Goal: Information Seeking & Learning: Find specific fact

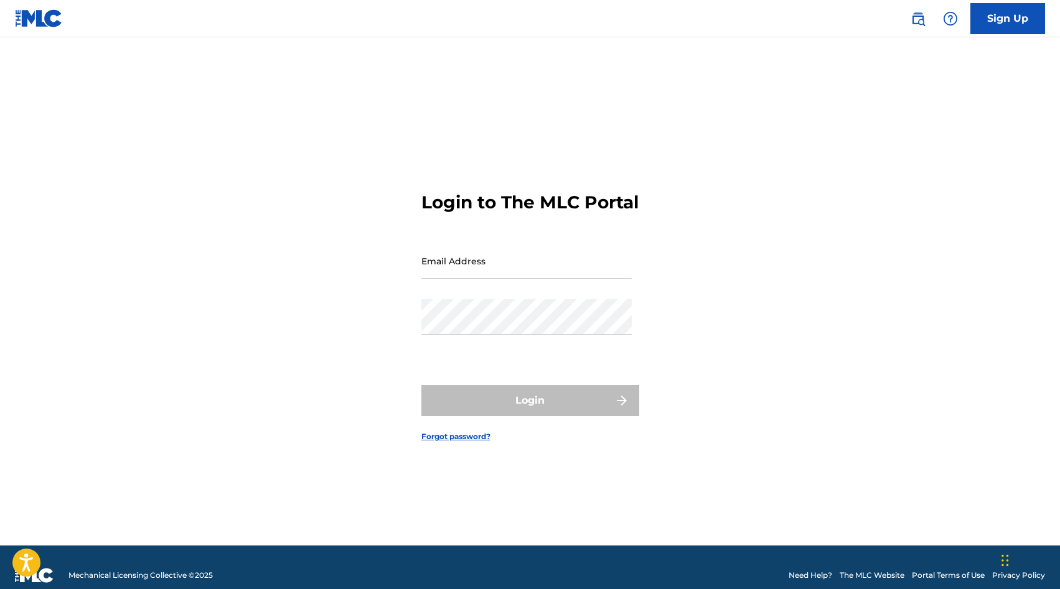
click at [922, 16] on img at bounding box center [917, 18] width 15 height 15
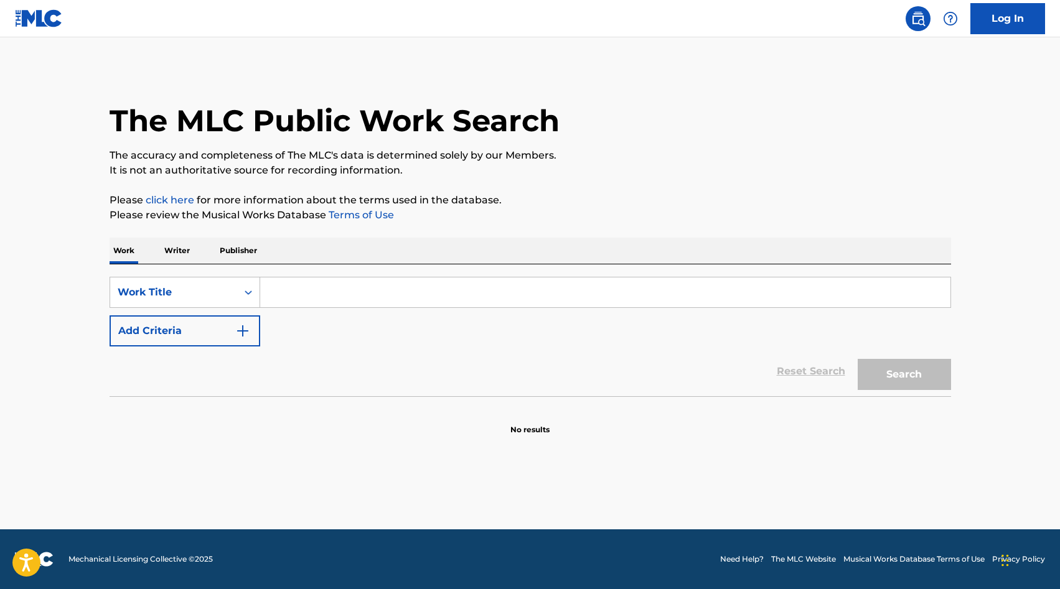
click at [335, 303] on input "Search Form" at bounding box center [605, 293] width 690 height 30
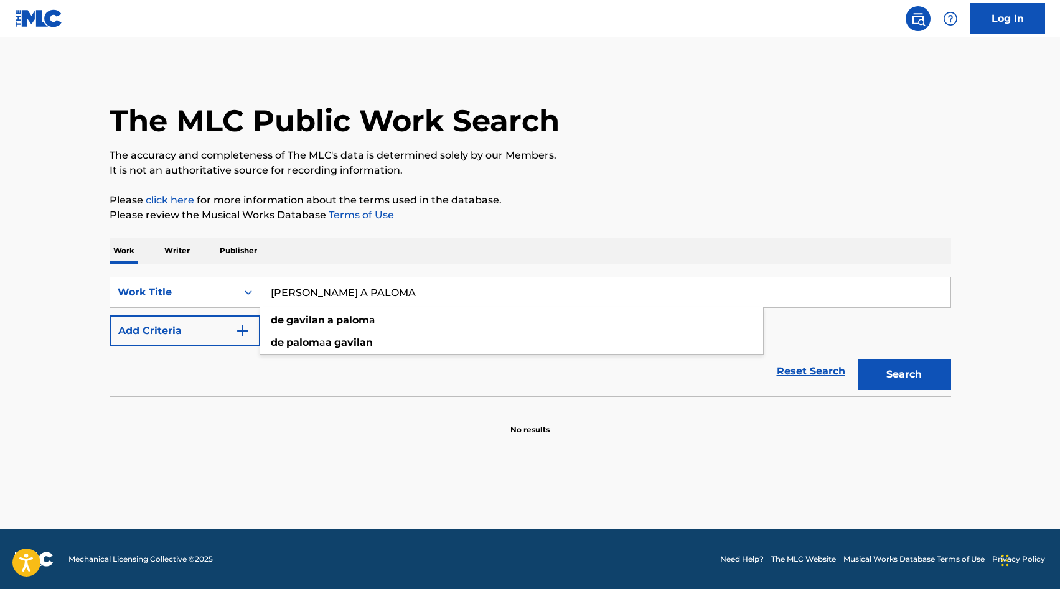
type input "[PERSON_NAME] A PALOMA"
click at [858, 359] on button "Search" at bounding box center [904, 374] width 93 height 31
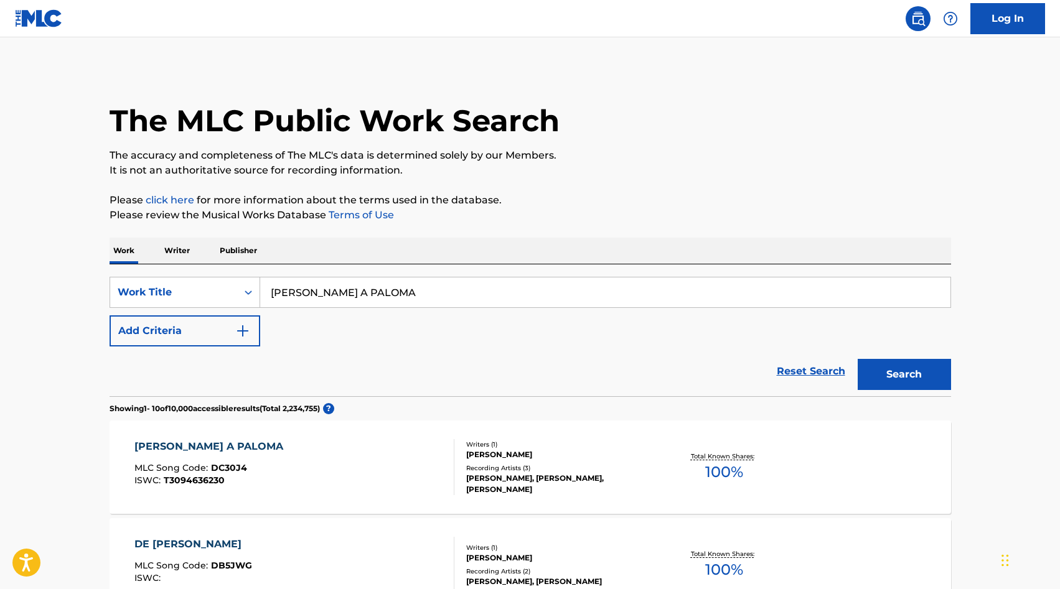
click at [234, 462] on div "[PERSON_NAME] A PALOMA MLC Song Code : DC30J4 ISWC : T3094636230" at bounding box center [211, 467] width 155 height 56
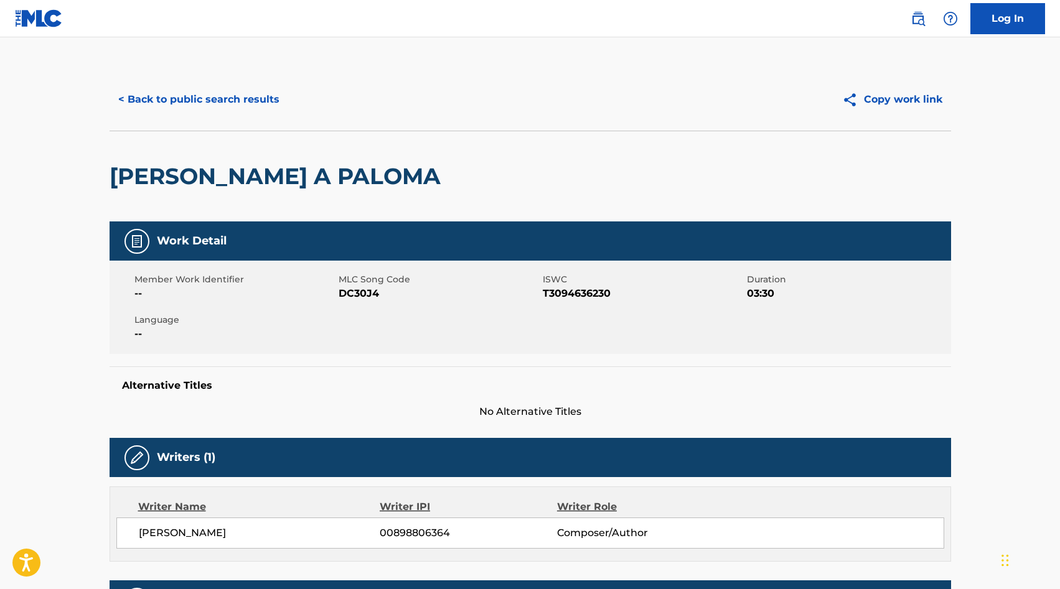
scroll to position [28, 0]
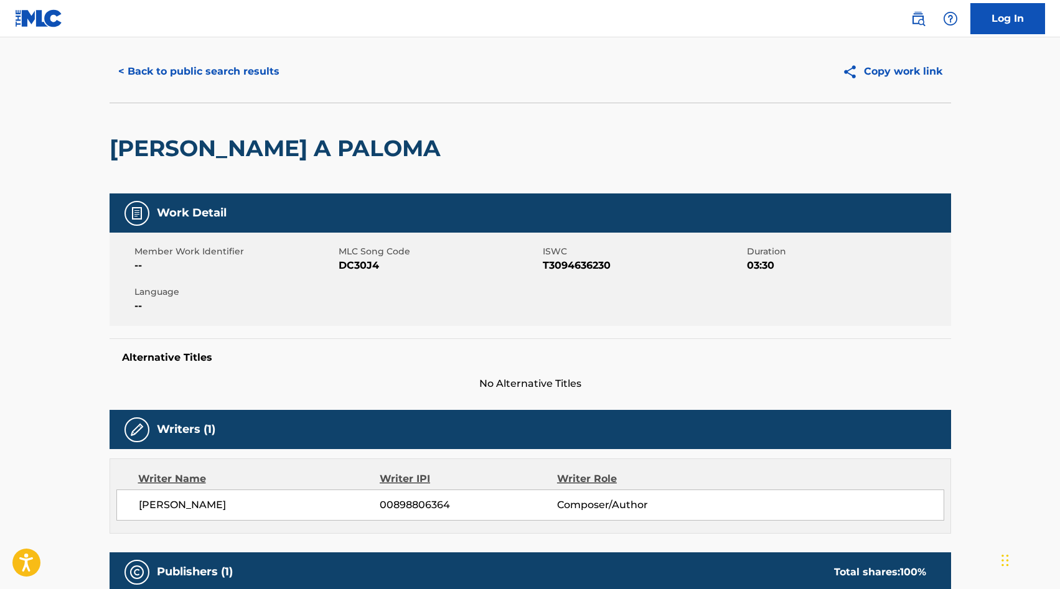
click at [344, 266] on span "DC30J4" at bounding box center [439, 265] width 201 height 15
copy span "DC30J4"
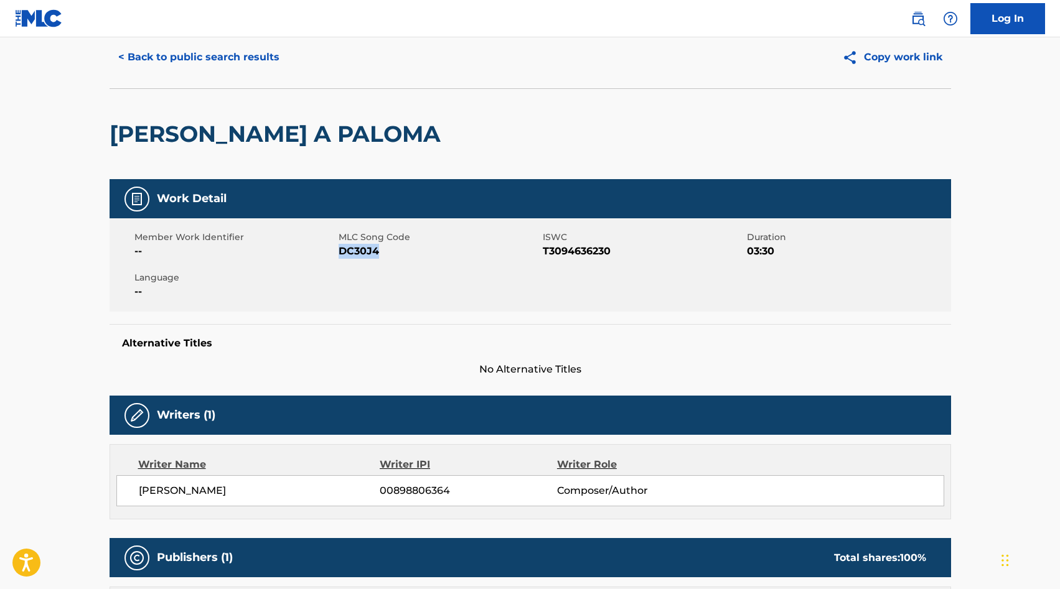
scroll to position [18, 0]
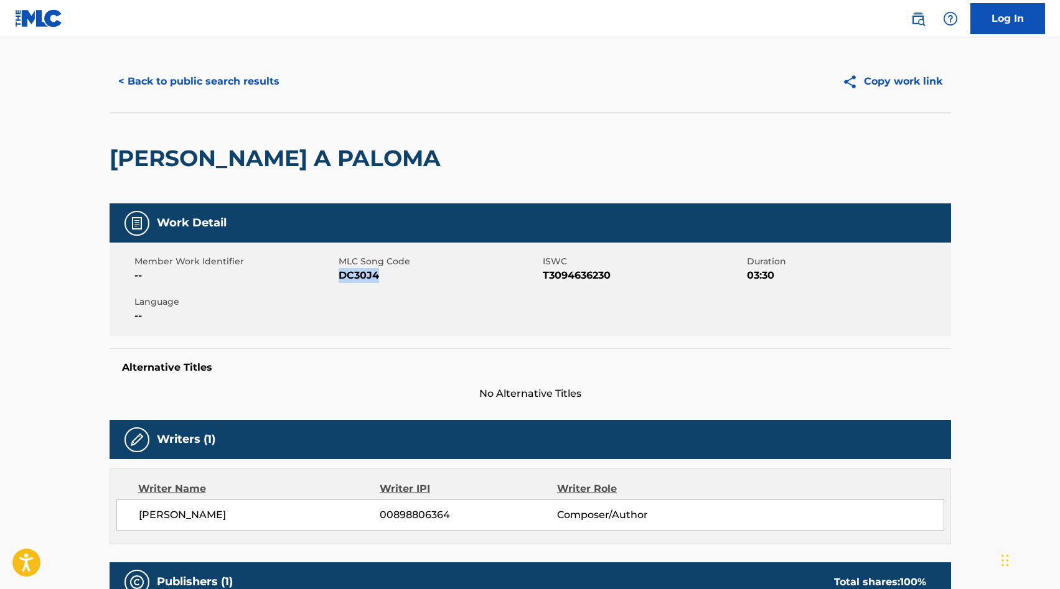
click at [229, 75] on button "< Back to public search results" at bounding box center [199, 81] width 179 height 31
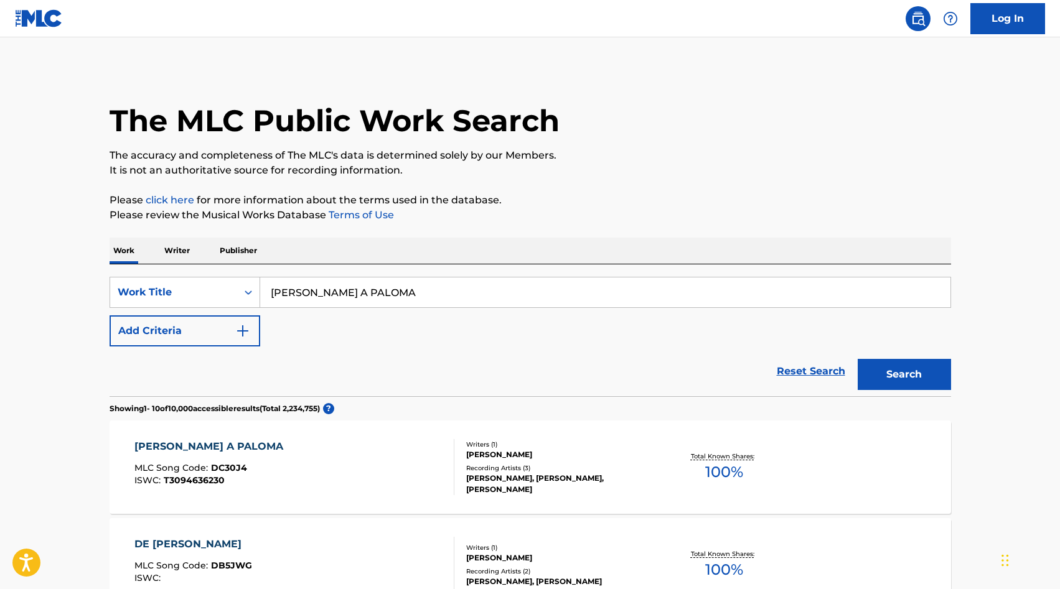
click at [311, 292] on input "[PERSON_NAME] A PALOMA" at bounding box center [605, 293] width 690 height 30
click at [311, 291] on input "[PERSON_NAME] A PALOMA" at bounding box center [605, 293] width 690 height 30
click at [311, 290] on input "[PERSON_NAME] A PALOMA" at bounding box center [605, 293] width 690 height 30
type input "DE LA CINTURA PARA ABAJO"
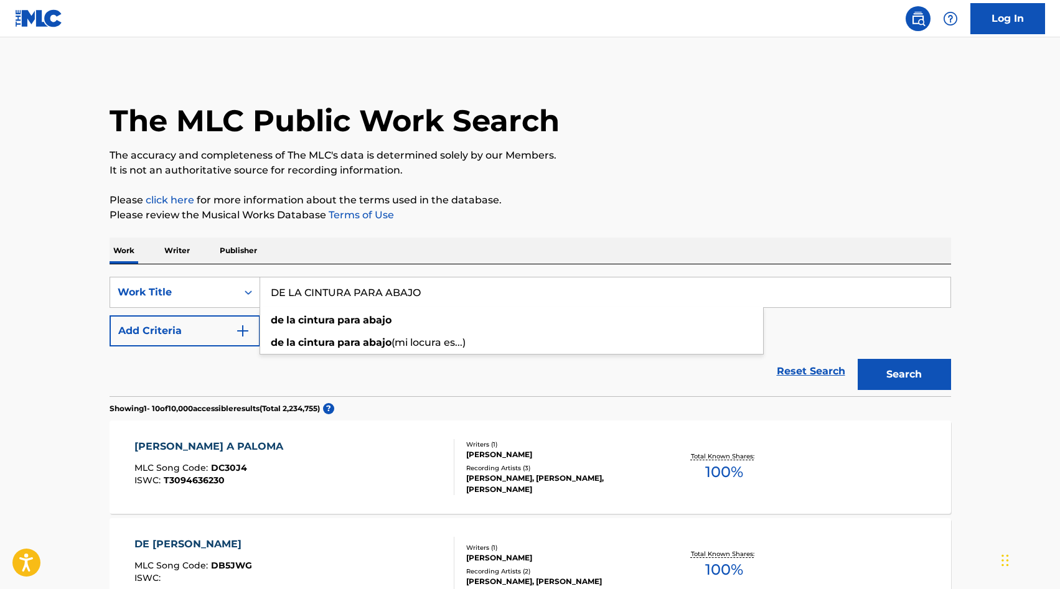
click at [858, 359] on button "Search" at bounding box center [904, 374] width 93 height 31
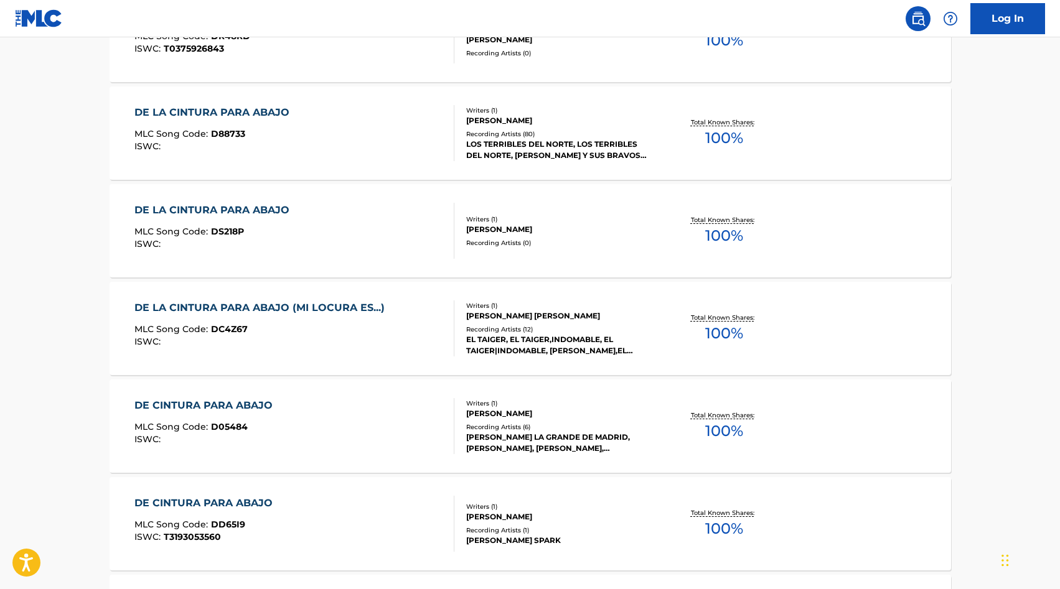
scroll to position [746, 0]
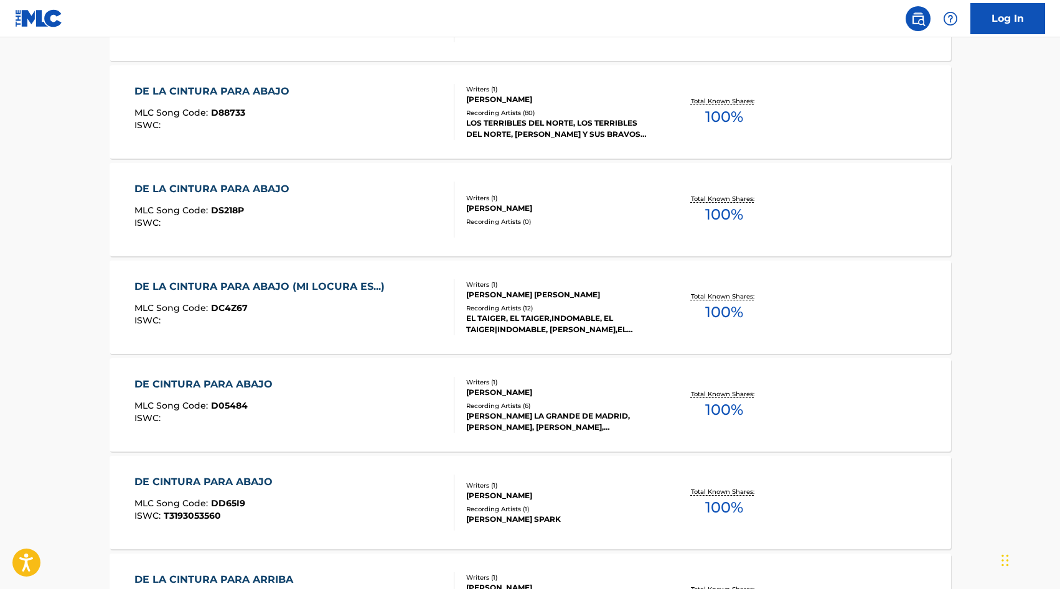
click at [311, 307] on div "MLC Song Code : DC4Z67" at bounding box center [262, 310] width 256 height 12
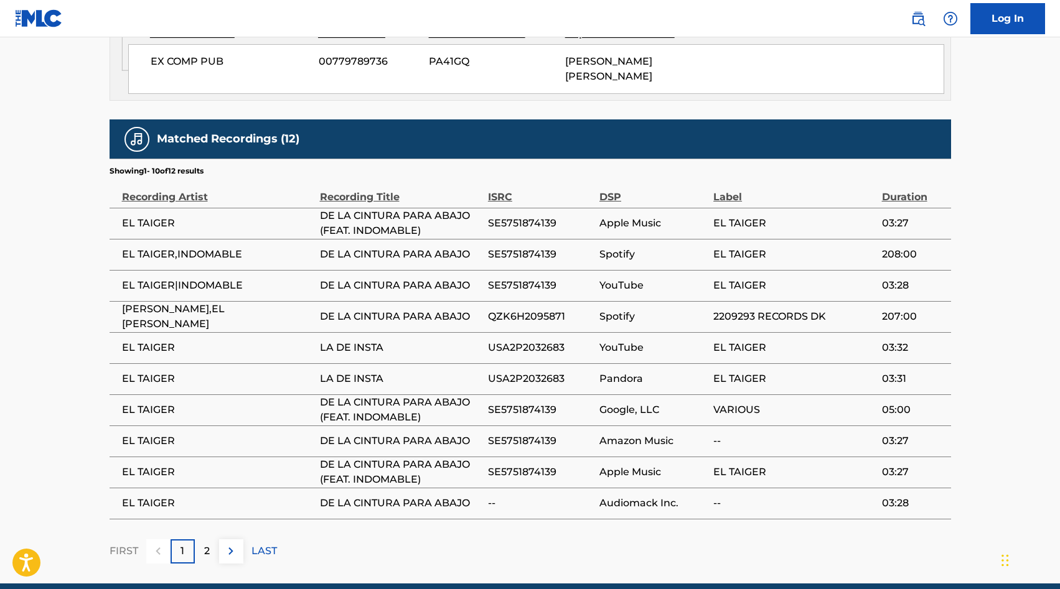
scroll to position [847, 0]
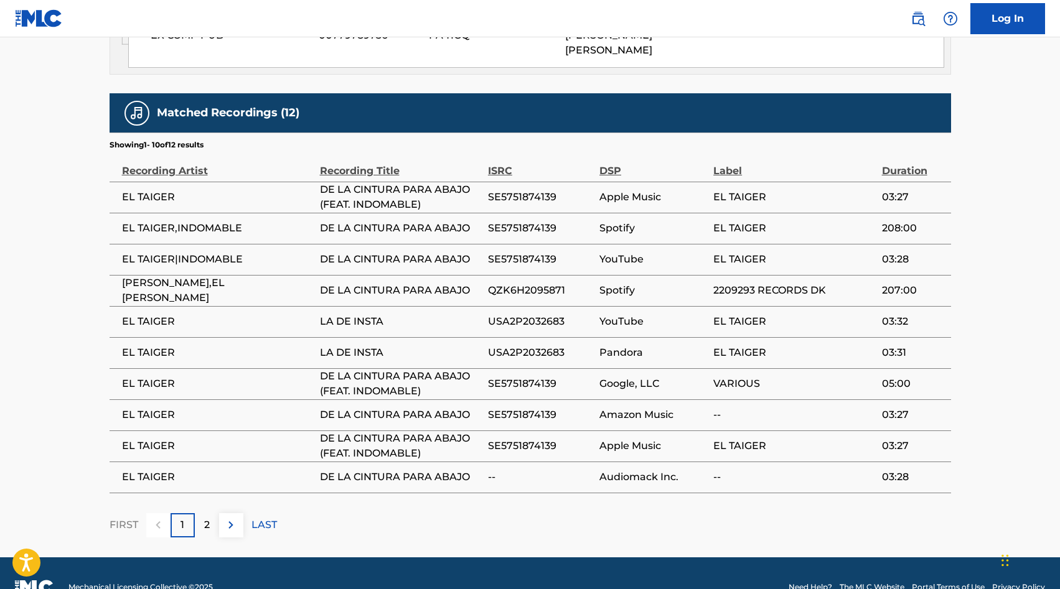
click at [240, 513] on button at bounding box center [231, 525] width 24 height 24
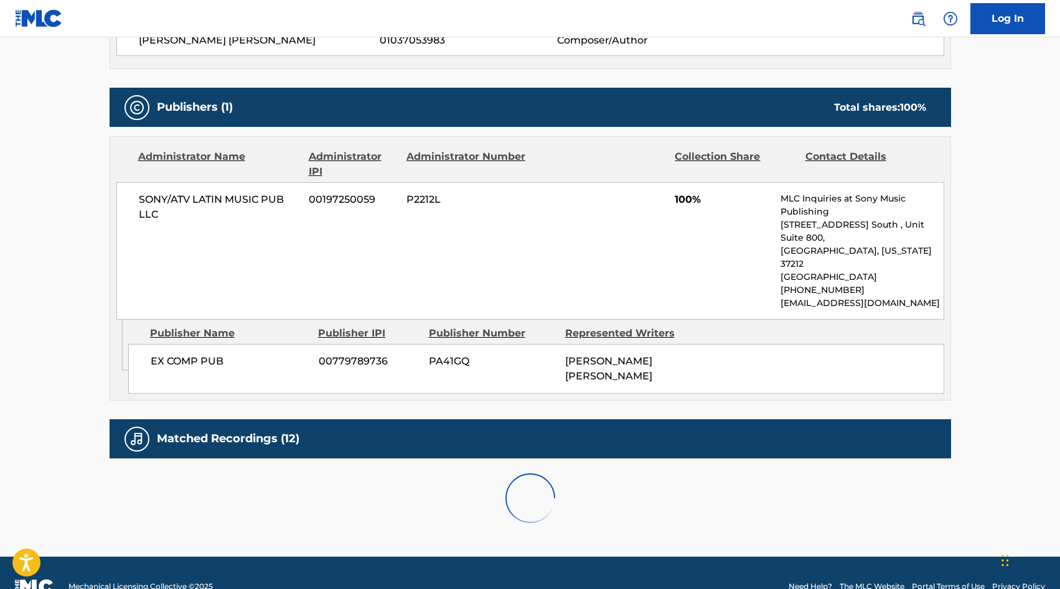
scroll to position [598, 0]
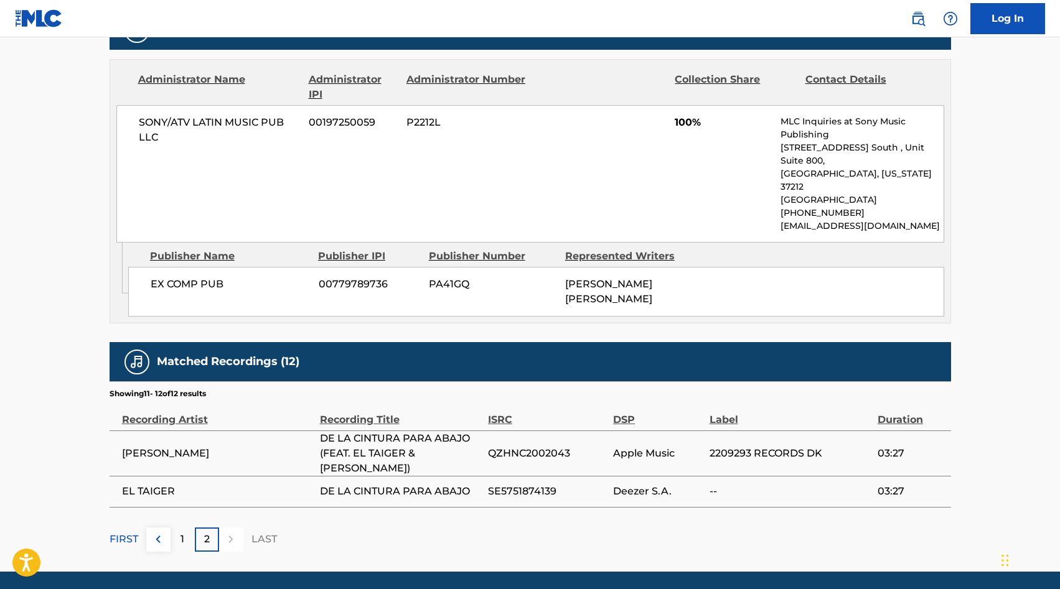
click at [166, 528] on button at bounding box center [158, 540] width 24 height 24
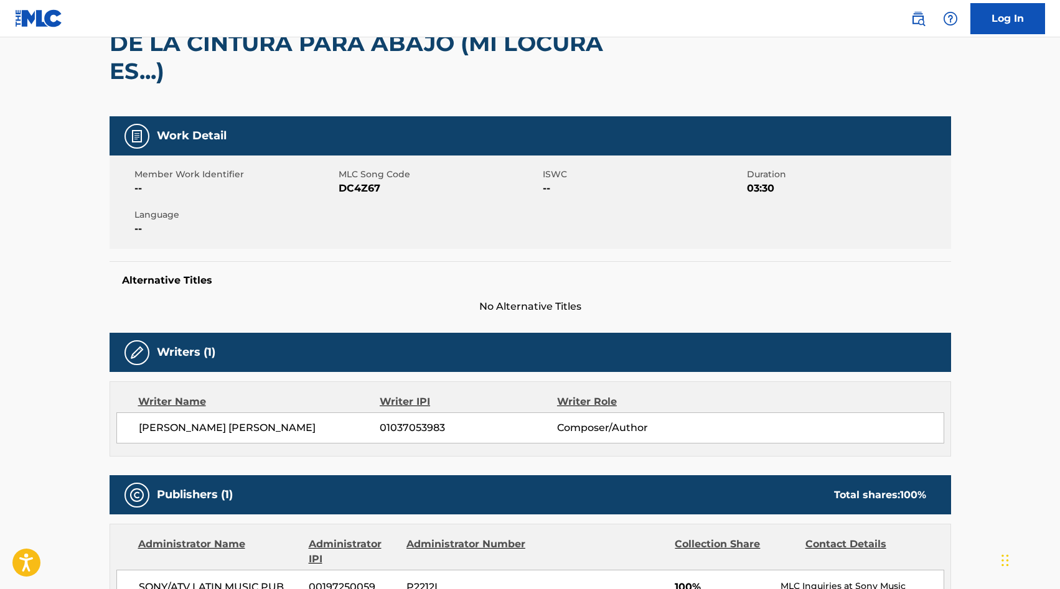
scroll to position [118, 0]
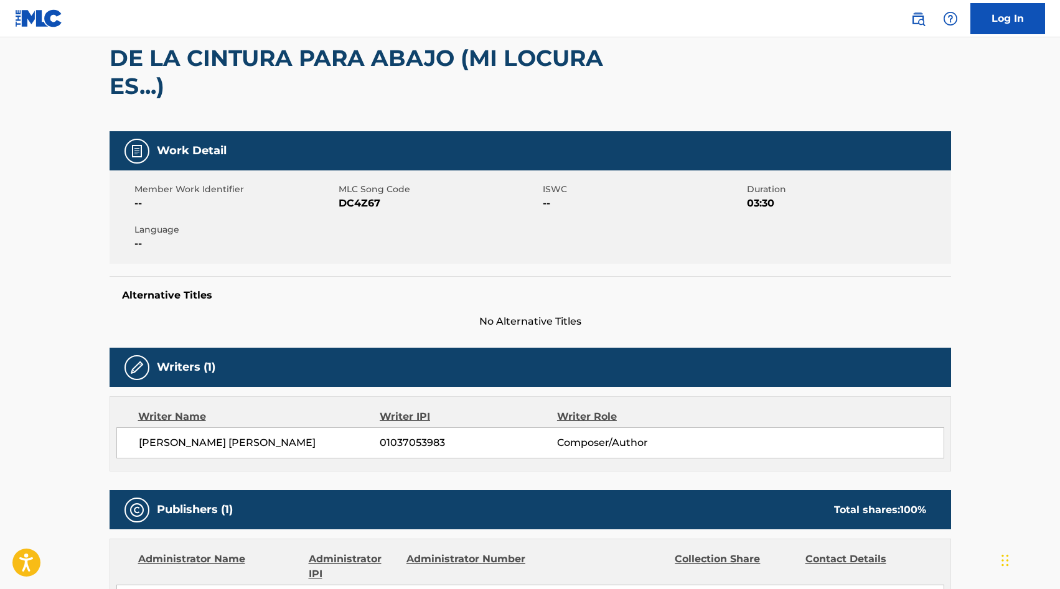
click at [371, 200] on span "DC4Z67" at bounding box center [439, 203] width 201 height 15
copy span "DC4Z67"
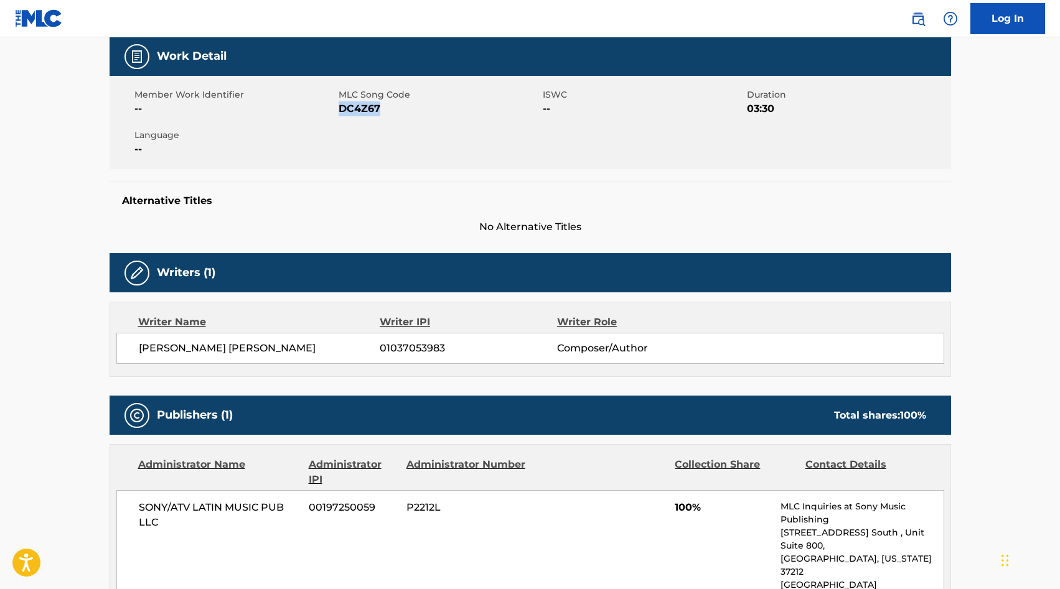
scroll to position [27, 0]
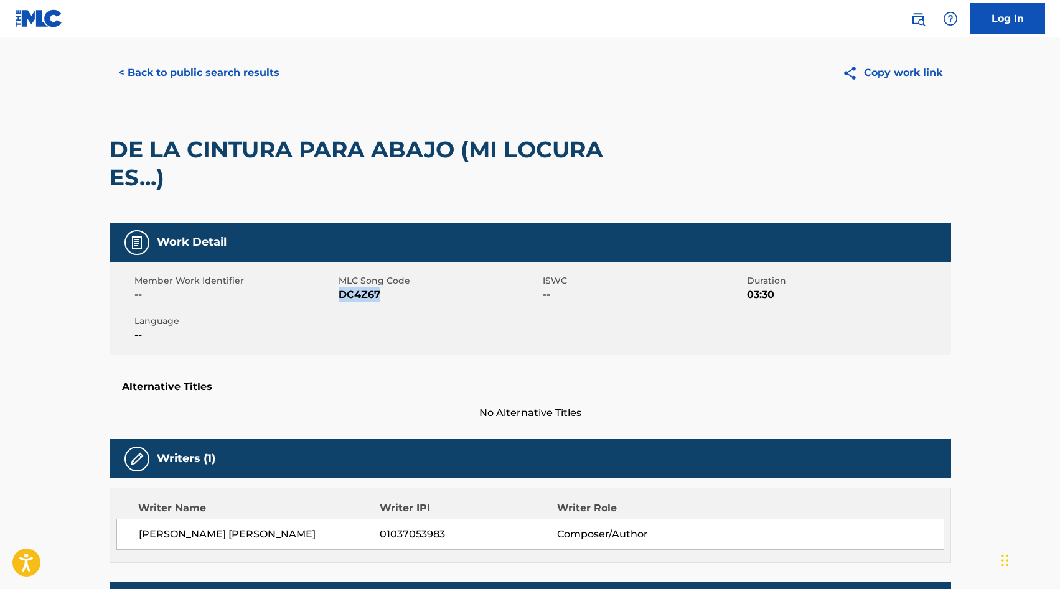
click at [369, 292] on span "DC4Z67" at bounding box center [439, 295] width 201 height 15
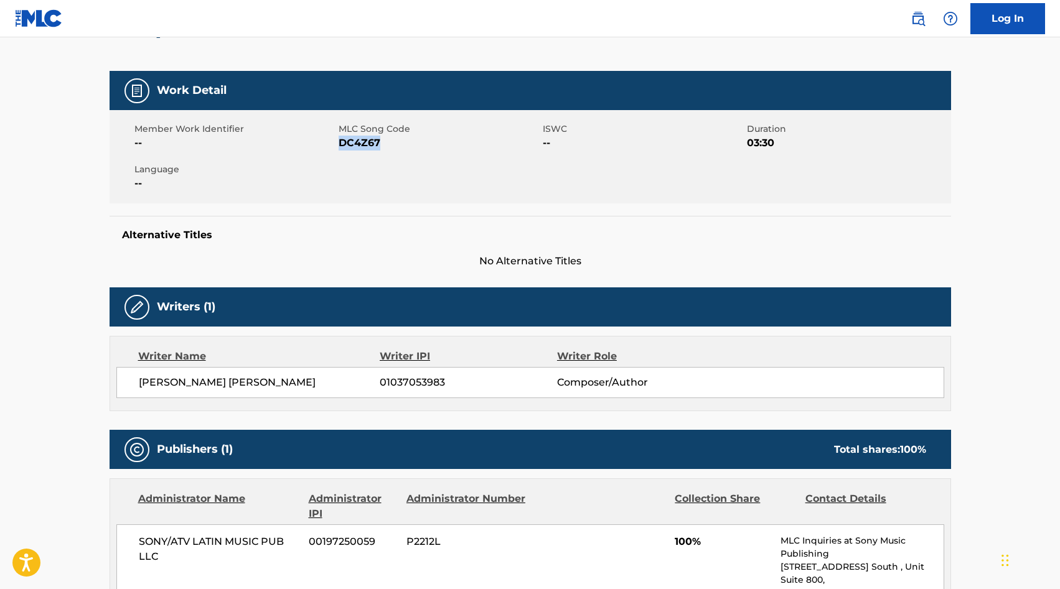
scroll to position [0, 0]
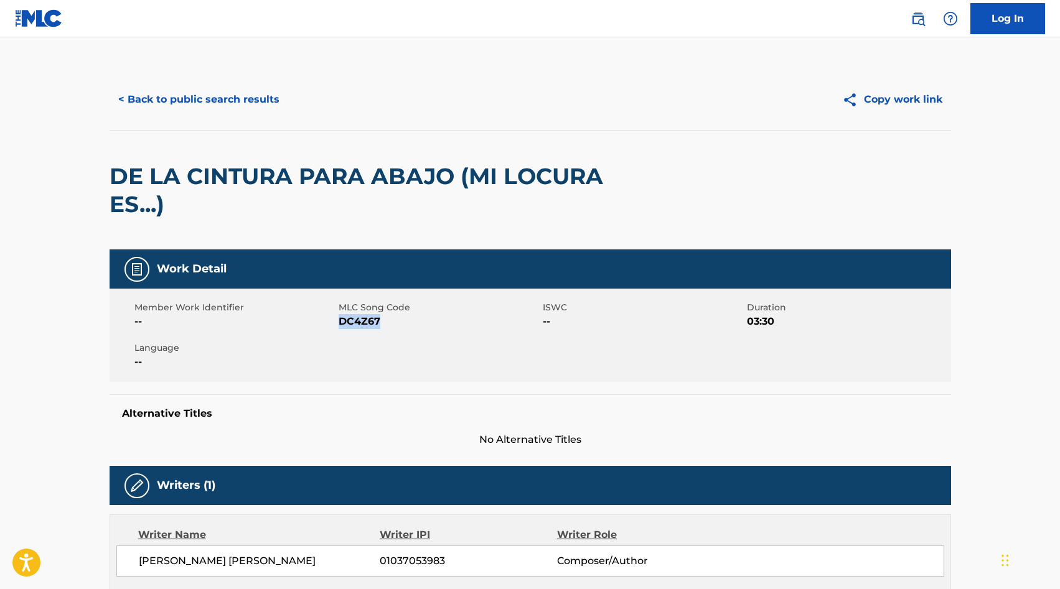
click at [192, 106] on button "< Back to public search results" at bounding box center [199, 99] width 179 height 31
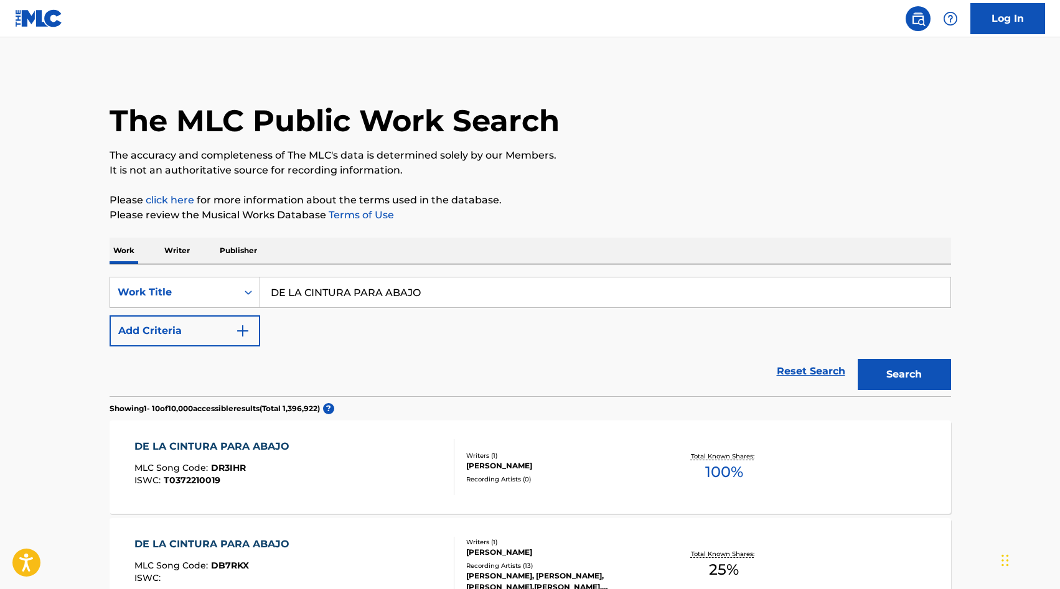
click at [335, 305] on input "DE LA CINTURA PARA ABAJO" at bounding box center [605, 293] width 690 height 30
type input "MI LOCURA MI RELAJO"
click at [233, 334] on button "Add Criteria" at bounding box center [185, 331] width 151 height 31
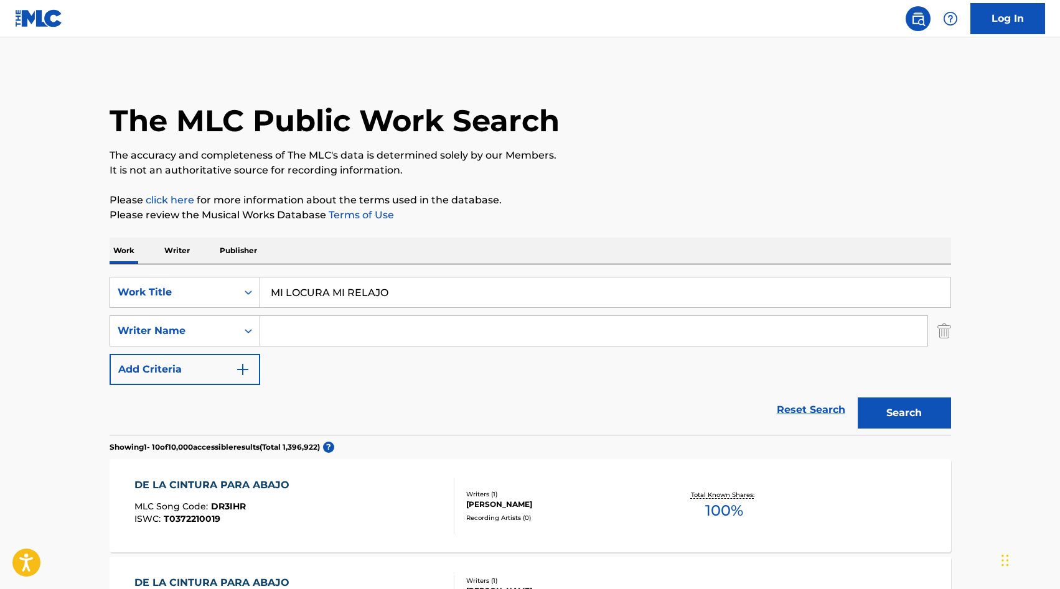
click at [891, 426] on button "Search" at bounding box center [904, 413] width 93 height 31
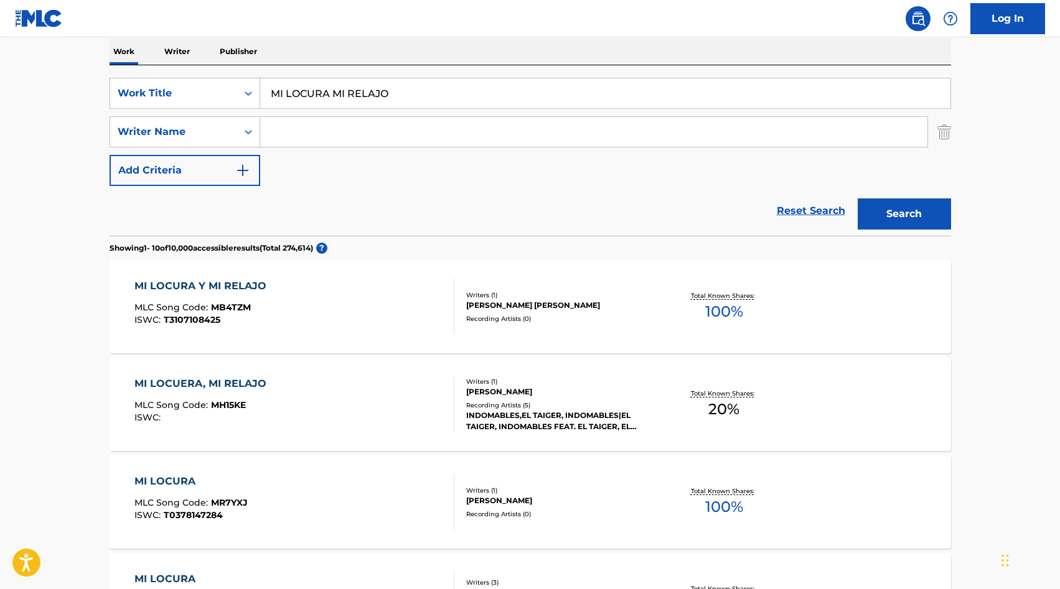
scroll to position [204, 0]
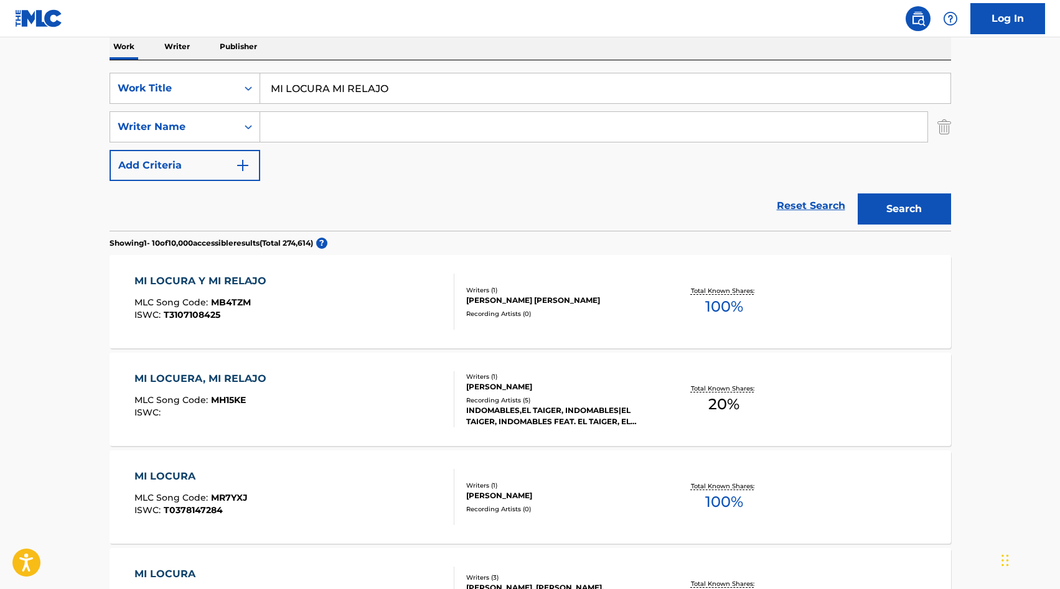
click at [483, 329] on div "MI LOCURA Y MI RELAJO MLC Song Code : MB4TZM ISWC : T3107108425 Writers ( 1 ) […" at bounding box center [530, 301] width 841 height 93
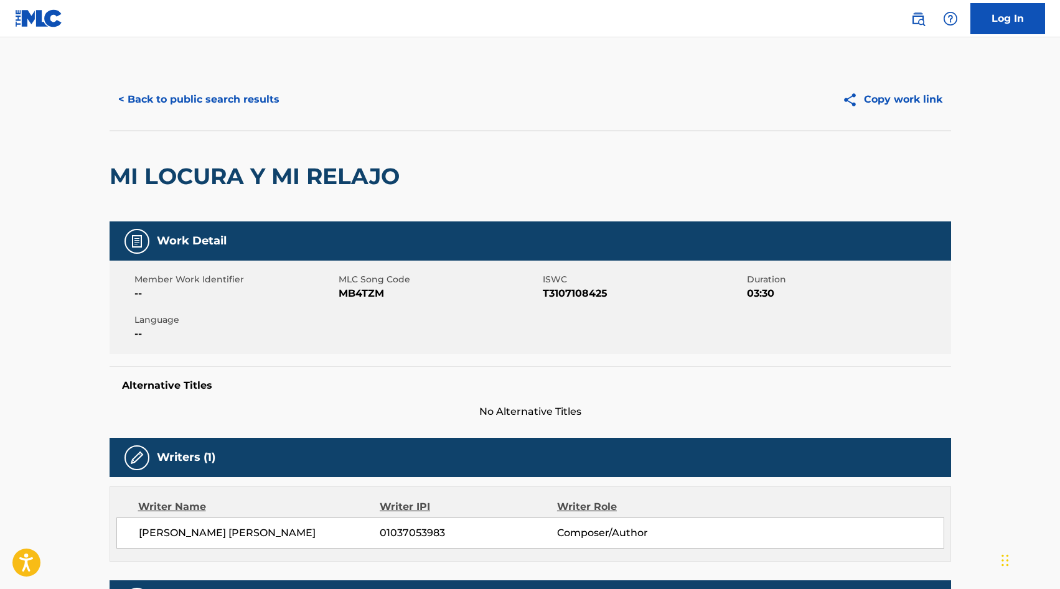
click at [363, 295] on span "MB4TZM" at bounding box center [439, 293] width 201 height 15
copy span "MB4TZM"
click at [217, 98] on button "< Back to public search results" at bounding box center [199, 99] width 179 height 31
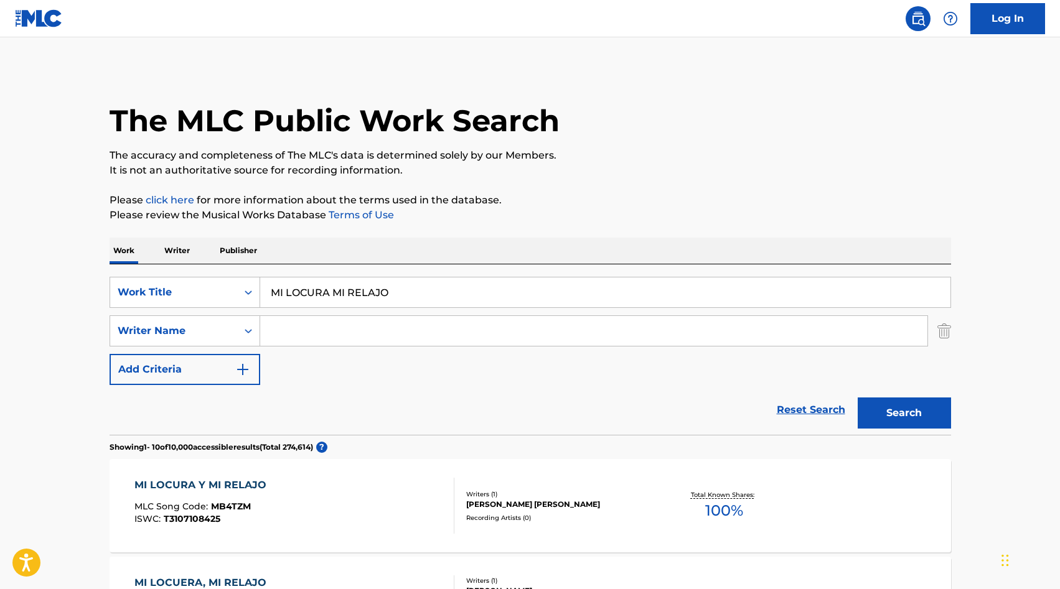
click at [335, 299] on input "MI LOCURA MI RELAJO" at bounding box center [605, 293] width 690 height 30
click at [324, 337] on input "Search Form" at bounding box center [593, 331] width 667 height 30
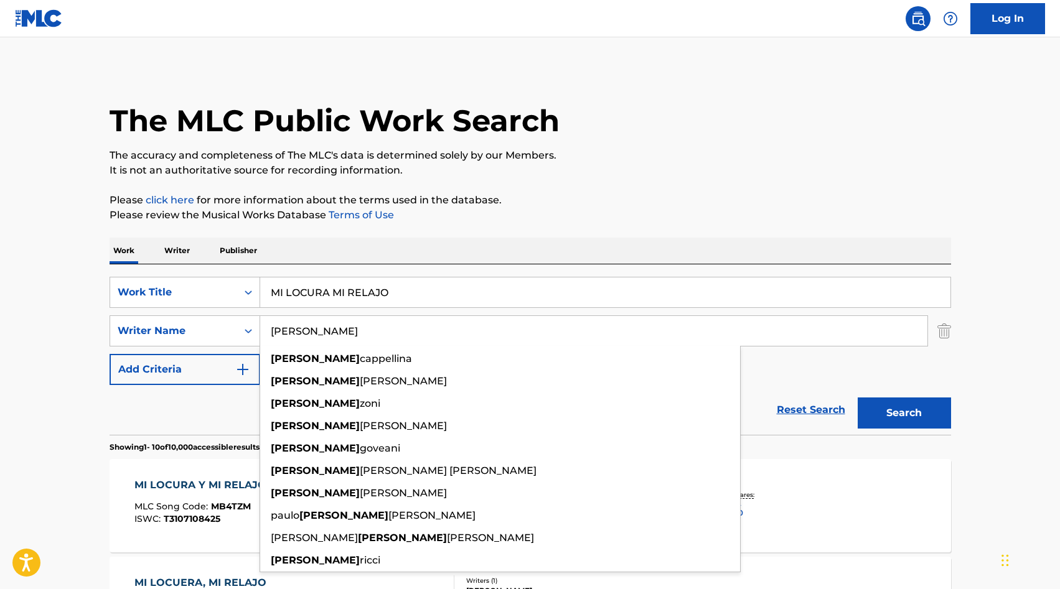
type input "[PERSON_NAME]"
click at [342, 307] on div "MI LOCURA MI RELAJO" at bounding box center [605, 292] width 691 height 31
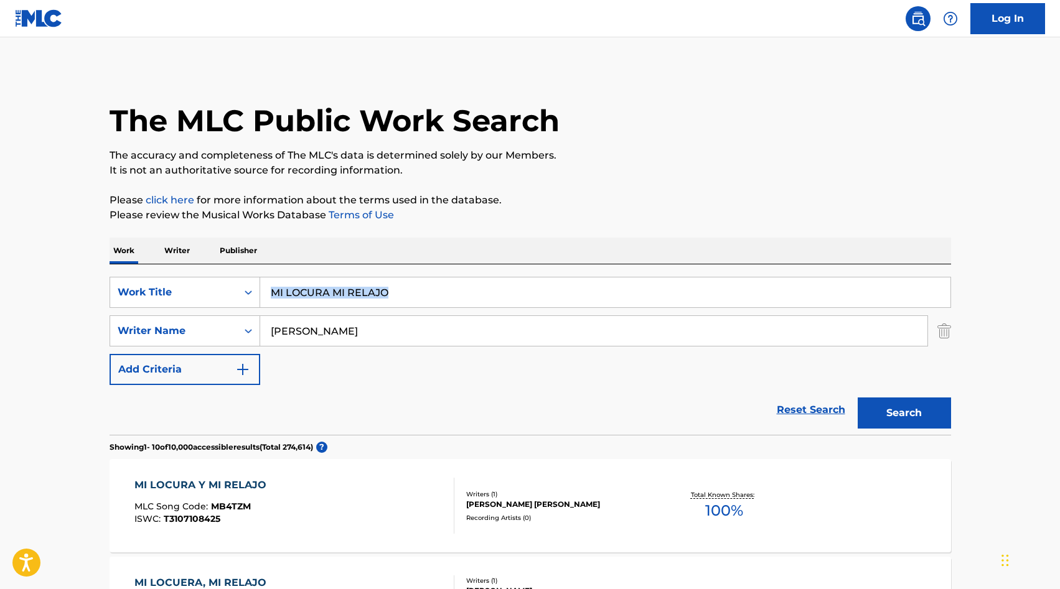
click at [342, 307] on div "MI LOCURA MI RELAJO" at bounding box center [605, 292] width 691 height 31
click at [334, 287] on input "MI LOCURA MI RELAJO" at bounding box center [605, 293] width 690 height 30
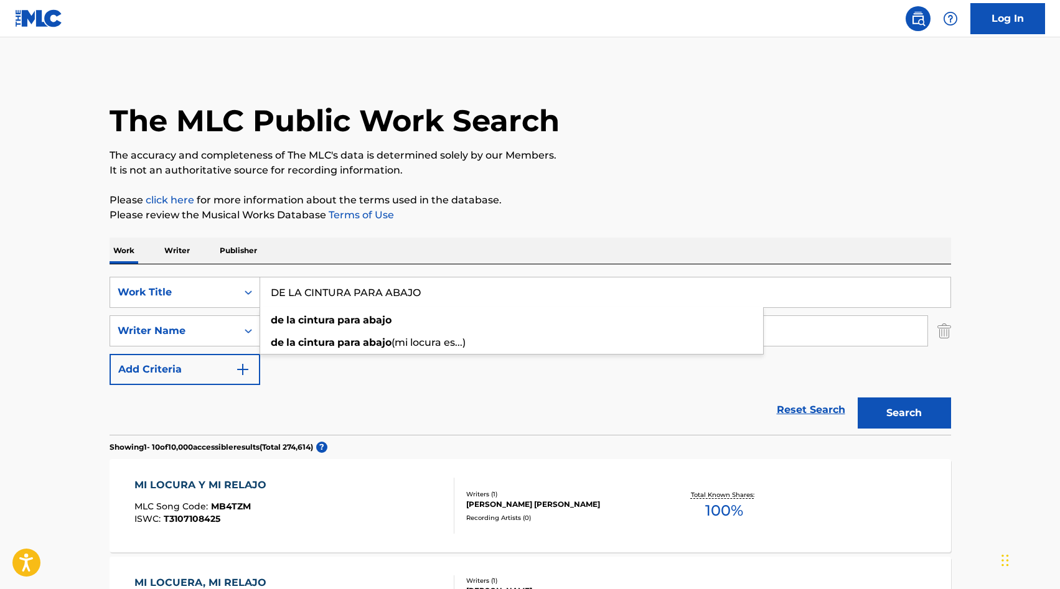
type input "DE LA CINTURA PARA ABAJO"
click at [892, 406] on button "Search" at bounding box center [904, 413] width 93 height 31
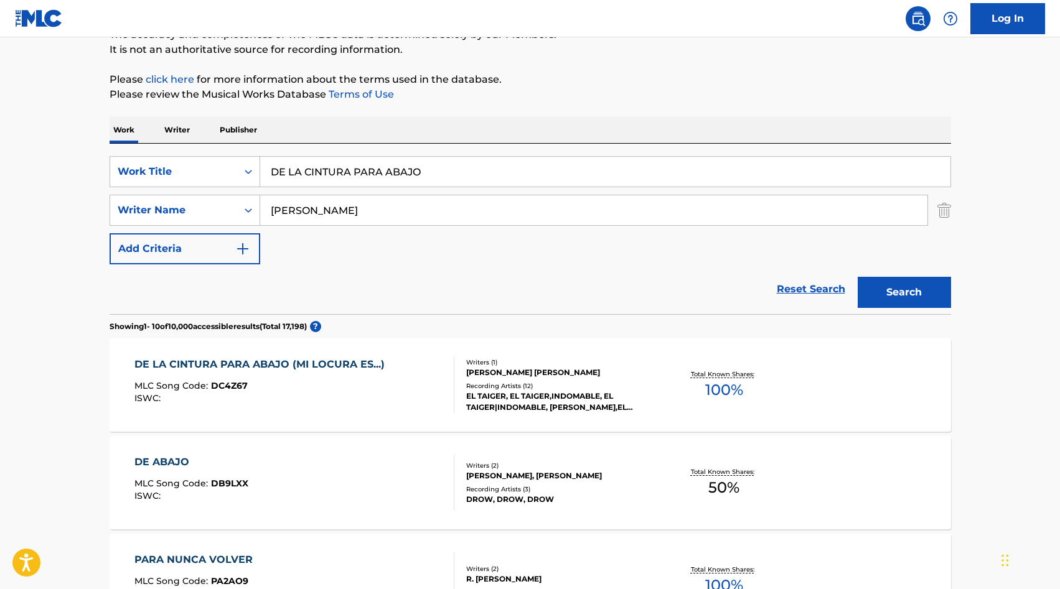
scroll to position [123, 0]
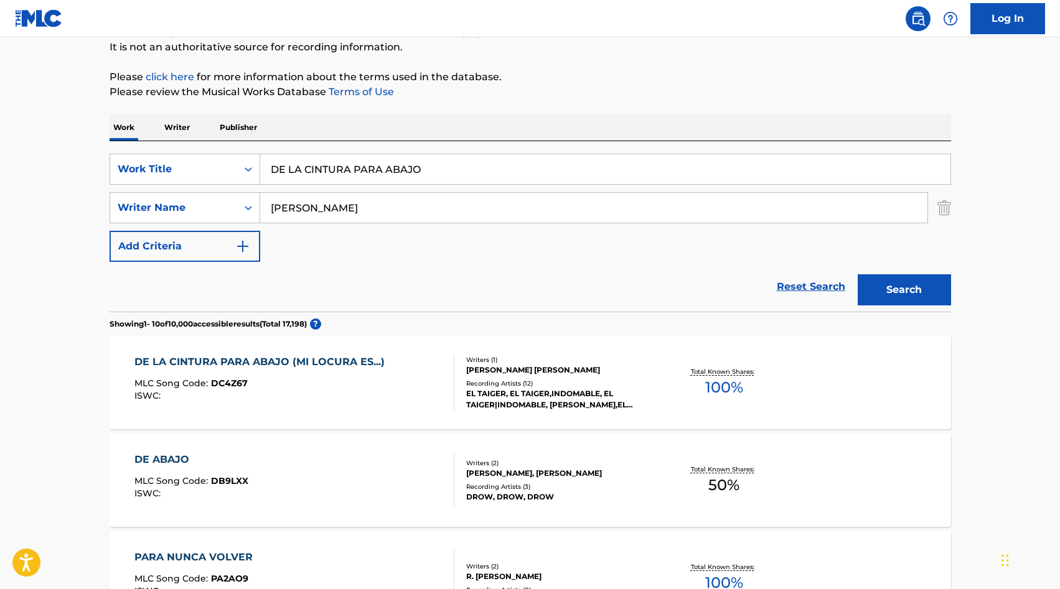
click at [353, 373] on div "DE LA CINTURA PARA ABAJO (MI LOCURA ES...) MLC Song Code : DC4Z67 ISWC :" at bounding box center [262, 383] width 256 height 56
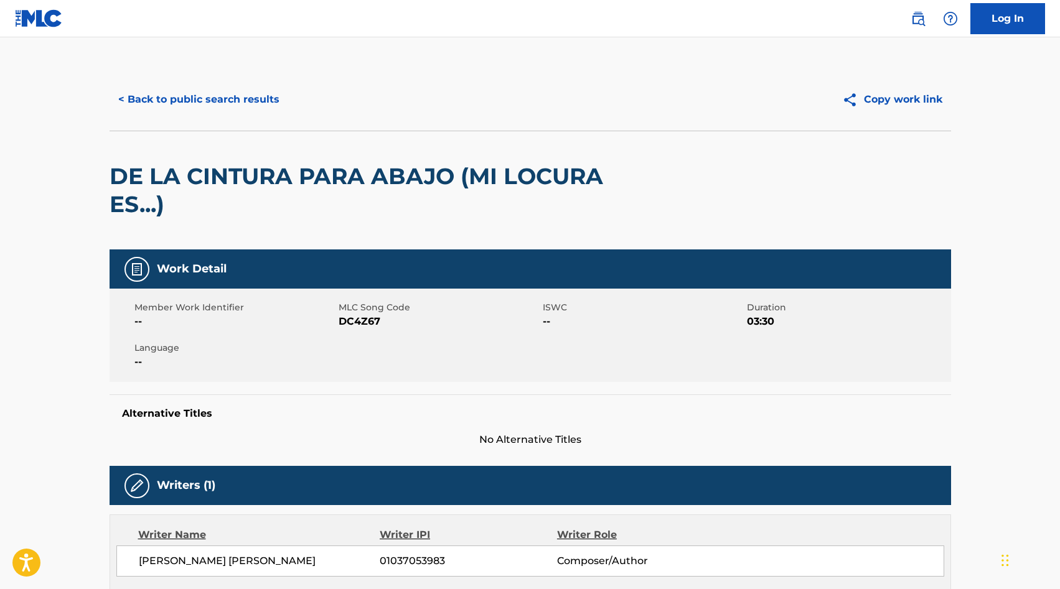
click at [142, 103] on button "< Back to public search results" at bounding box center [199, 99] width 179 height 31
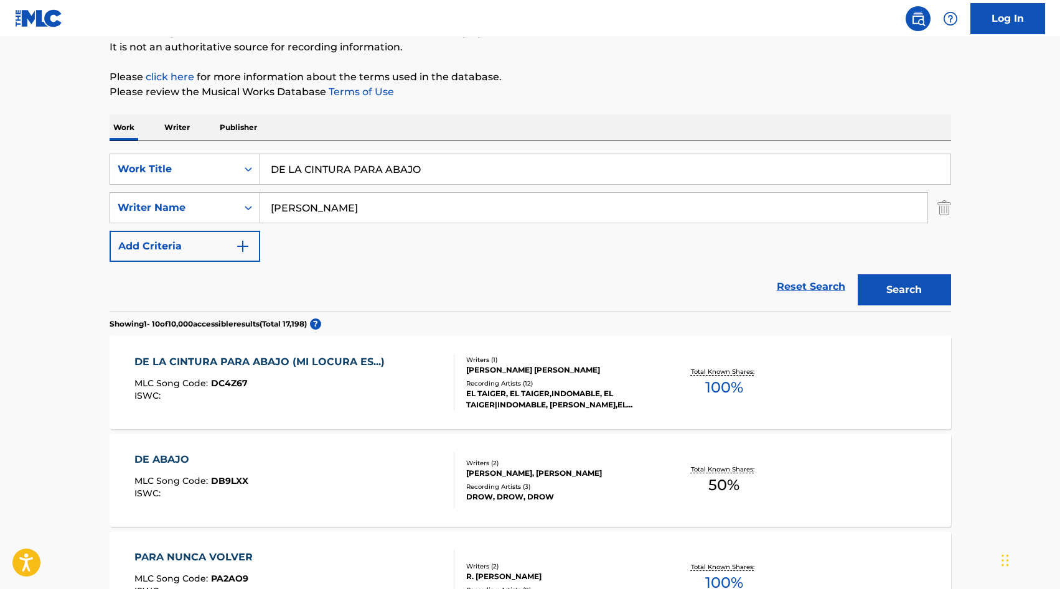
click at [312, 160] on input "DE LA CINTURA PARA ABAJO" at bounding box center [605, 169] width 690 height 30
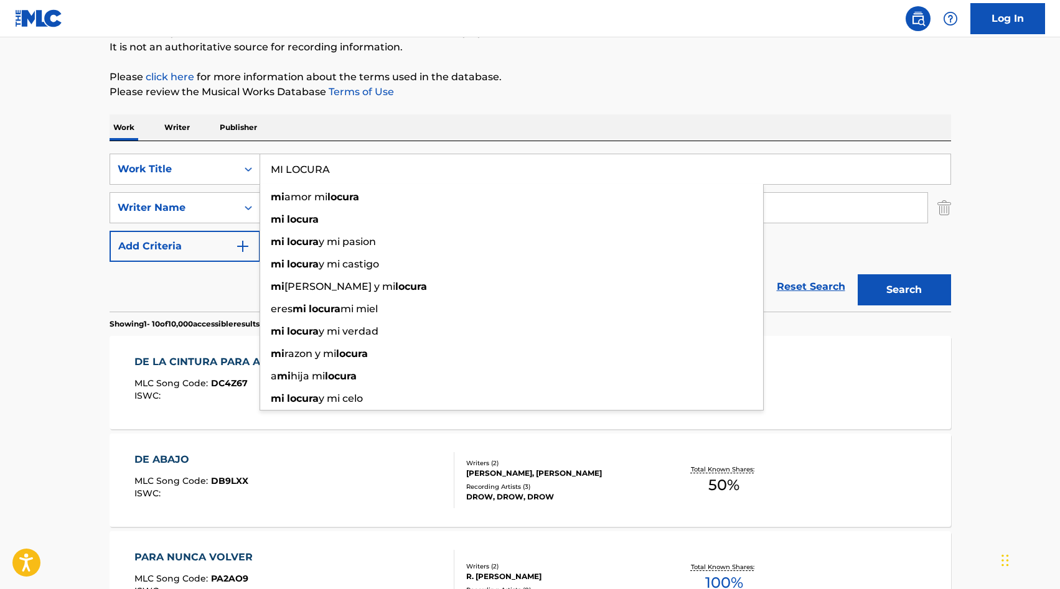
click at [898, 288] on button "Search" at bounding box center [904, 289] width 93 height 31
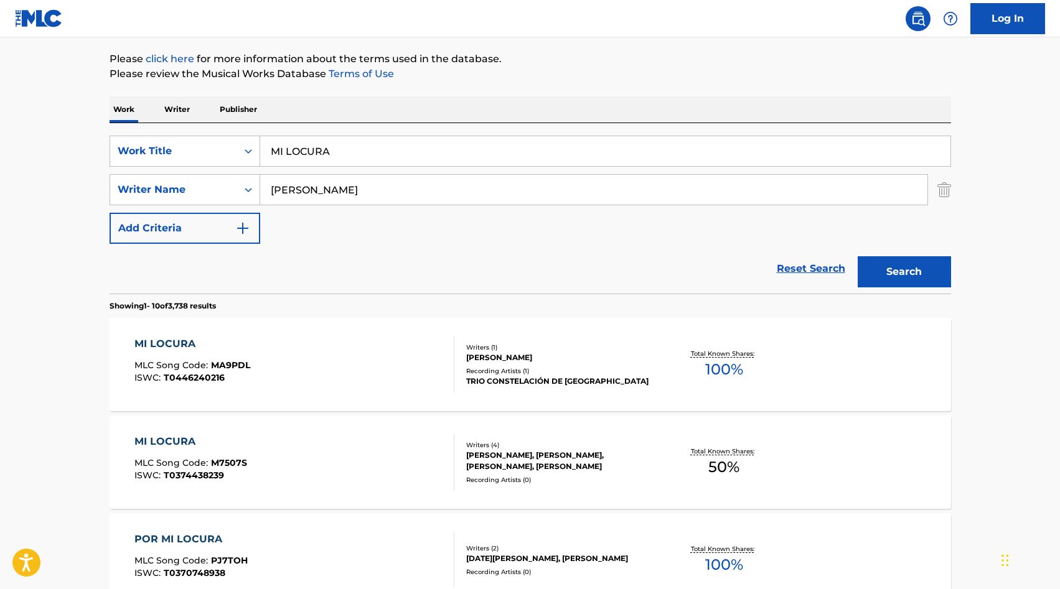
scroll to position [18, 0]
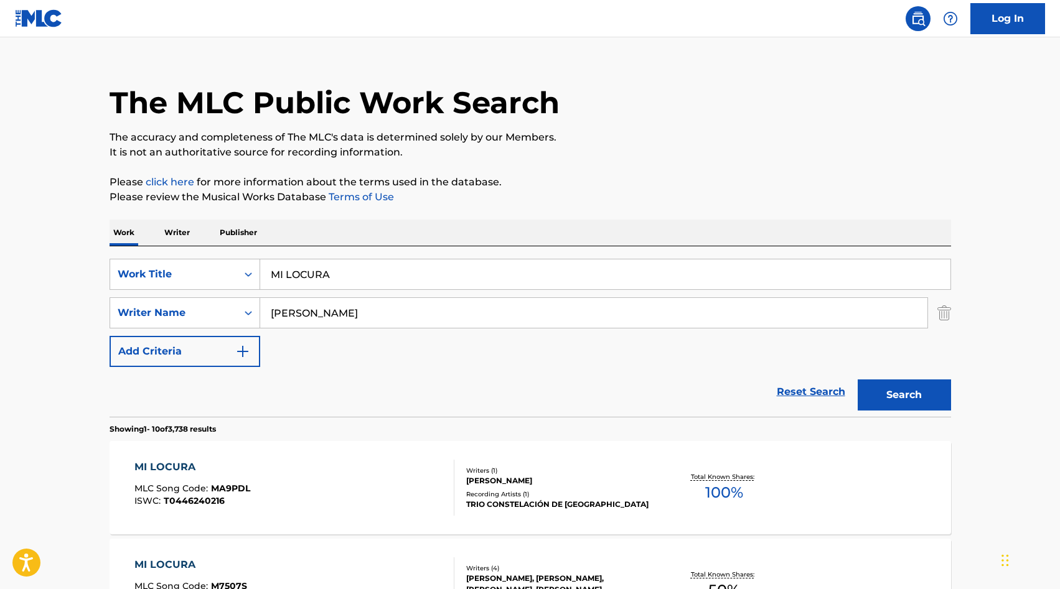
click at [362, 265] on input "MI LOCURA" at bounding box center [605, 275] width 690 height 30
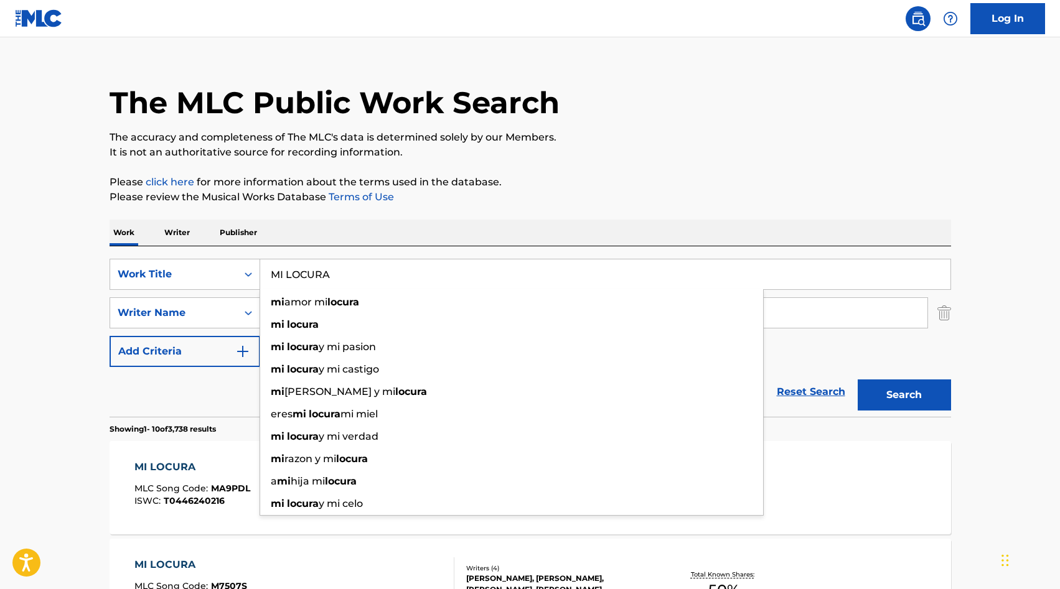
click at [358, 276] on input "MI LOCURA" at bounding box center [605, 275] width 690 height 30
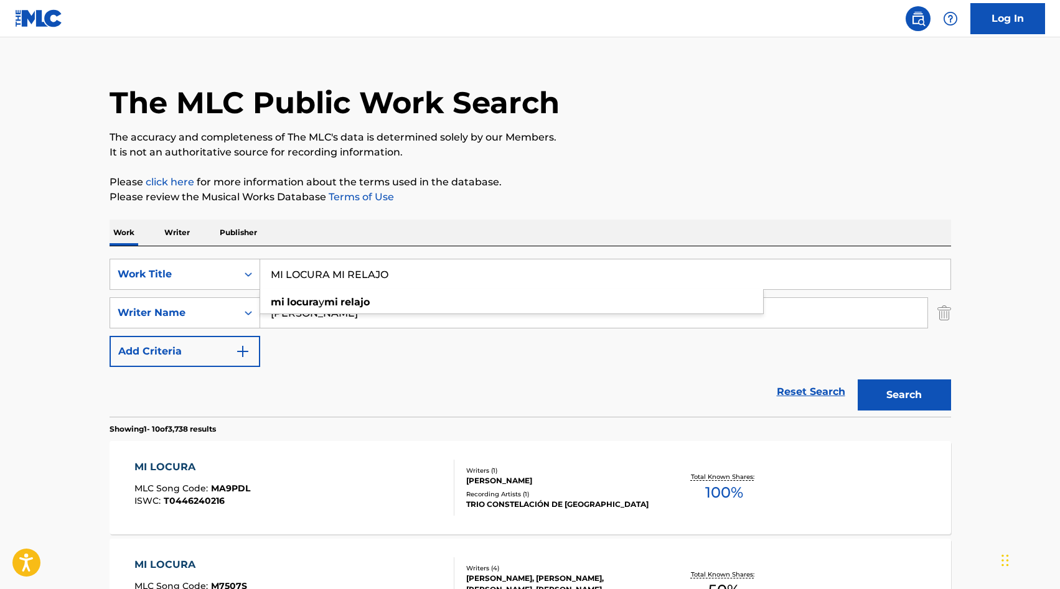
type input "MI LOCURA MI RELAJO"
click at [858, 380] on button "Search" at bounding box center [904, 395] width 93 height 31
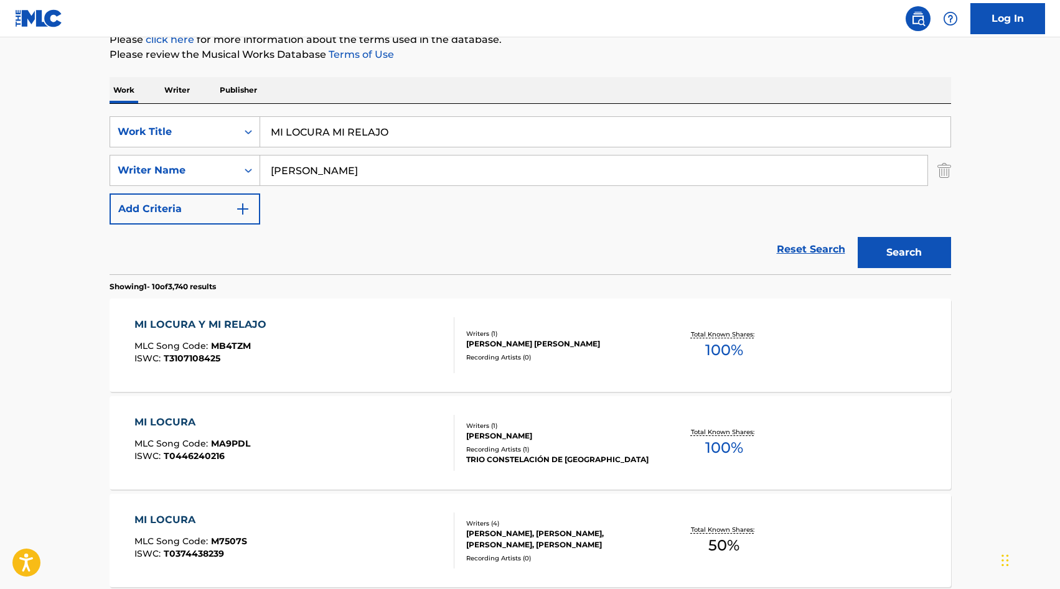
scroll to position [163, 0]
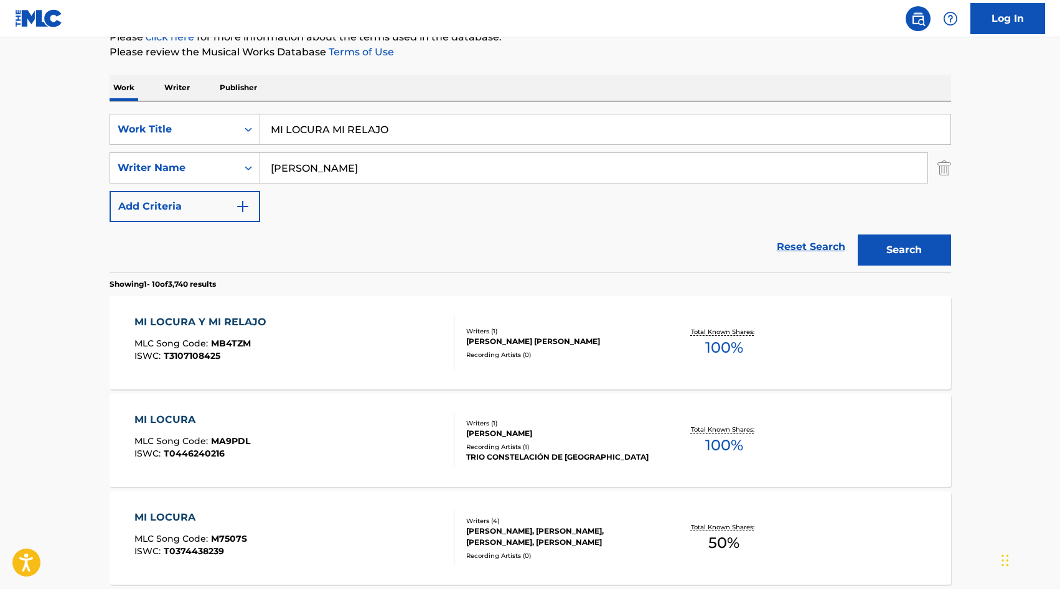
click at [354, 347] on div "MI LOCURA Y MI RELAJO MLC Song Code : MB4TZM ISWC : T3107108425" at bounding box center [294, 343] width 320 height 56
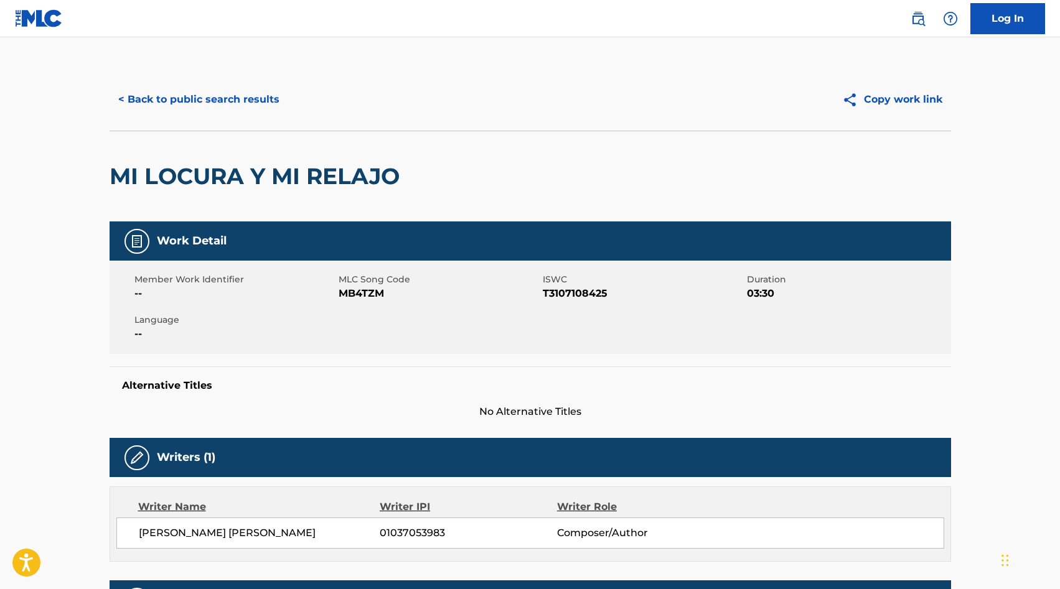
click at [368, 296] on span "MB4TZM" at bounding box center [439, 293] width 201 height 15
copy span "MB4TZM"
click at [192, 104] on button "< Back to public search results" at bounding box center [199, 99] width 179 height 31
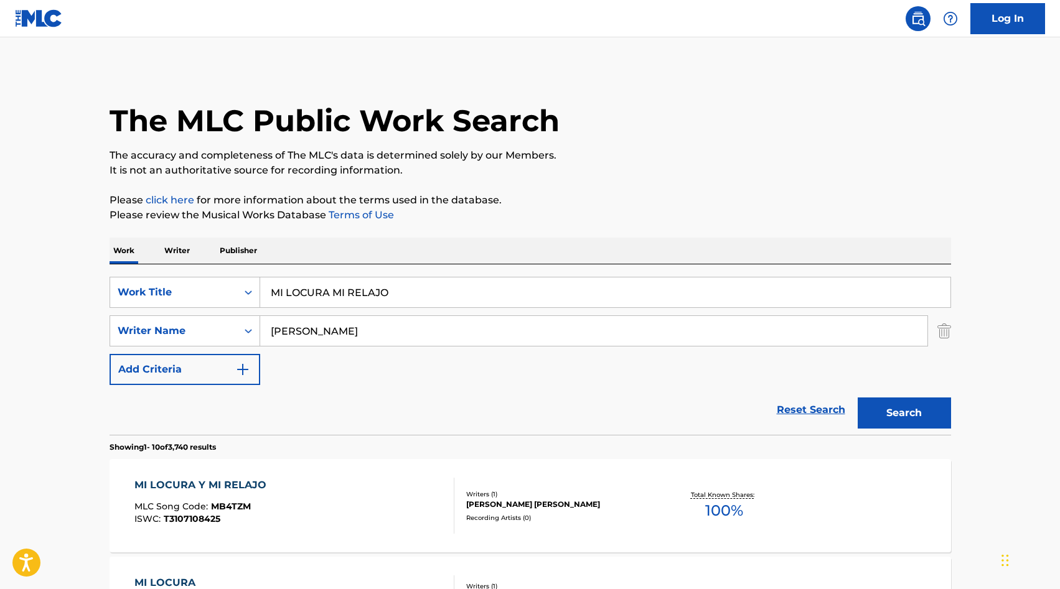
scroll to position [163, 0]
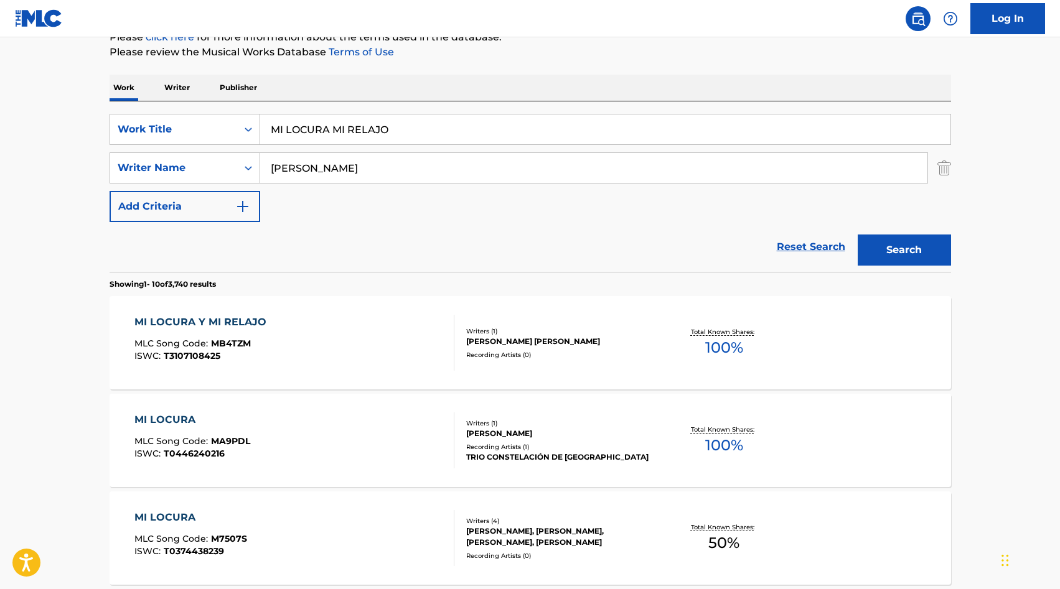
click at [371, 130] on input "MI LOCURA MI RELAJO" at bounding box center [605, 130] width 690 height 30
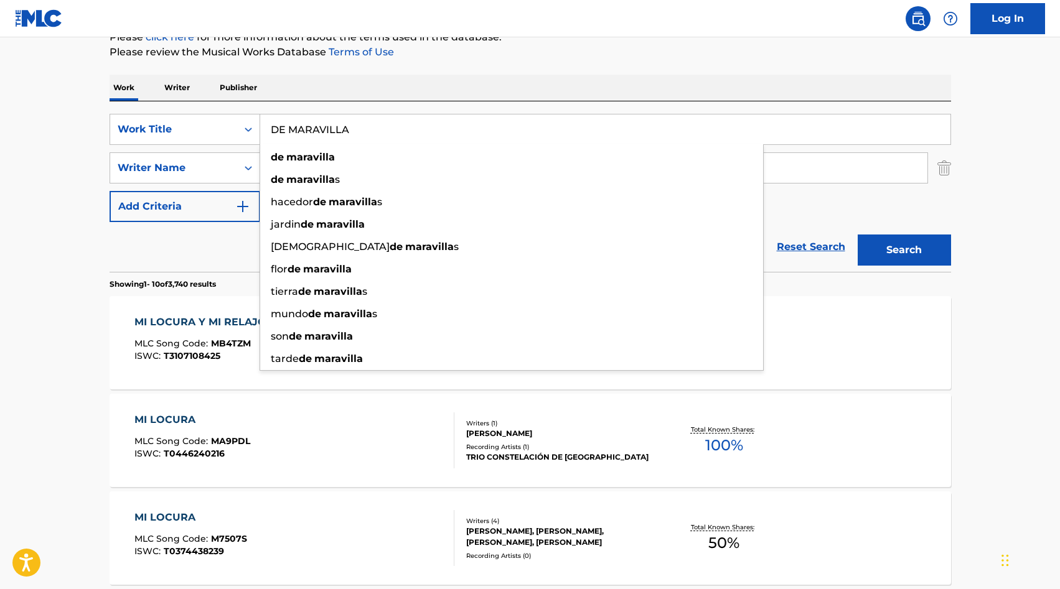
type input "DE MARAVILLA"
click at [919, 244] on button "Search" at bounding box center [904, 250] width 93 height 31
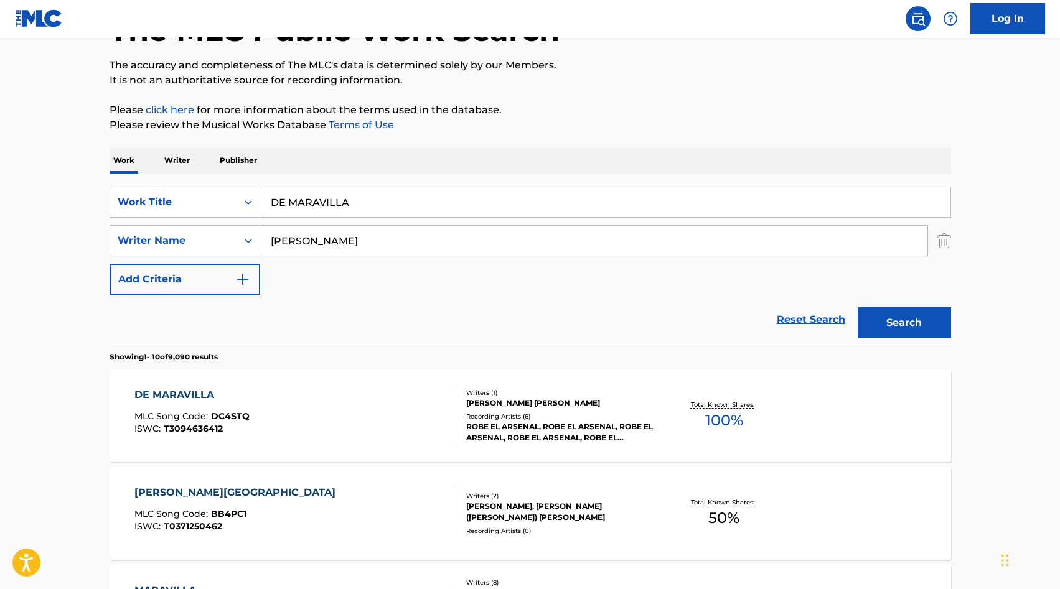
scroll to position [139, 0]
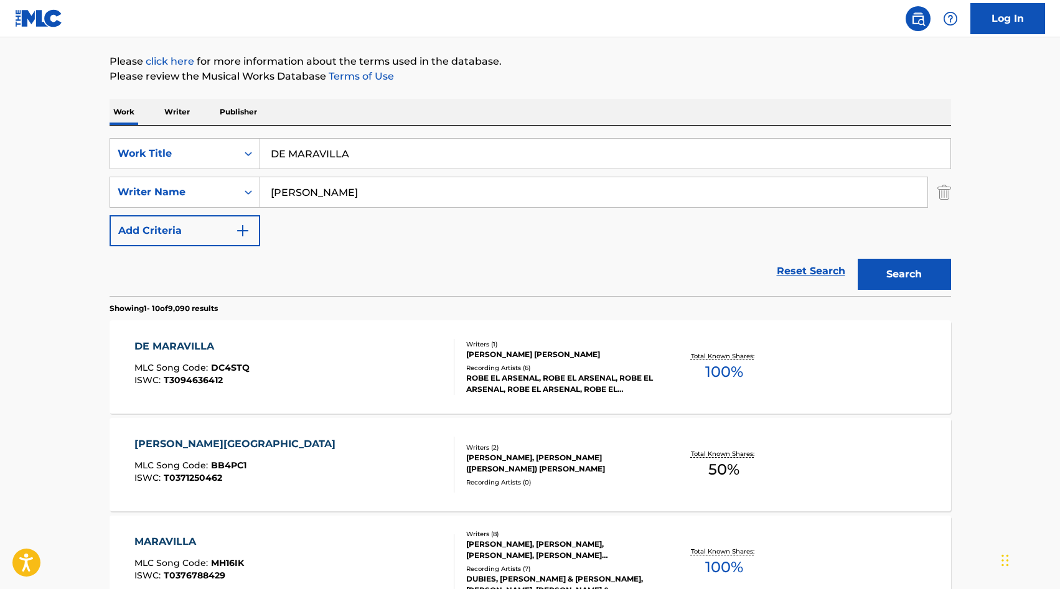
click at [276, 358] on div "DE MARAVILLA MLC Song Code : DC4STQ ISWC : T3094636412" at bounding box center [294, 367] width 320 height 56
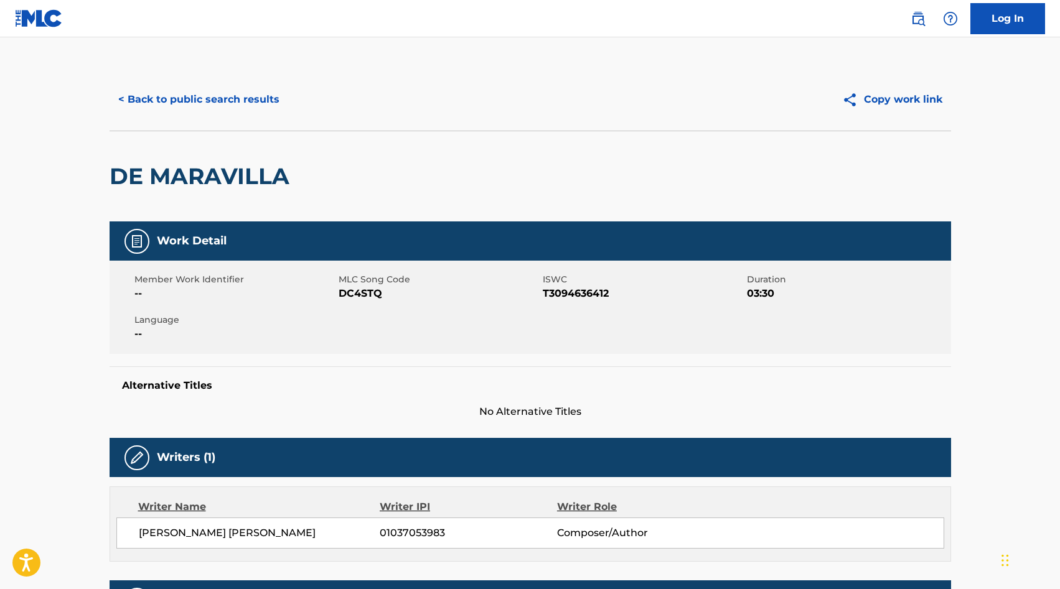
click at [352, 294] on span "DC4STQ" at bounding box center [439, 293] width 201 height 15
copy span "DC4STQ"
click at [206, 99] on button "< Back to public search results" at bounding box center [199, 99] width 179 height 31
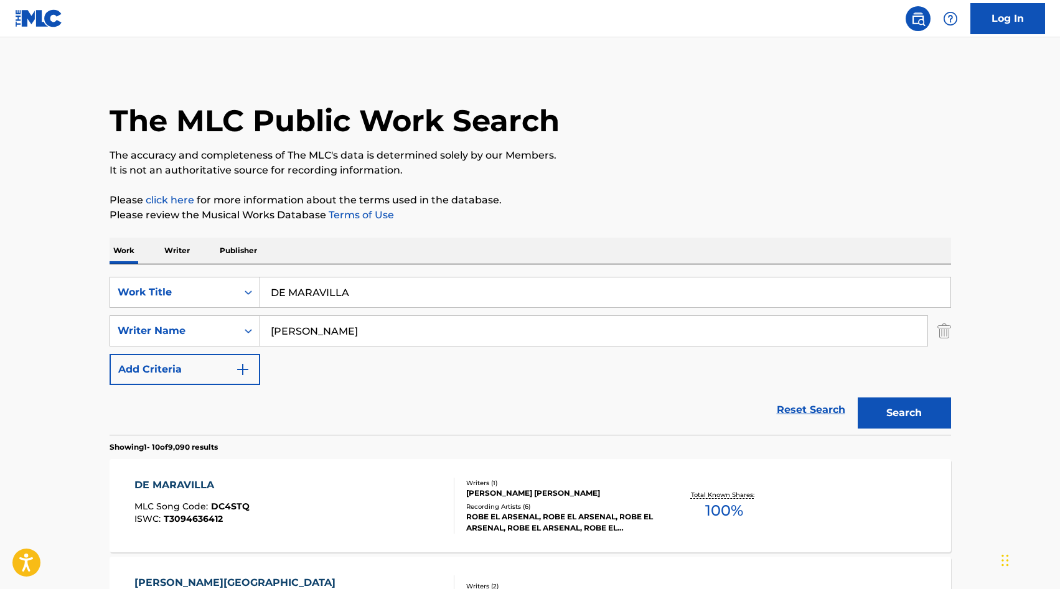
scroll to position [138, 0]
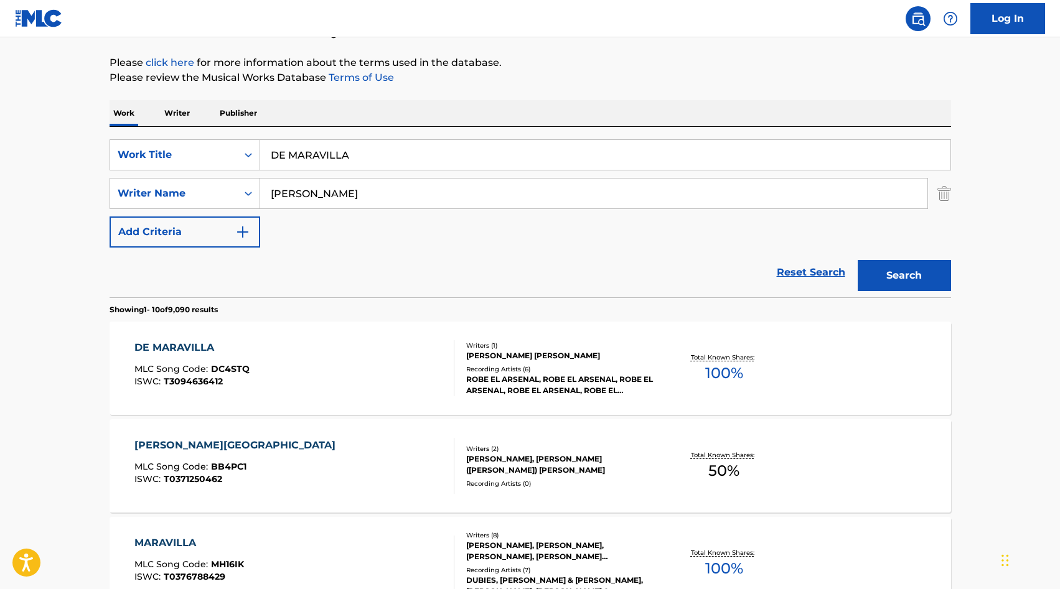
click at [321, 159] on input "DE MARAVILLA" at bounding box center [605, 155] width 690 height 30
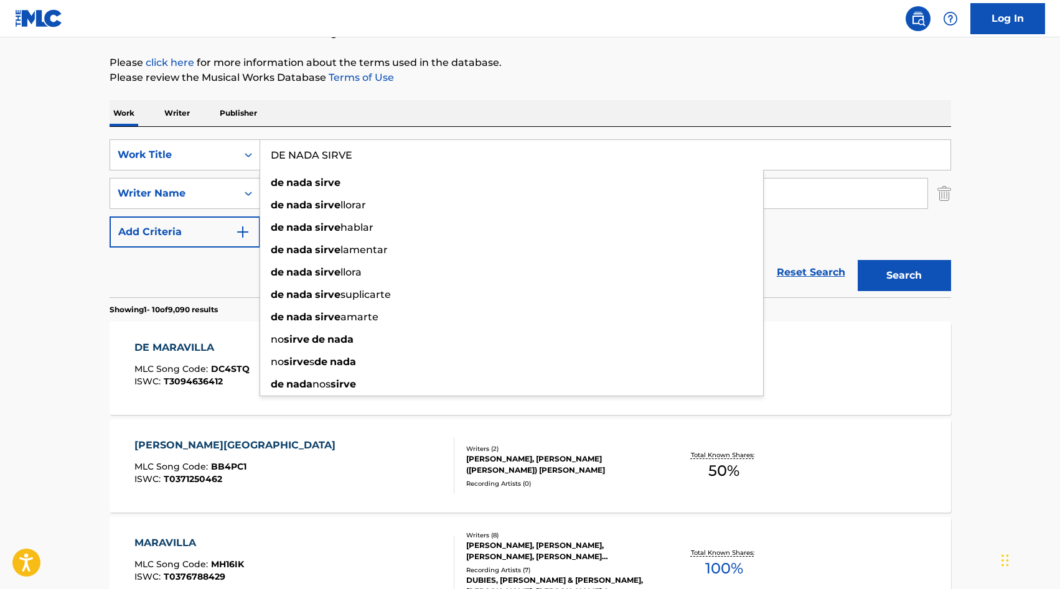
type input "DE NADA SIRVE"
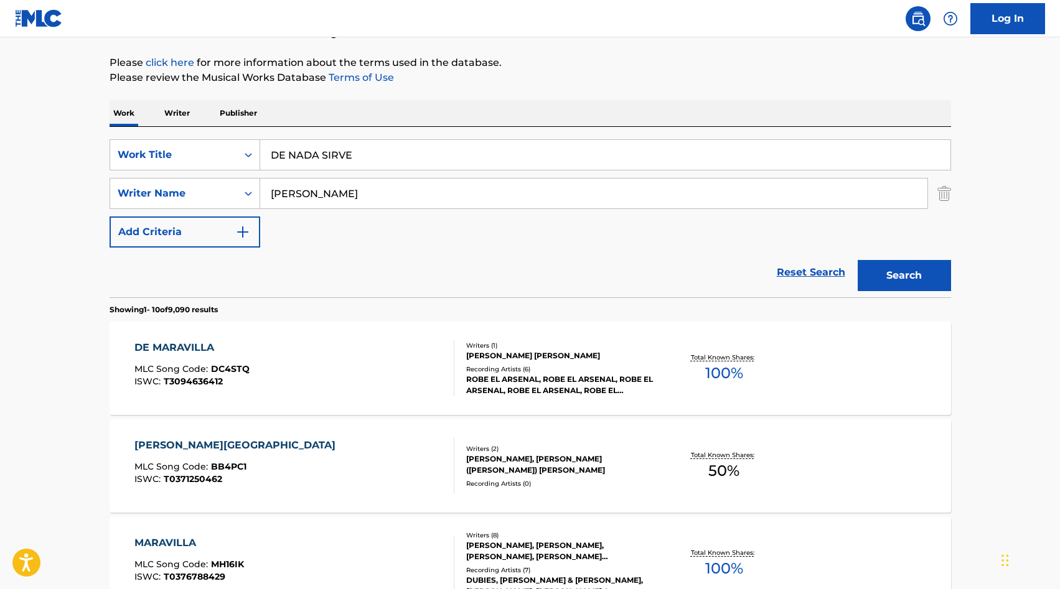
click at [312, 195] on input "[PERSON_NAME]" at bounding box center [593, 194] width 667 height 30
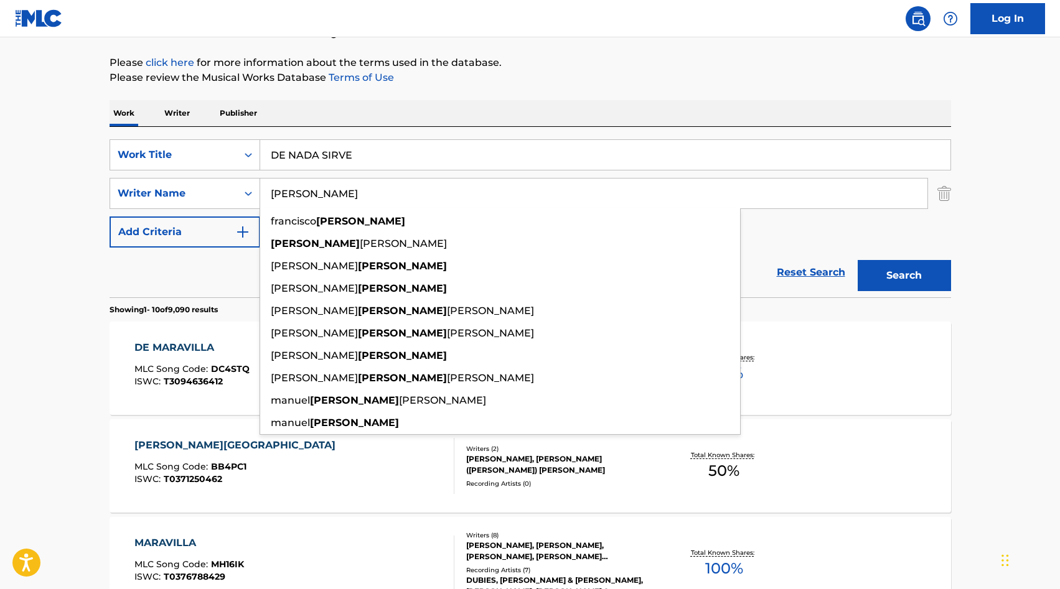
type input "[PERSON_NAME]"
click at [862, 269] on button "Search" at bounding box center [904, 275] width 93 height 31
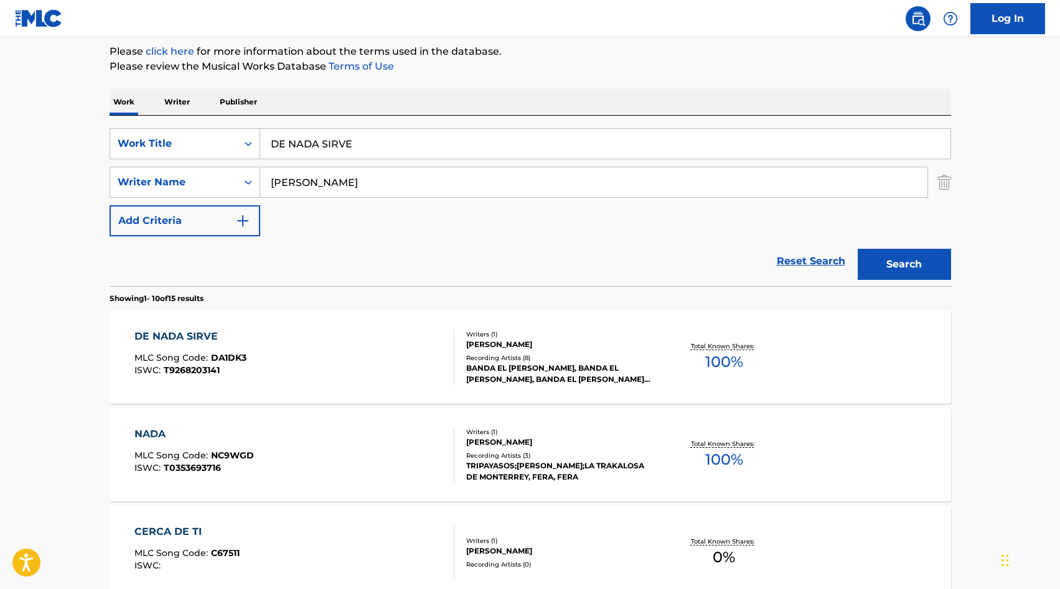
scroll to position [161, 0]
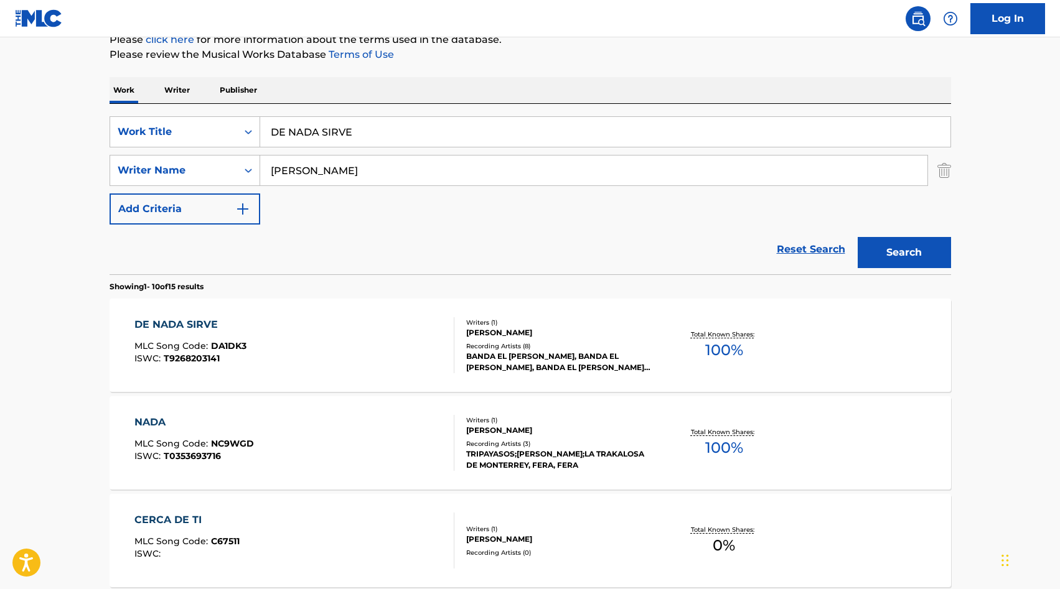
click at [390, 363] on div "DE NADA SIRVE MLC Song Code : DA1DK3 ISWC : T9268203141" at bounding box center [294, 345] width 320 height 56
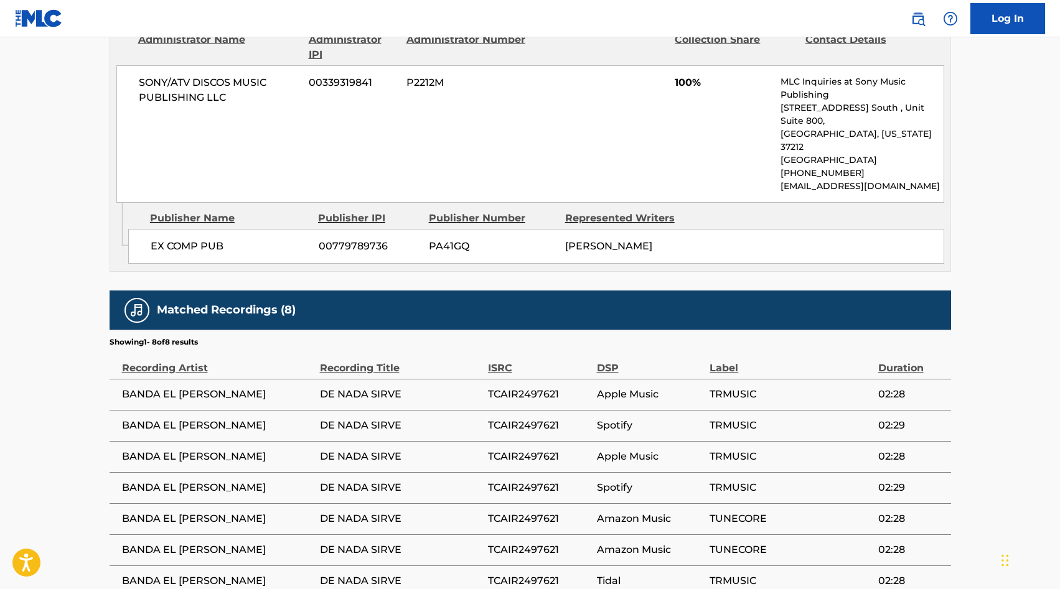
scroll to position [711, 0]
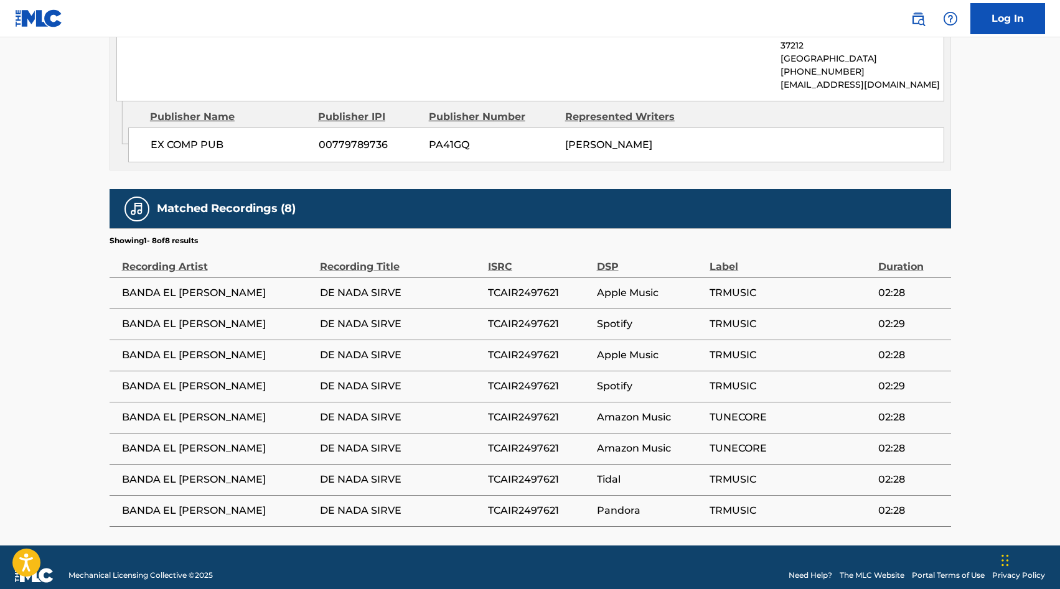
click at [201, 286] on span "BANDA EL [PERSON_NAME]" at bounding box center [218, 293] width 192 height 15
copy div "BANDA EL [PERSON_NAME]"
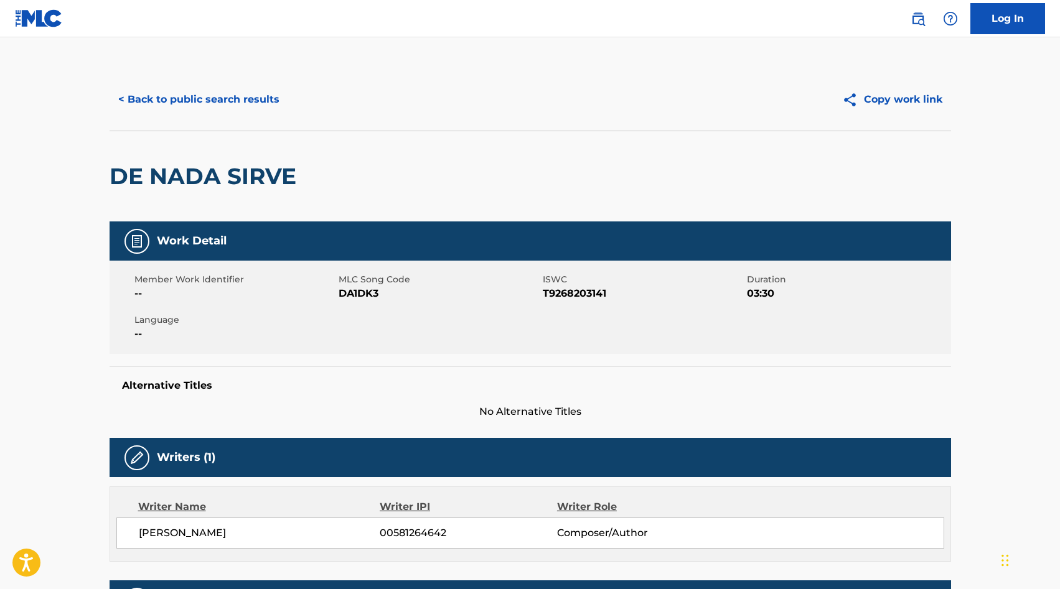
click at [360, 293] on span "DA1DK3" at bounding box center [439, 293] width 201 height 15
copy span "DA1DK3"
click at [161, 105] on button "< Back to public search results" at bounding box center [199, 99] width 179 height 31
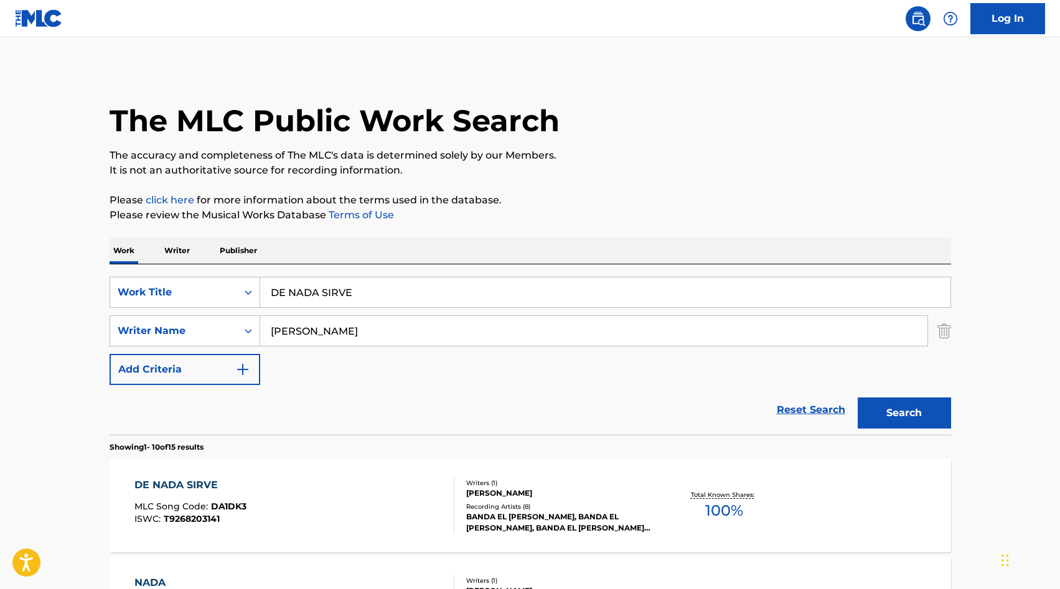
scroll to position [161, 0]
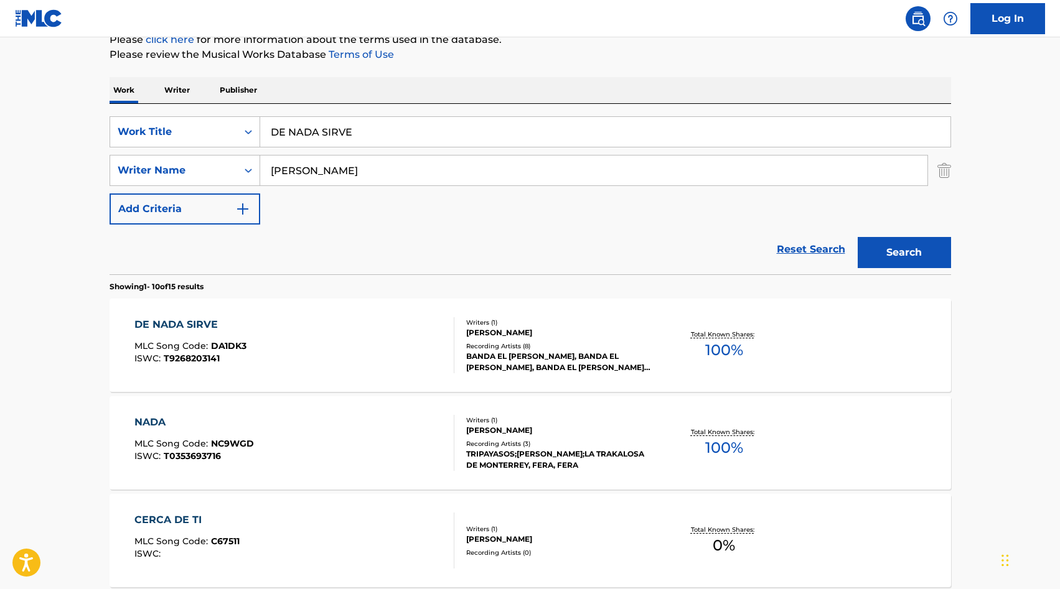
click at [449, 157] on input "[PERSON_NAME]" at bounding box center [593, 171] width 667 height 30
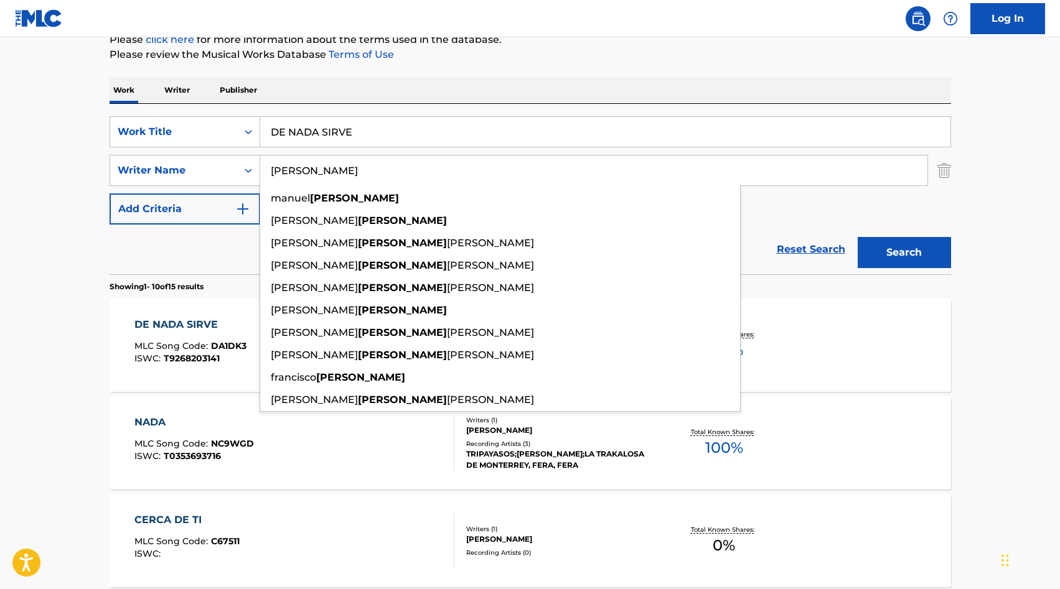
click at [424, 139] on input "DE NADA SIRVE" at bounding box center [605, 132] width 690 height 30
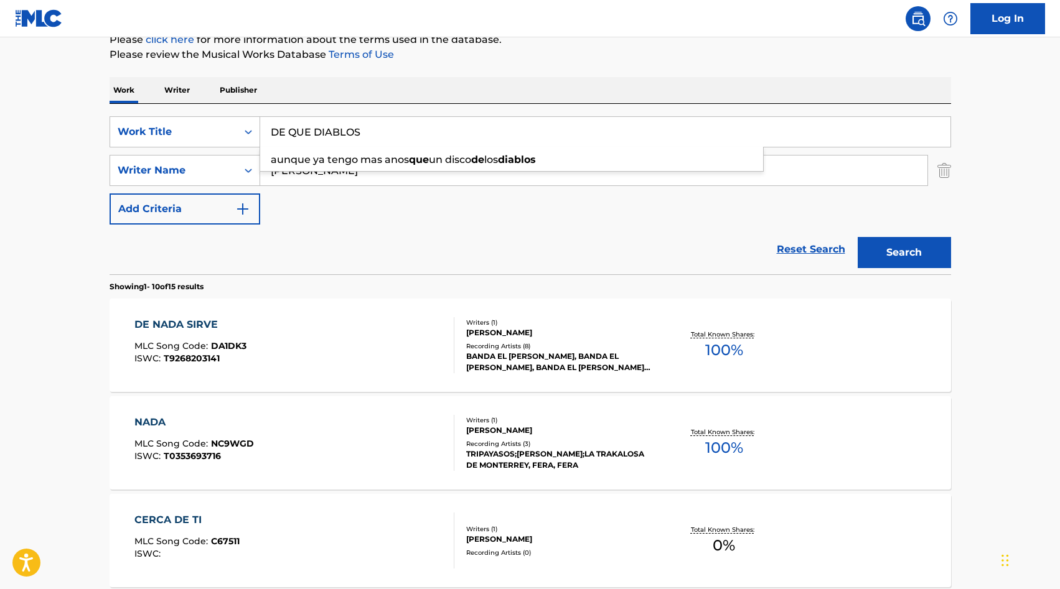
type input "DE QUE DIABLOS"
click at [298, 169] on input "[PERSON_NAME]" at bounding box center [593, 171] width 667 height 30
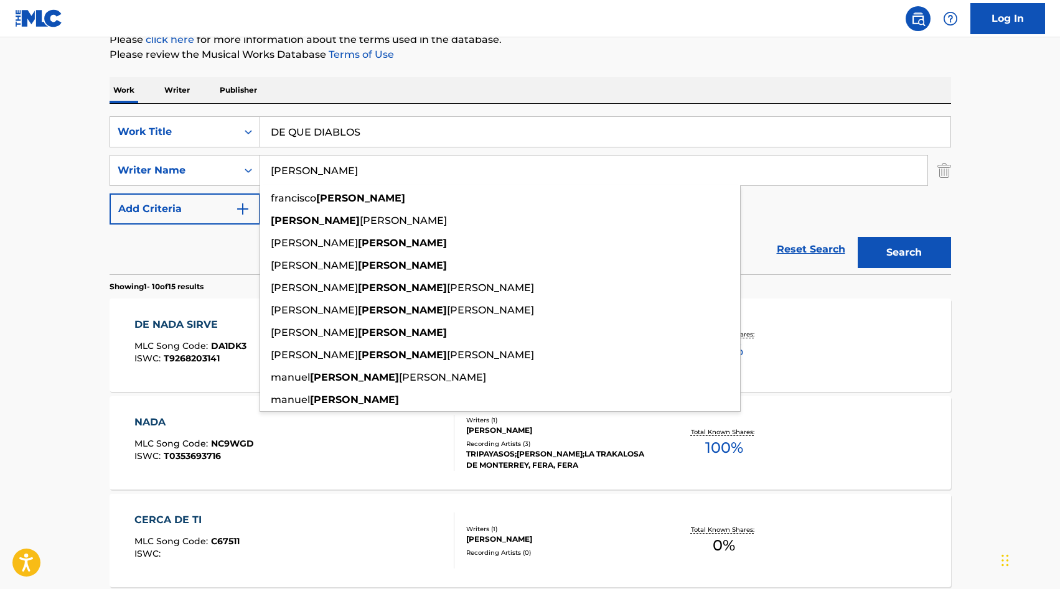
click at [298, 169] on input "[PERSON_NAME]" at bounding box center [593, 171] width 667 height 30
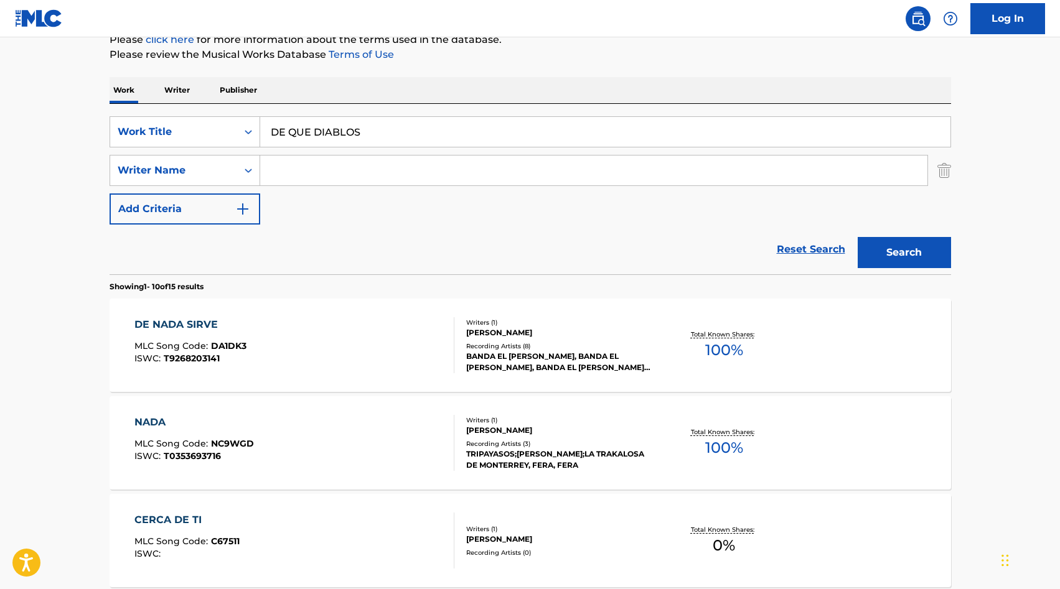
click at [902, 265] on button "Search" at bounding box center [904, 252] width 93 height 31
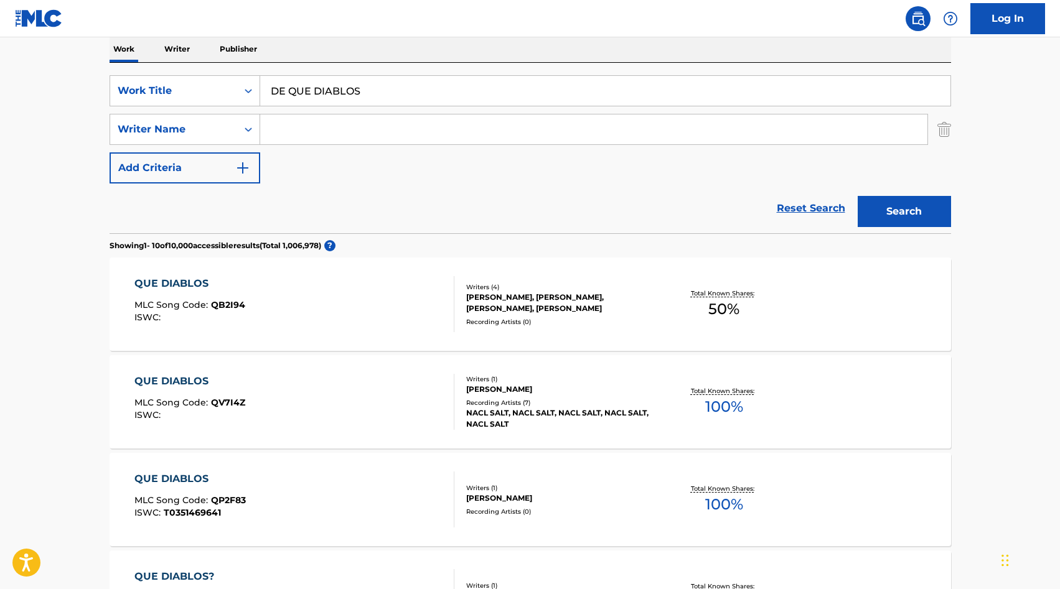
scroll to position [0, 0]
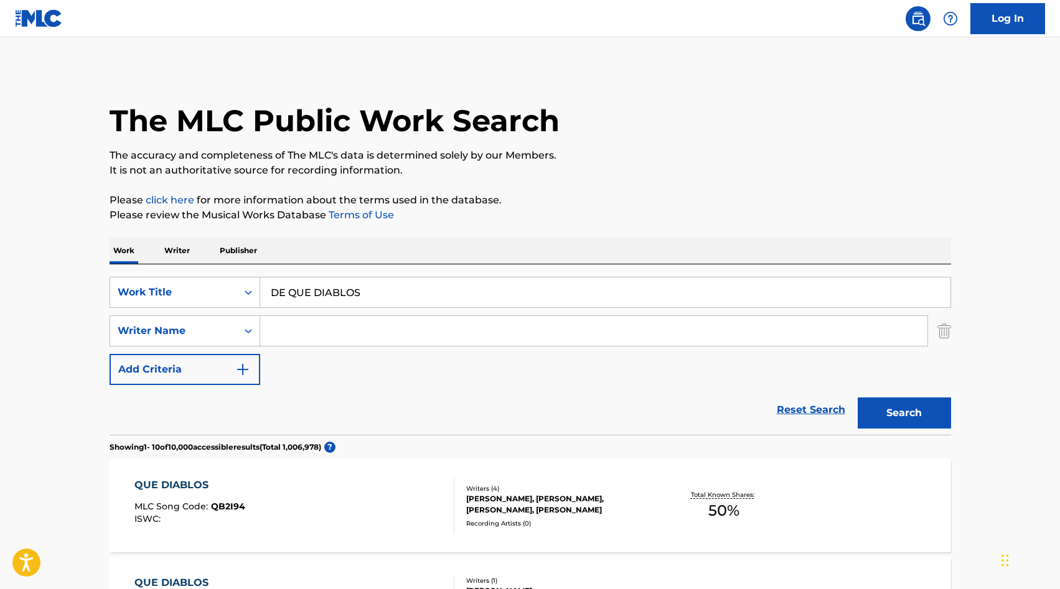
click at [292, 327] on input "Search Form" at bounding box center [593, 331] width 667 height 30
click at [879, 417] on button "Search" at bounding box center [904, 413] width 93 height 31
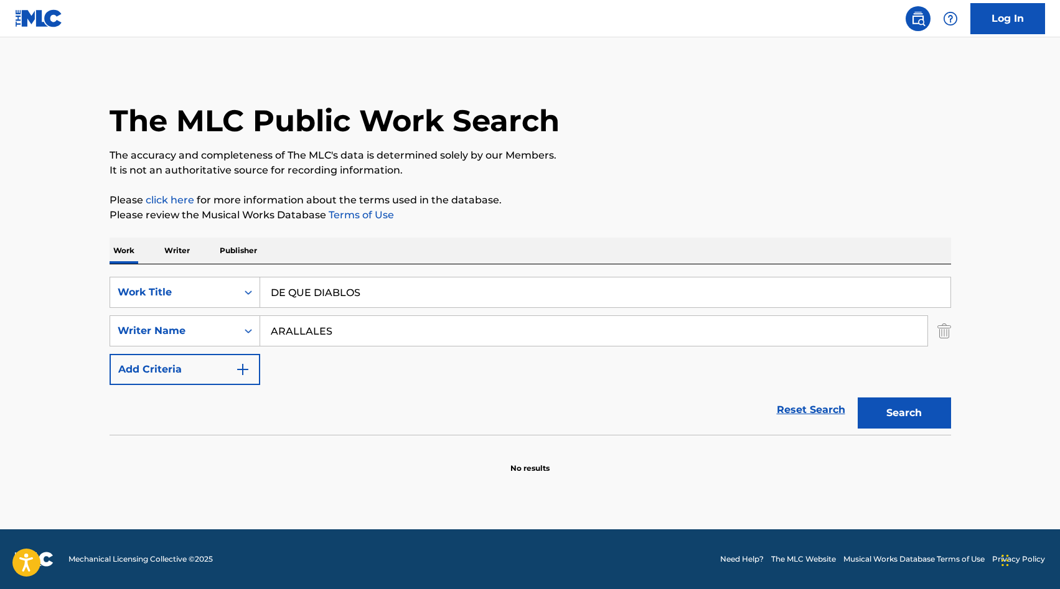
click at [326, 332] on input "ARALLALES" at bounding box center [593, 331] width 667 height 30
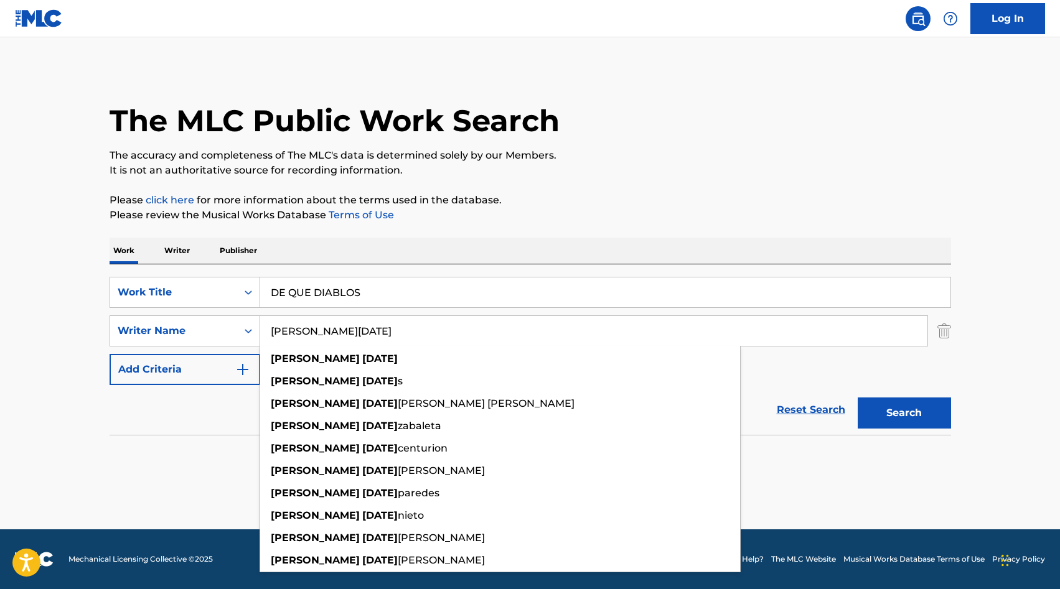
type input "[PERSON_NAME][DATE]"
click at [891, 409] on button "Search" at bounding box center [904, 413] width 93 height 31
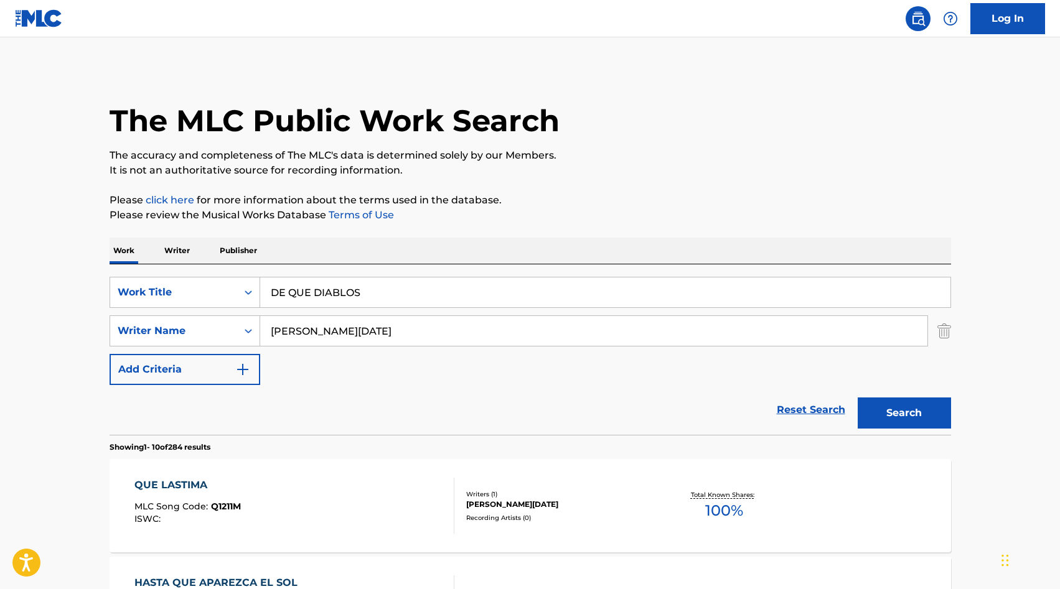
click at [324, 282] on input "DE QUE DIABLOS" at bounding box center [605, 293] width 690 height 30
click at [381, 295] on input "DE QUE DIABLOS" at bounding box center [605, 293] width 690 height 30
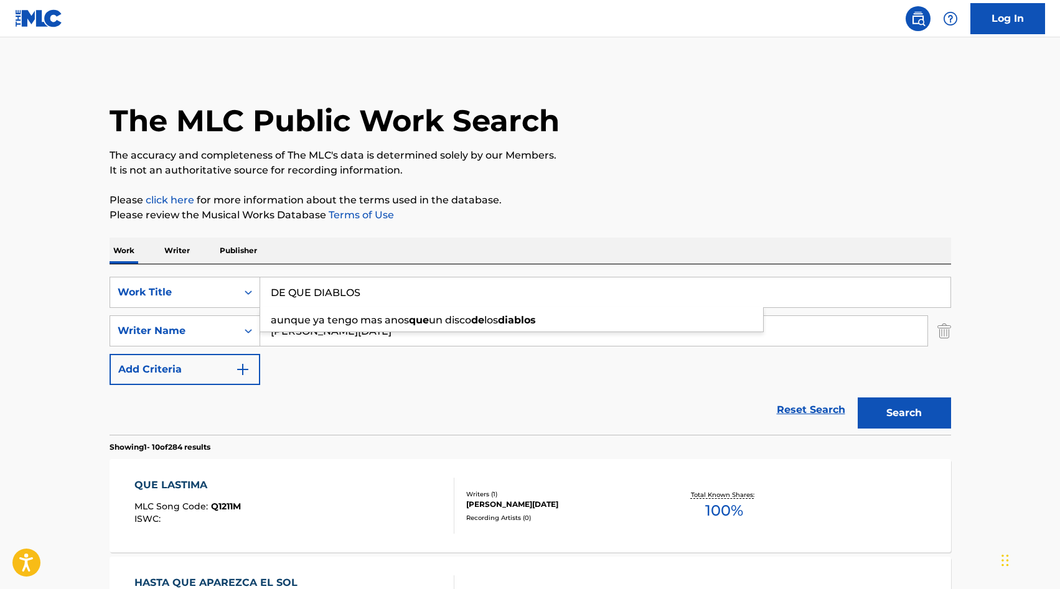
paste input "MANERA FUI A PERDERTE"
type input "DE QUE MANERA FUI A PERDERTE"
click at [368, 245] on div "Work Writer Publisher" at bounding box center [530, 251] width 841 height 26
click at [357, 330] on input "[PERSON_NAME][DATE]" at bounding box center [593, 331] width 667 height 30
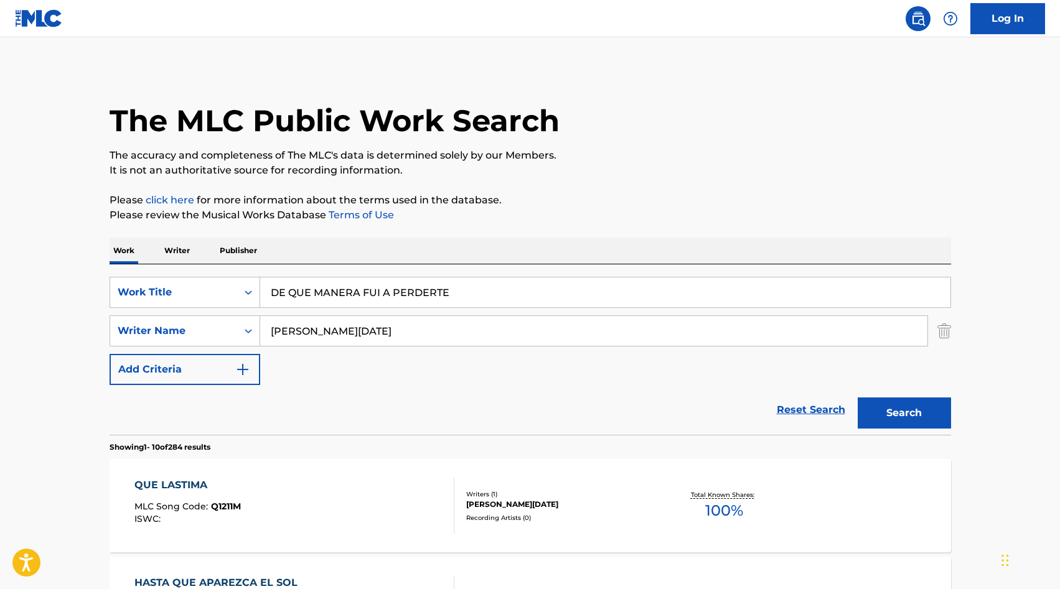
click at [357, 330] on input "[PERSON_NAME][DATE]" at bounding box center [593, 331] width 667 height 30
click at [887, 413] on button "Search" at bounding box center [904, 413] width 93 height 31
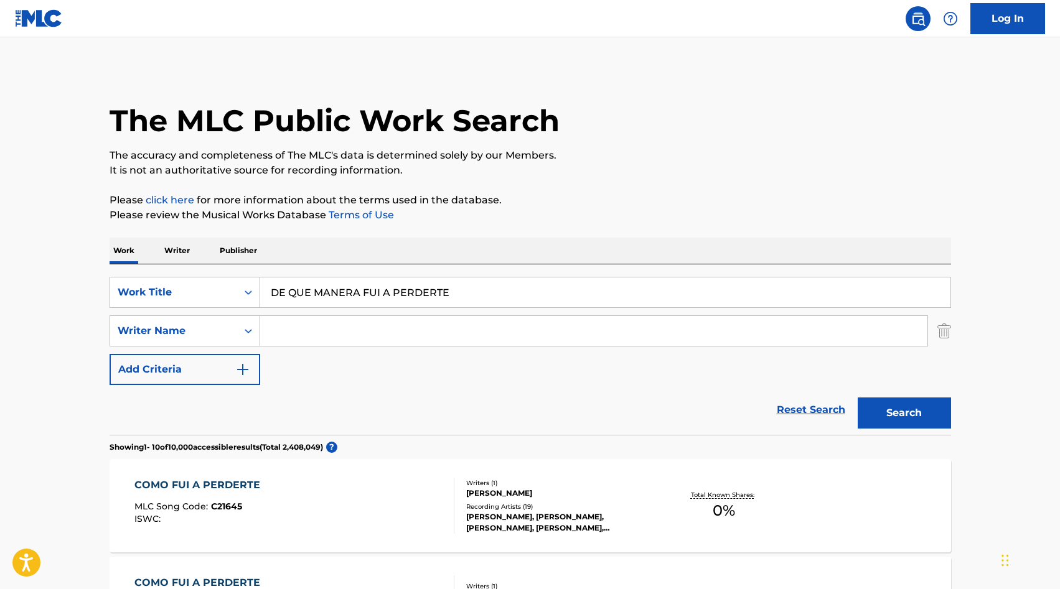
click at [381, 334] on input "Search Form" at bounding box center [593, 331] width 667 height 30
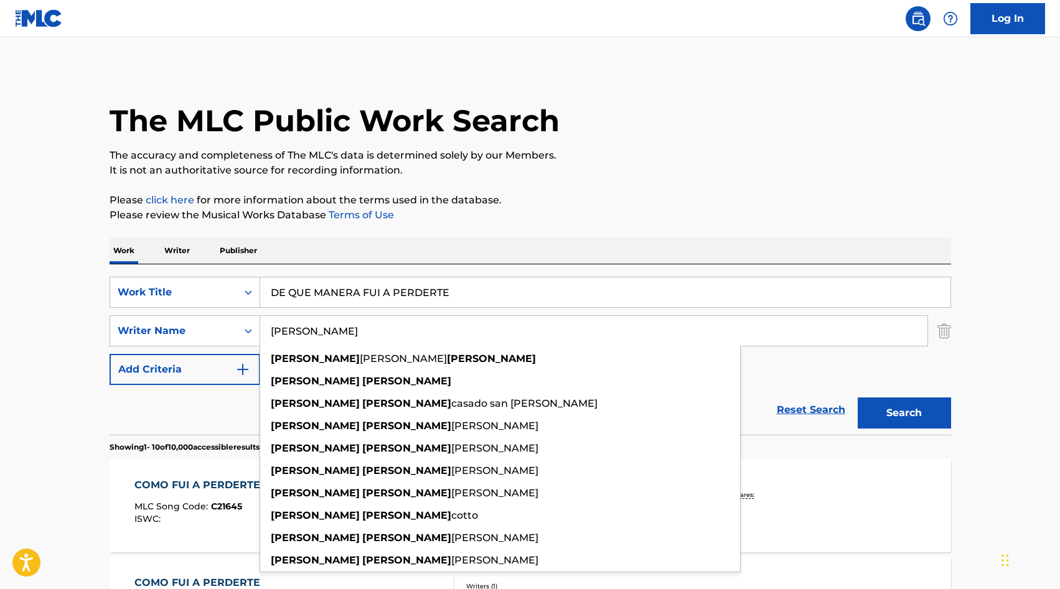
type input "[PERSON_NAME]"
click at [916, 423] on button "Search" at bounding box center [904, 413] width 93 height 31
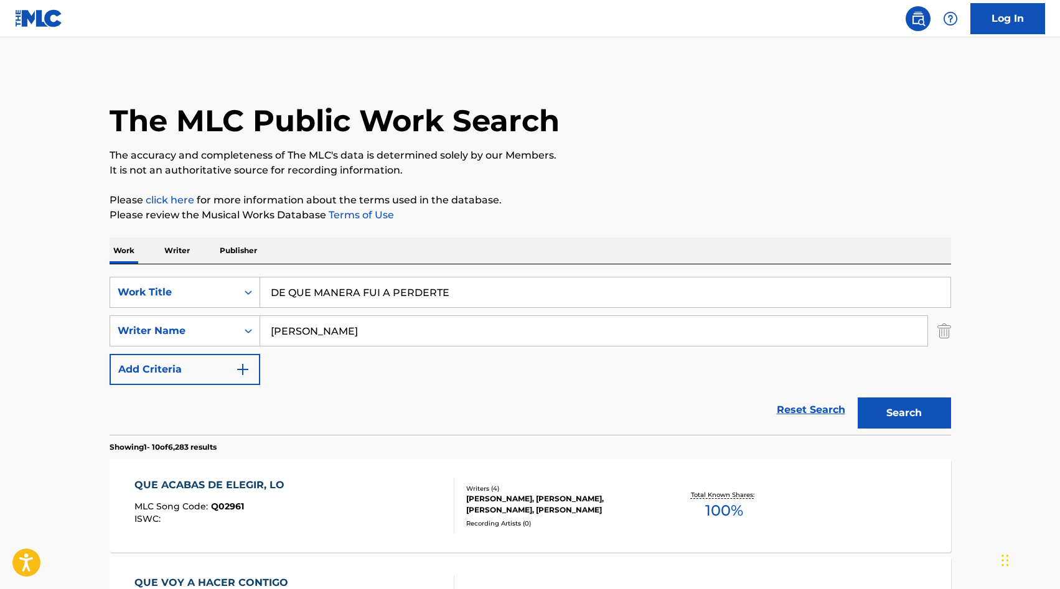
click at [331, 286] on input "DE QUE MANERA FUI A PERDERTE" at bounding box center [605, 293] width 690 height 30
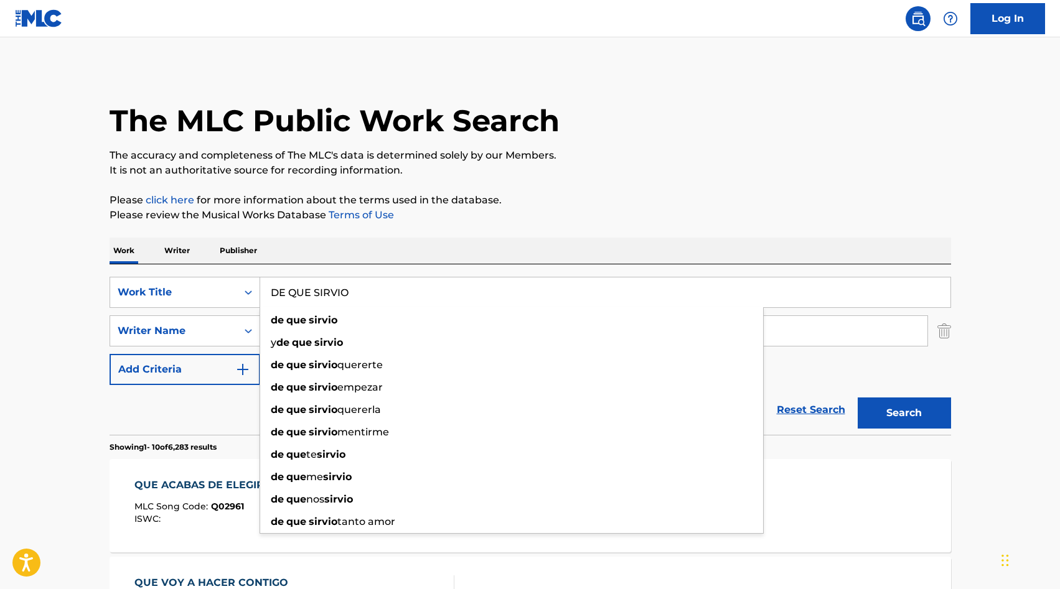
type input "DE QUE SIRVIO"
click at [712, 240] on div "Work Writer Publisher" at bounding box center [530, 251] width 841 height 26
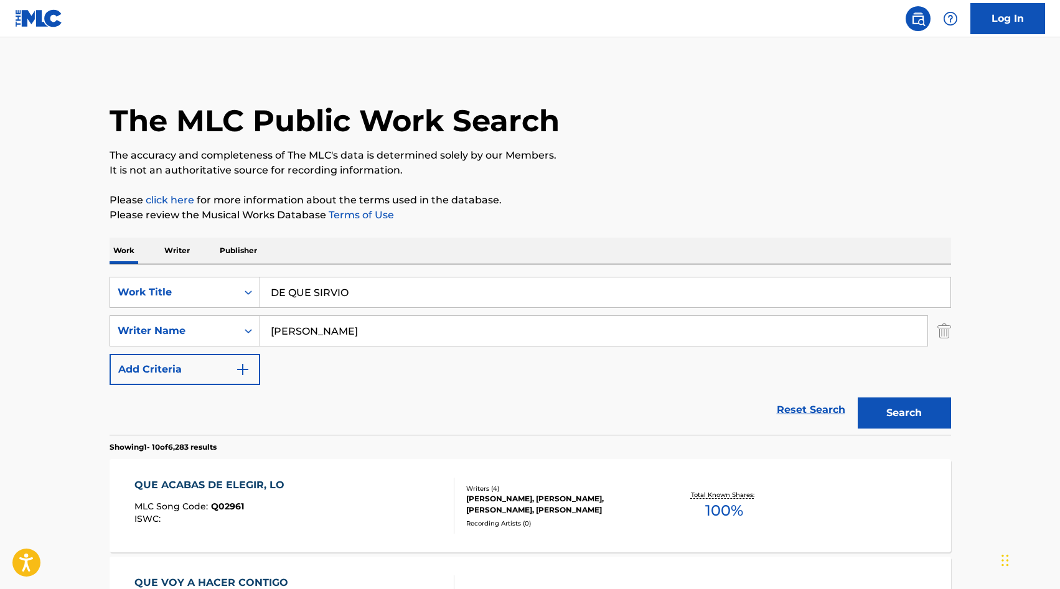
click at [923, 411] on button "Search" at bounding box center [904, 413] width 93 height 31
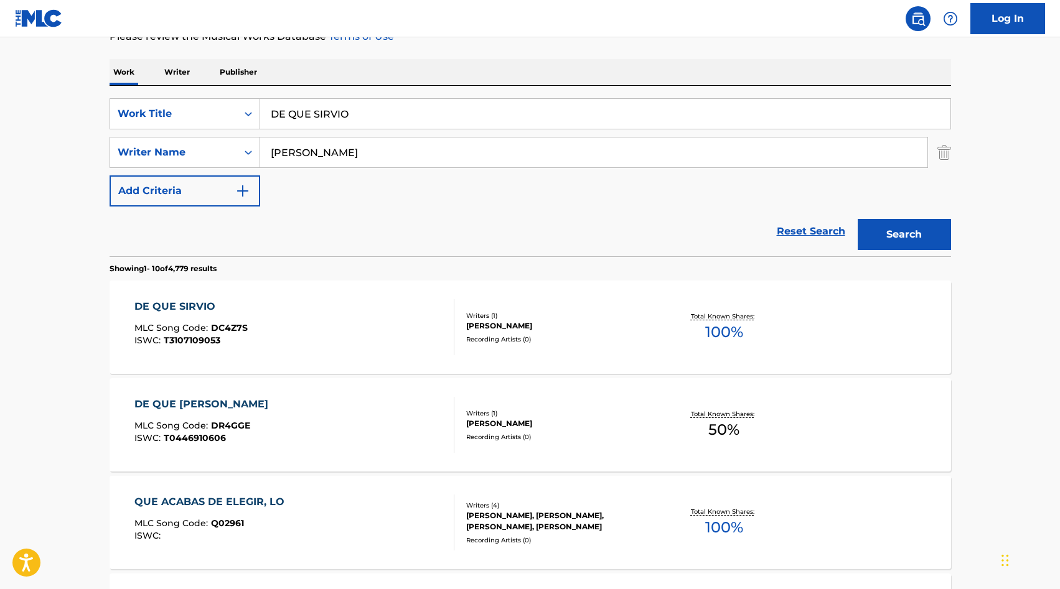
scroll to position [178, 0]
click at [381, 333] on div "DE QUE SIRVIO MLC Song Code : DC4Z7S ISWC : T3107109053" at bounding box center [294, 328] width 320 height 56
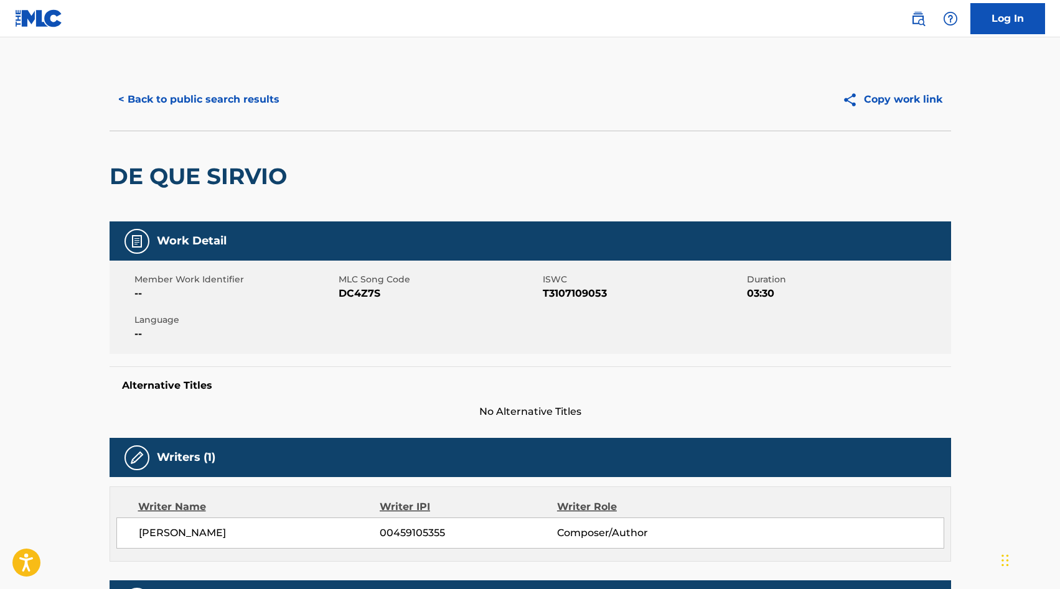
click at [369, 298] on span "DC4Z7S" at bounding box center [439, 293] width 201 height 15
copy span "DC4Z7S"
click at [238, 93] on button "< Back to public search results" at bounding box center [199, 99] width 179 height 31
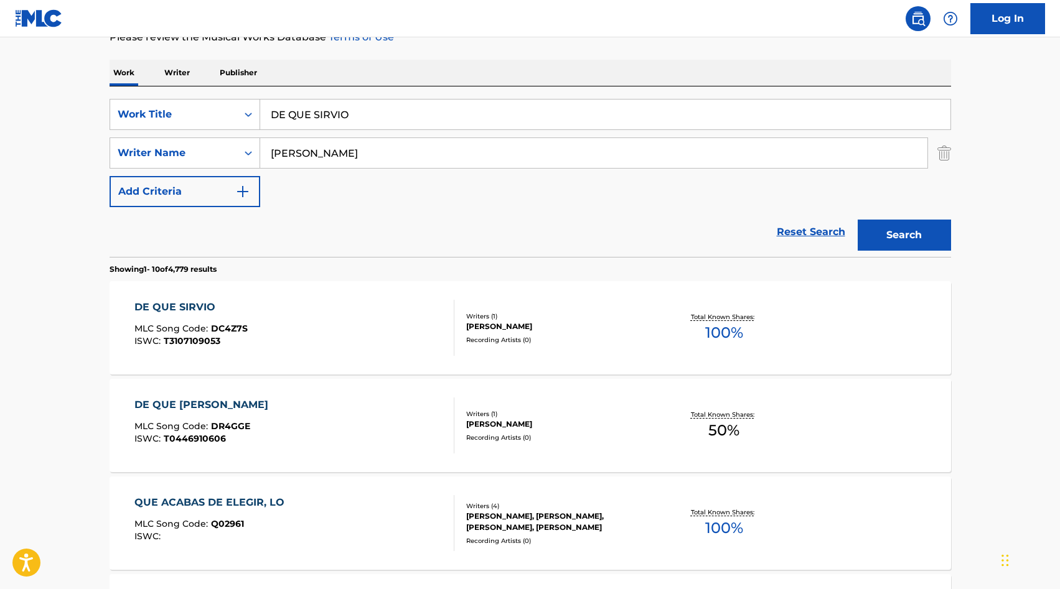
click at [324, 121] on input "DE QUE SIRVIO" at bounding box center [605, 115] width 690 height 30
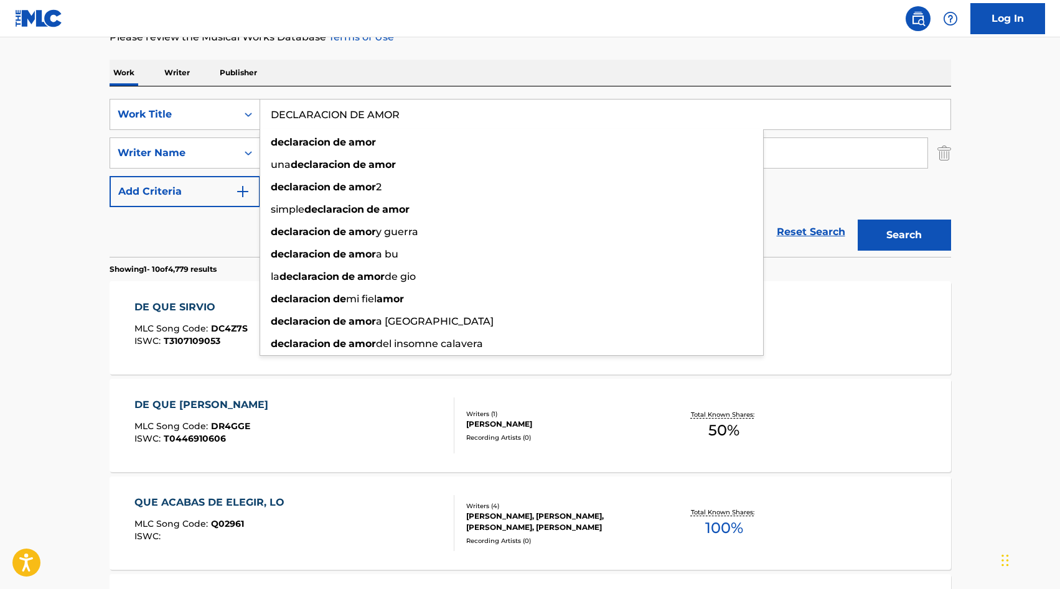
click at [352, 87] on div "SearchWithCriteriaa65b4464-4e2b-49ea-8c20-026f543b7285 Work Title DECLARACION D…" at bounding box center [530, 172] width 841 height 171
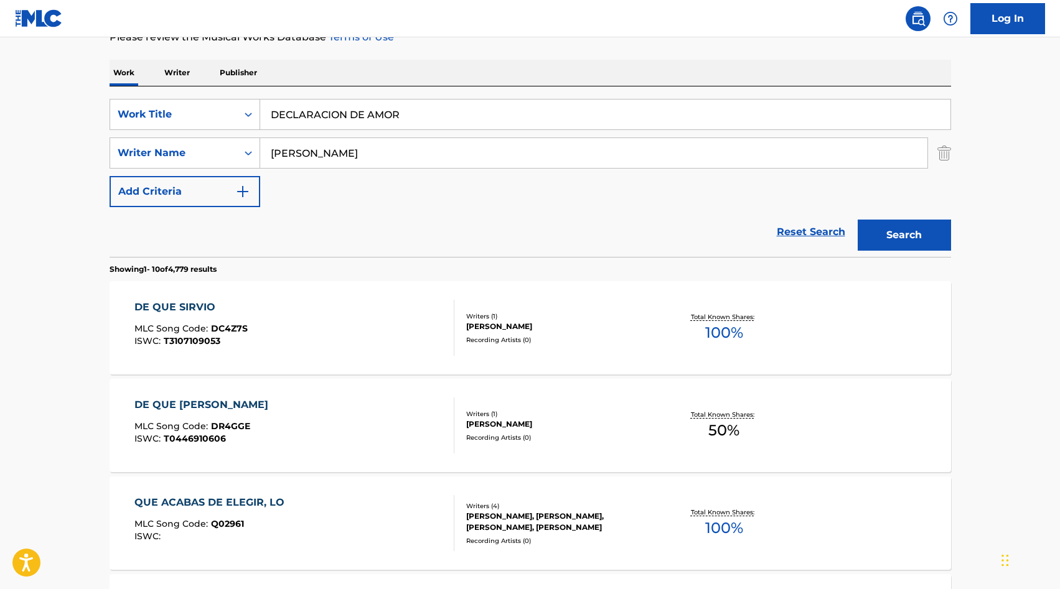
click at [362, 117] on input "DECLARACION DE AMOR" at bounding box center [605, 115] width 690 height 30
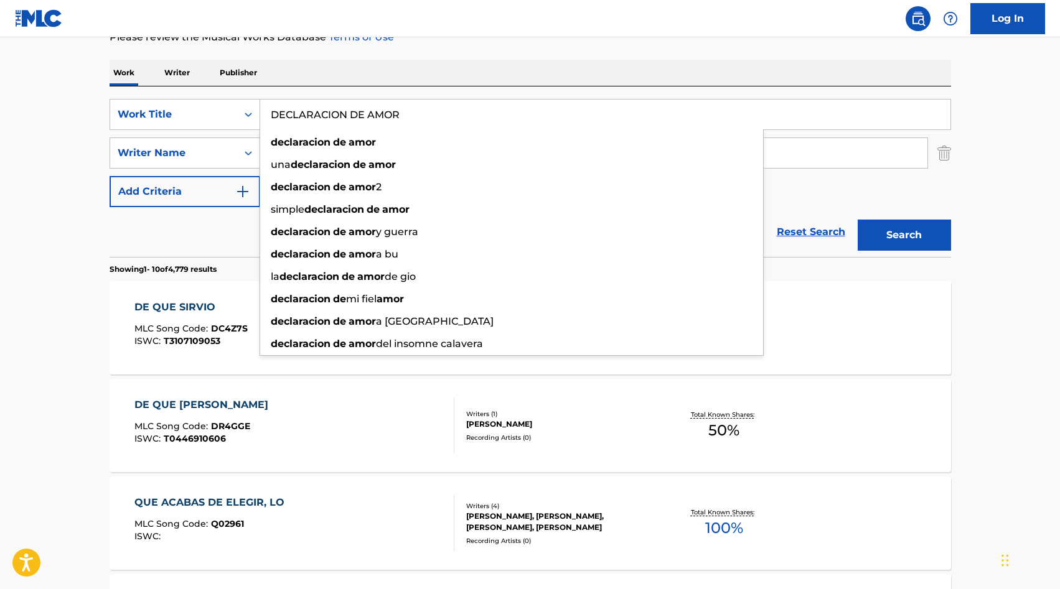
click at [362, 117] on input "DECLARACION DE AMOR" at bounding box center [605, 115] width 690 height 30
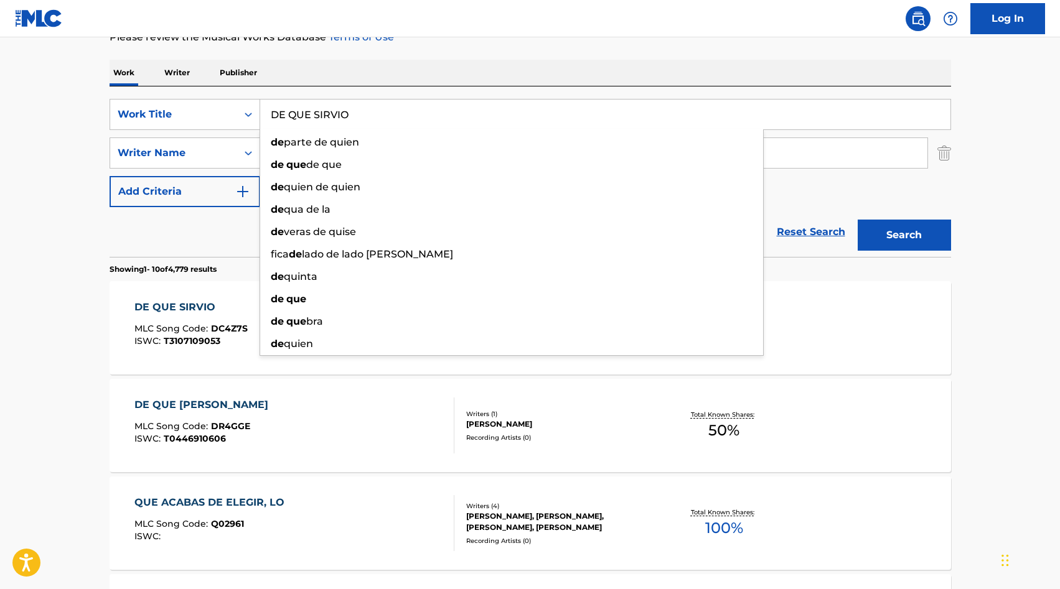
type input "DE QUE SIRVIO"
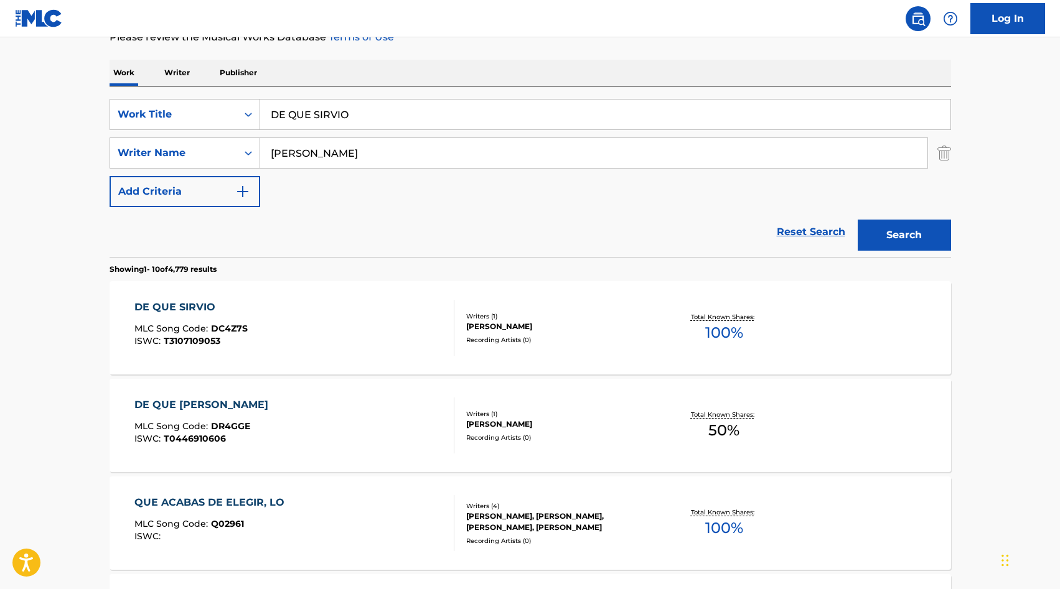
click at [0, 236] on main "The MLC Public Work Search The accuracy and completeness of The MLC's data is d…" at bounding box center [530, 591] width 1060 height 1465
click at [375, 148] on input "[PERSON_NAME]" at bounding box center [593, 153] width 667 height 30
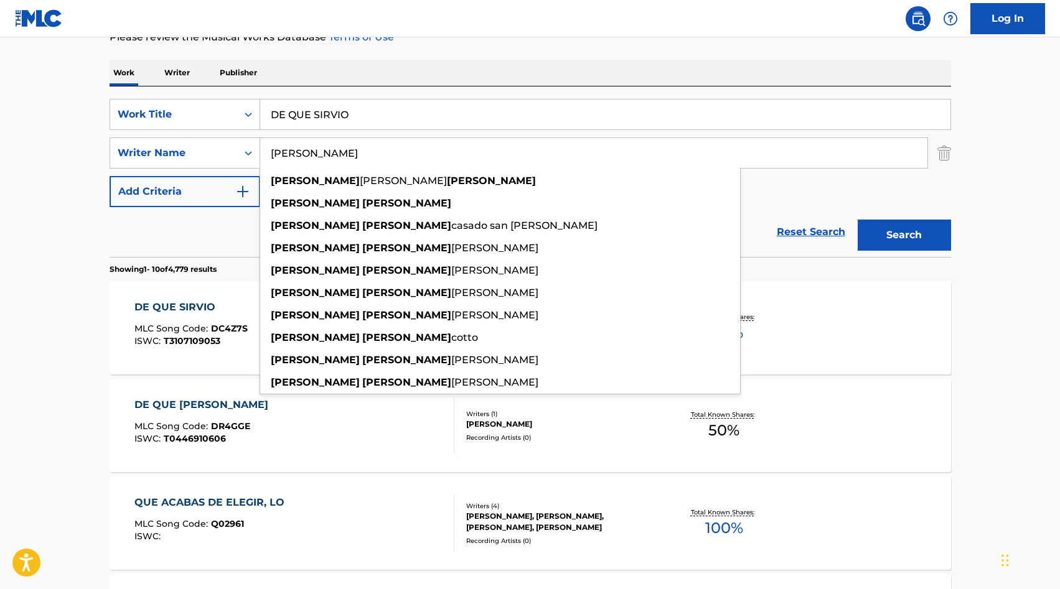
click at [375, 148] on input "[PERSON_NAME]" at bounding box center [593, 153] width 667 height 30
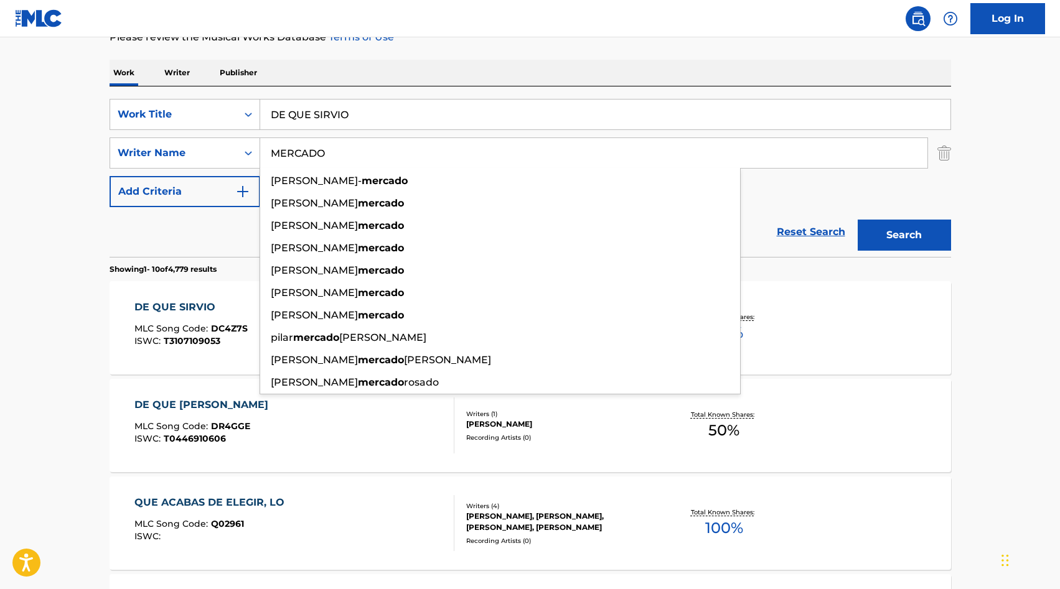
type input "MERCADO"
click at [858, 220] on button "Search" at bounding box center [904, 235] width 93 height 31
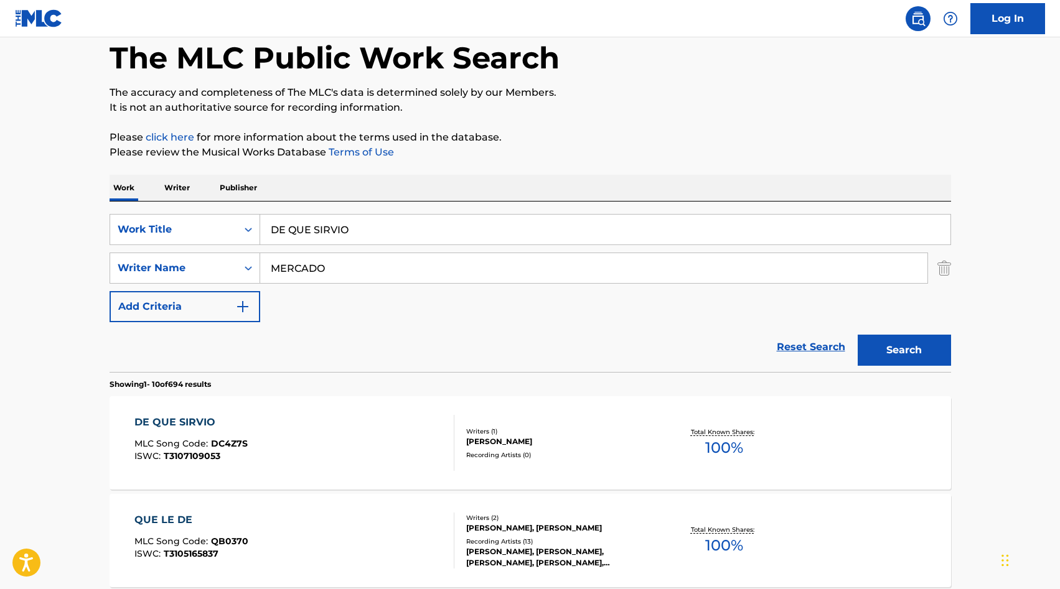
scroll to position [79, 0]
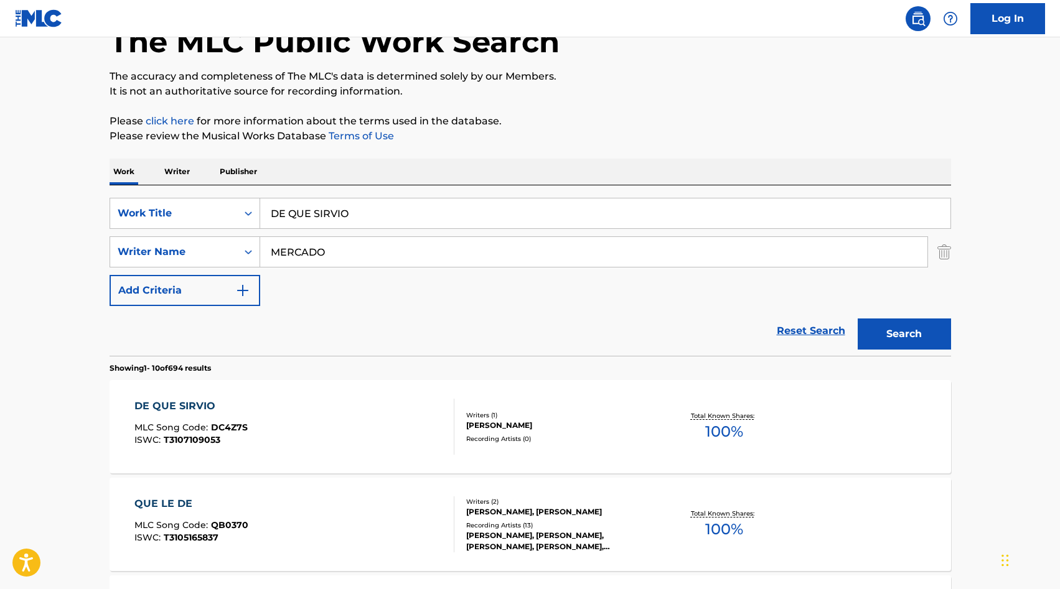
click at [355, 205] on input "DE QUE SIRVIO" at bounding box center [605, 214] width 690 height 30
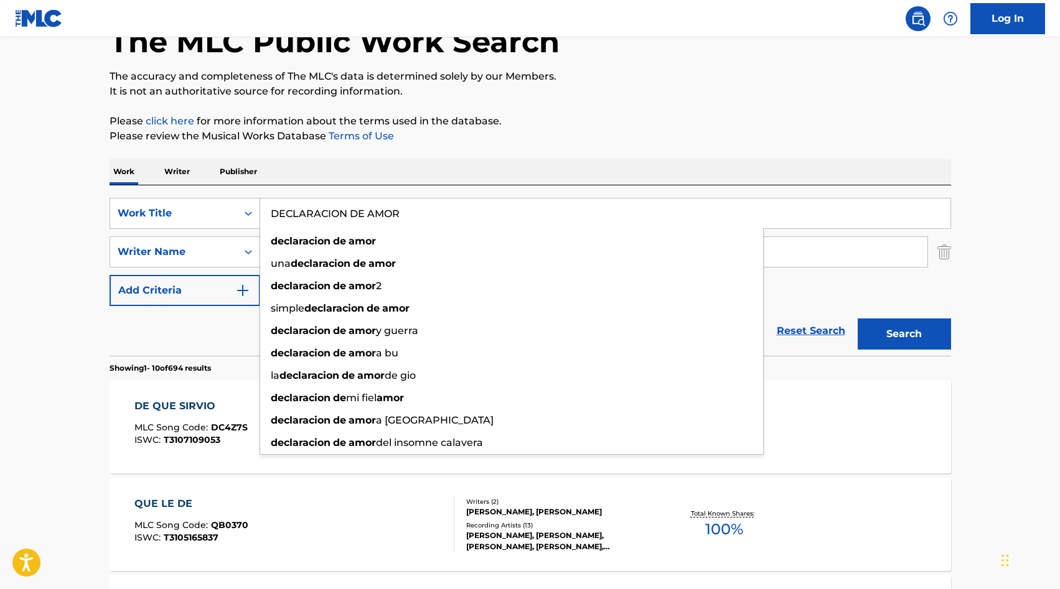
type input "DECLARACION DE AMOR"
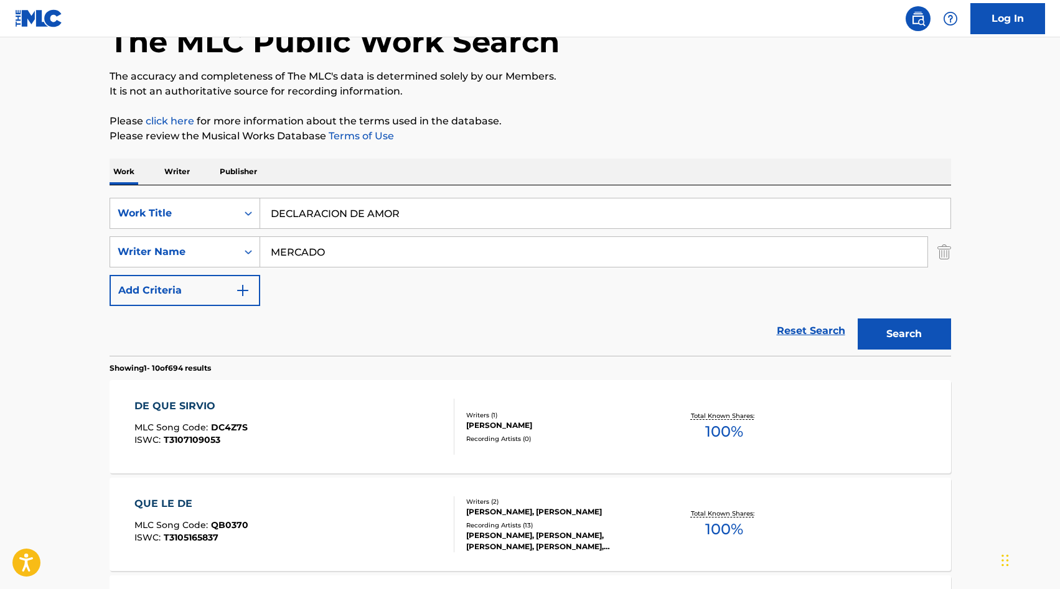
click at [263, 266] on input "MERCADO" at bounding box center [593, 252] width 667 height 30
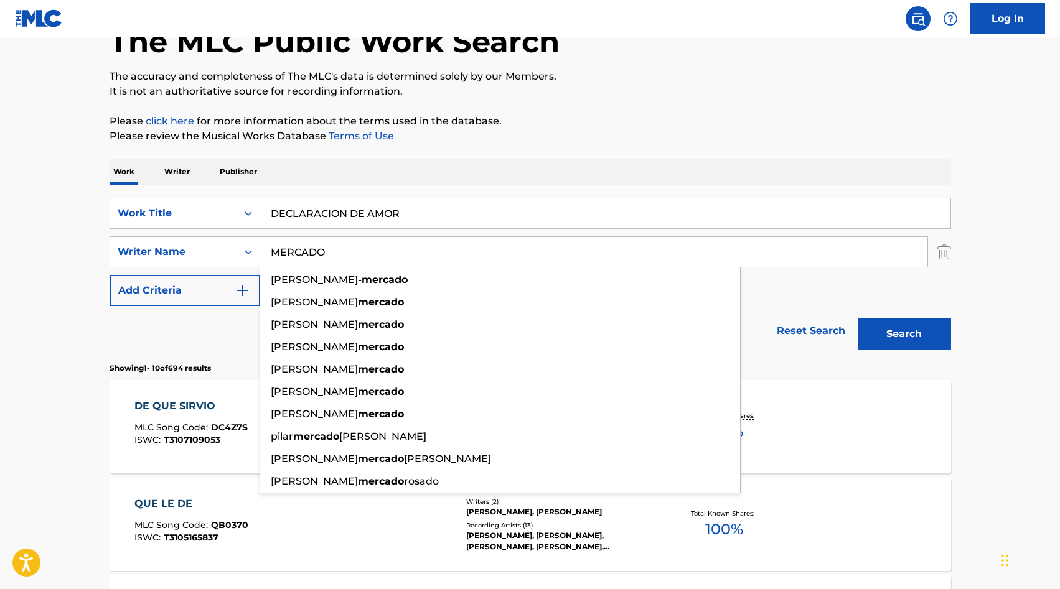
click at [263, 266] on input "MERCADO" at bounding box center [593, 252] width 667 height 30
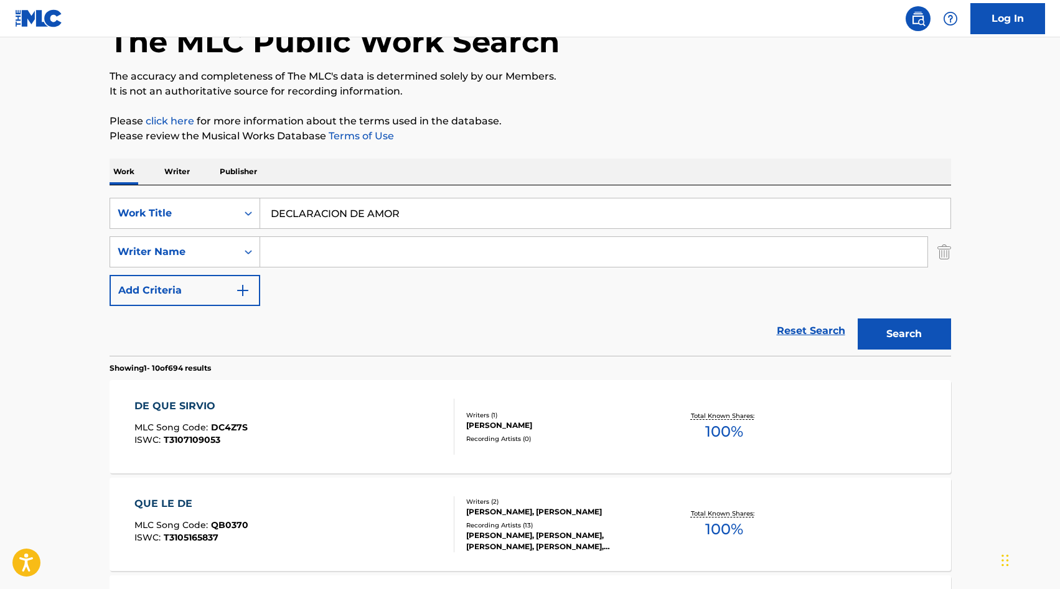
click at [932, 325] on button "Search" at bounding box center [904, 334] width 93 height 31
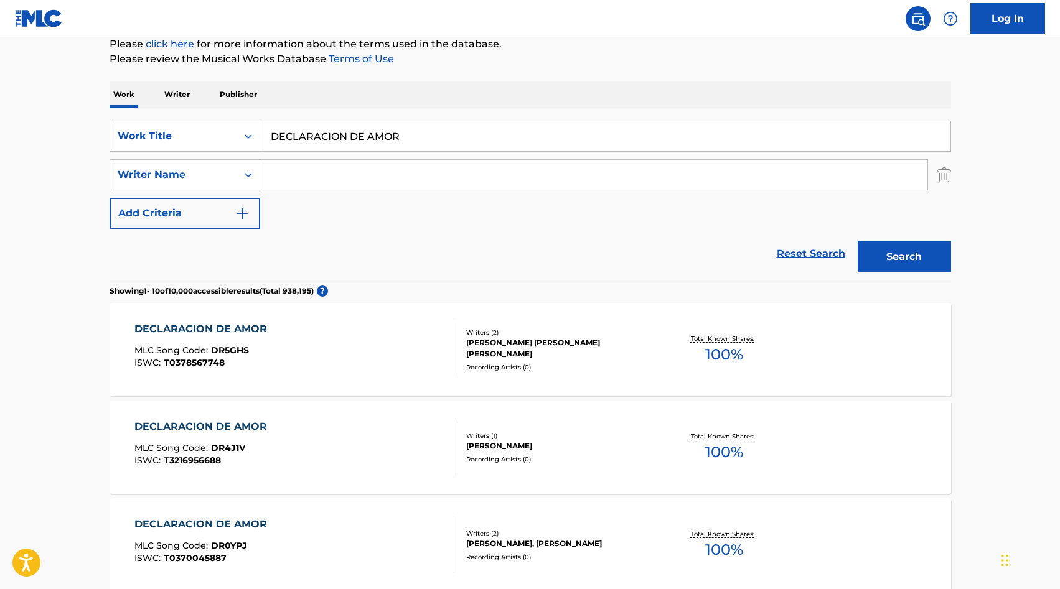
scroll to position [159, 0]
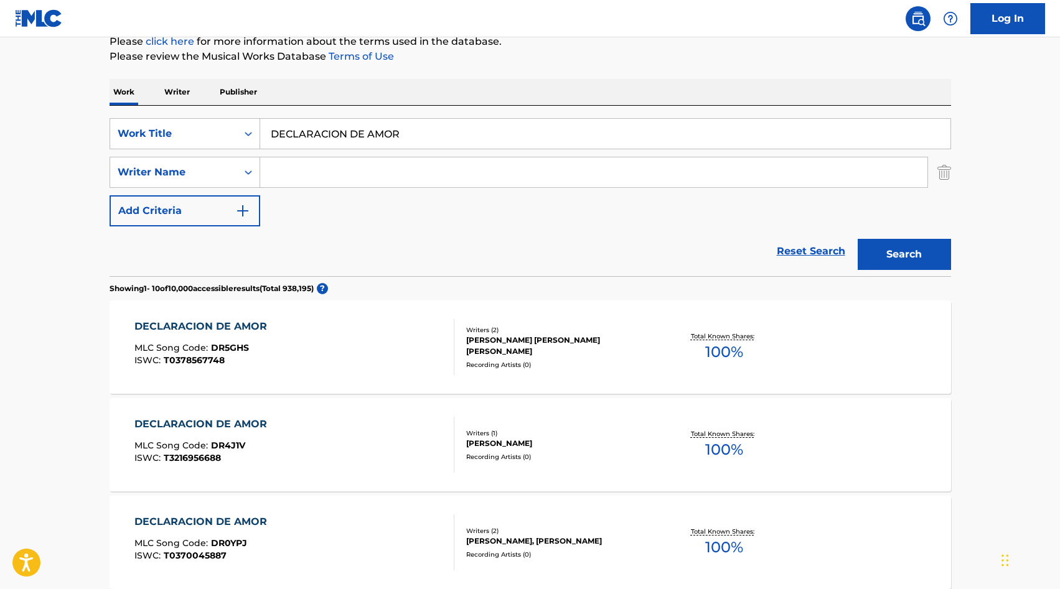
click at [416, 190] on div "SearchWithCriteriaa65b4464-4e2b-49ea-8c20-026f543b7285 Work Title DECLARACION D…" at bounding box center [530, 172] width 841 height 108
click at [417, 184] on input "Search Form" at bounding box center [593, 172] width 667 height 30
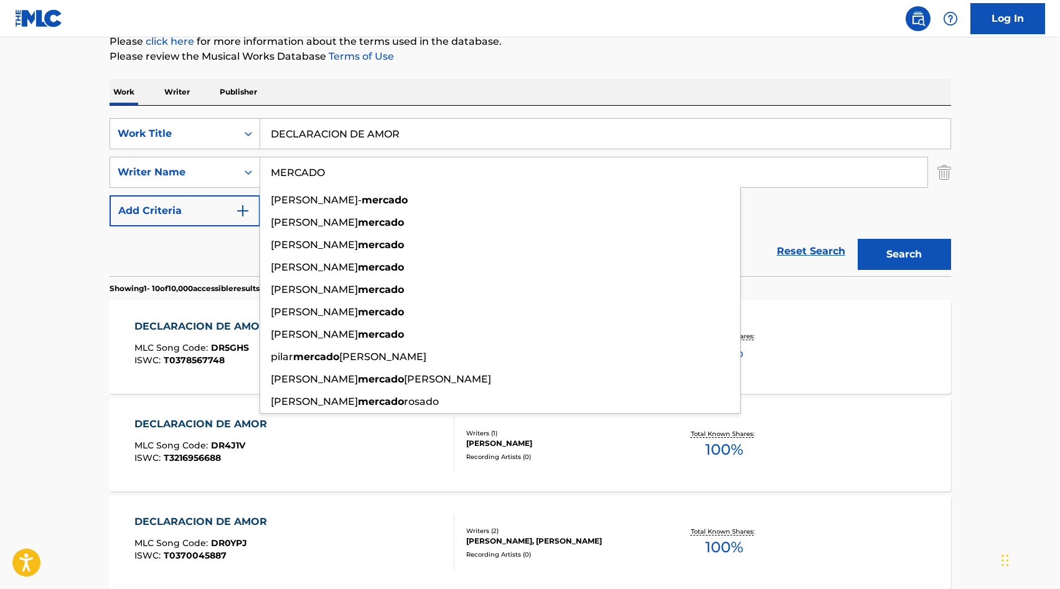
type input "MERCADO"
click at [915, 248] on button "Search" at bounding box center [904, 254] width 93 height 31
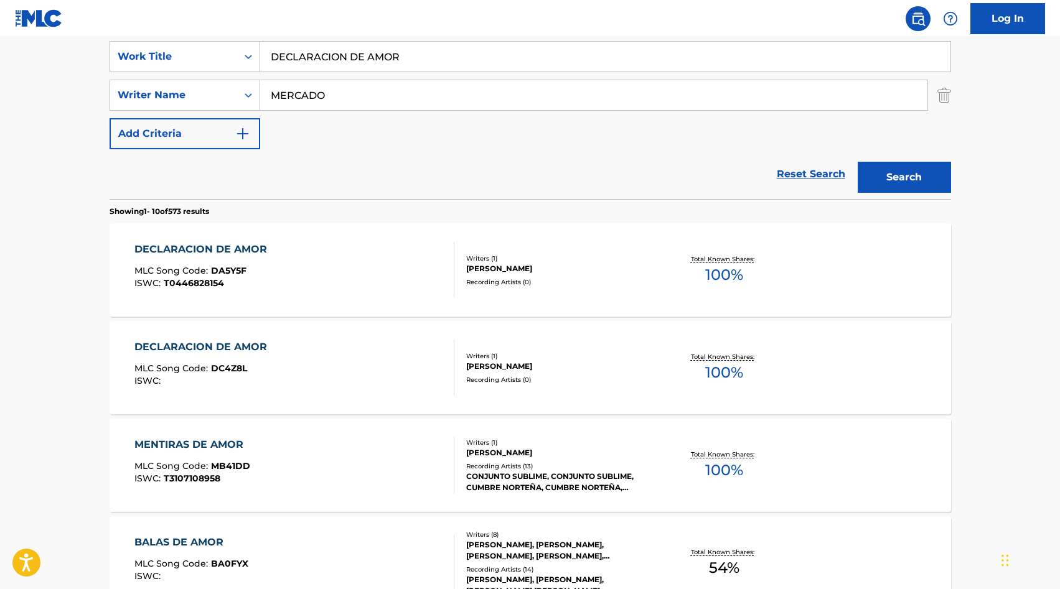
scroll to position [272, 0]
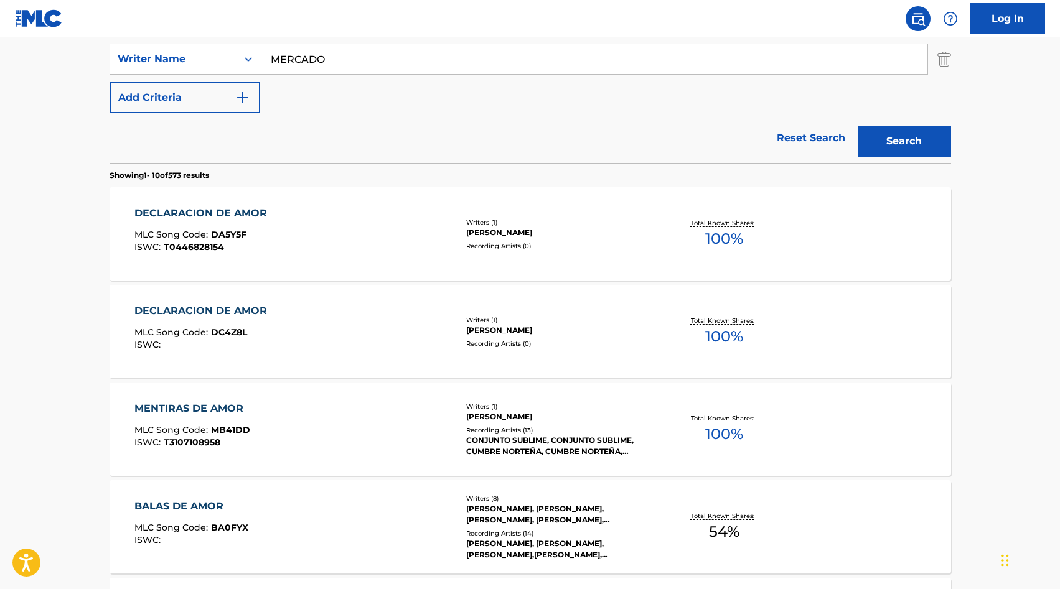
click at [535, 302] on div "DECLARACION DE AMOR MLC Song Code : DC4Z8L ISWC : Writers ( 1 ) [PERSON_NAME] R…" at bounding box center [530, 331] width 841 height 93
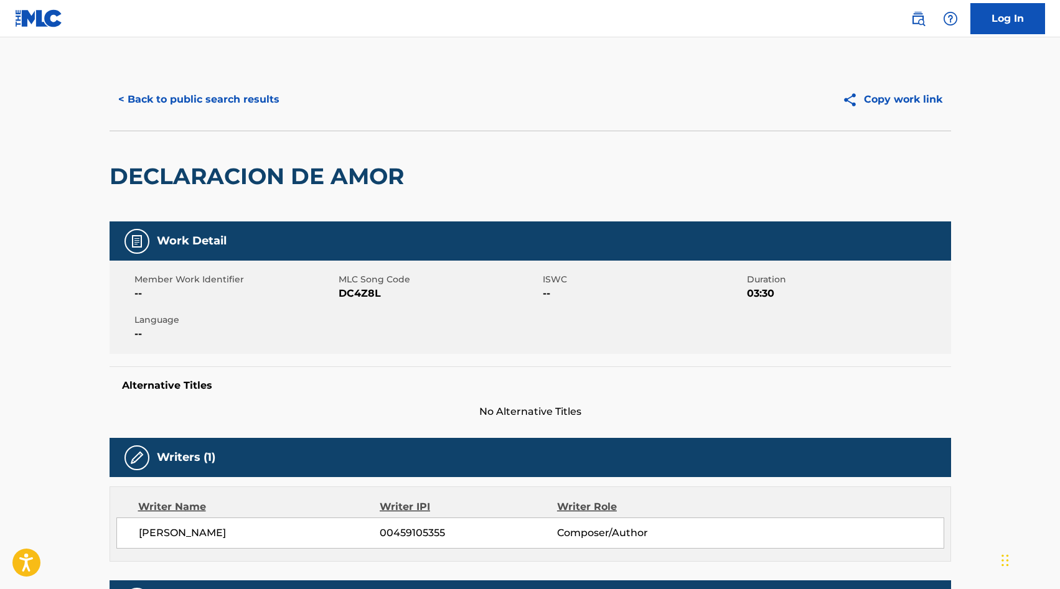
click at [362, 283] on span "MLC Song Code" at bounding box center [439, 279] width 201 height 13
click at [358, 292] on span "DC4Z8L" at bounding box center [439, 293] width 201 height 15
copy span "DC4Z8L"
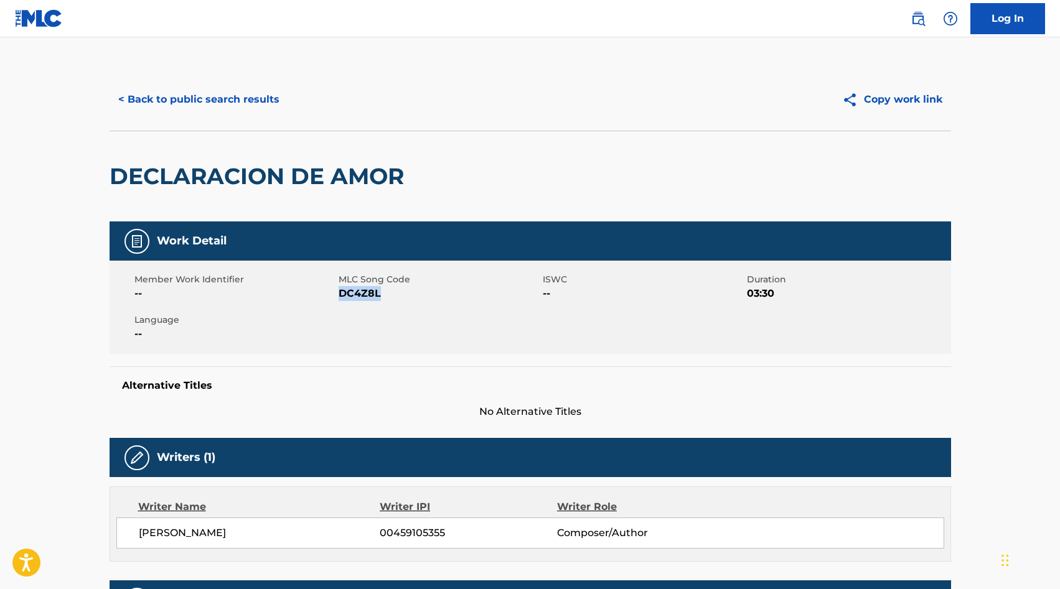
scroll to position [272, 0]
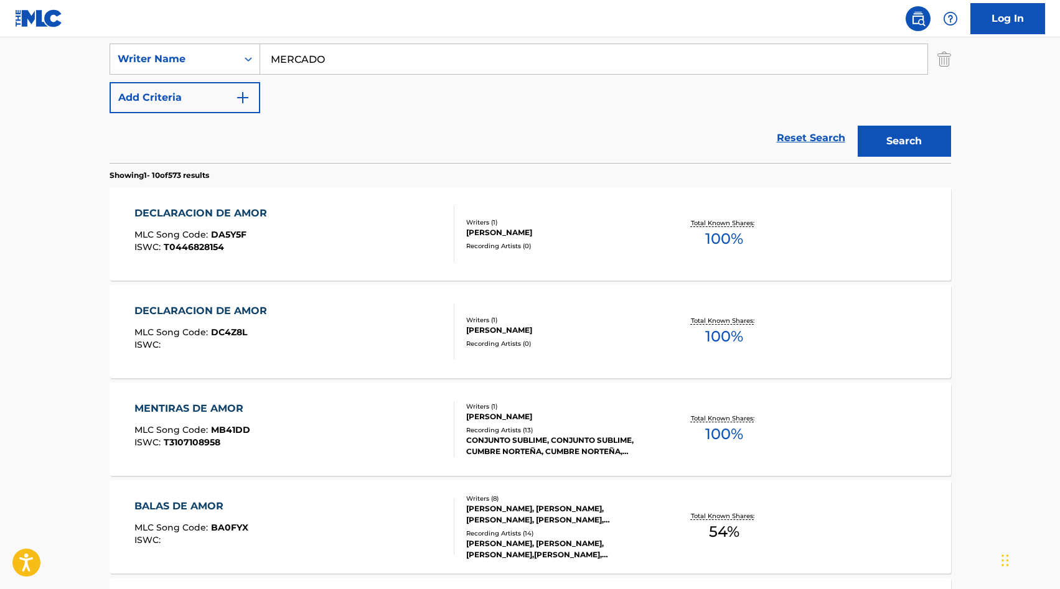
click at [363, 329] on div "DECLARACION DE AMOR MLC Song Code : DC4Z8L ISWC :" at bounding box center [294, 332] width 320 height 56
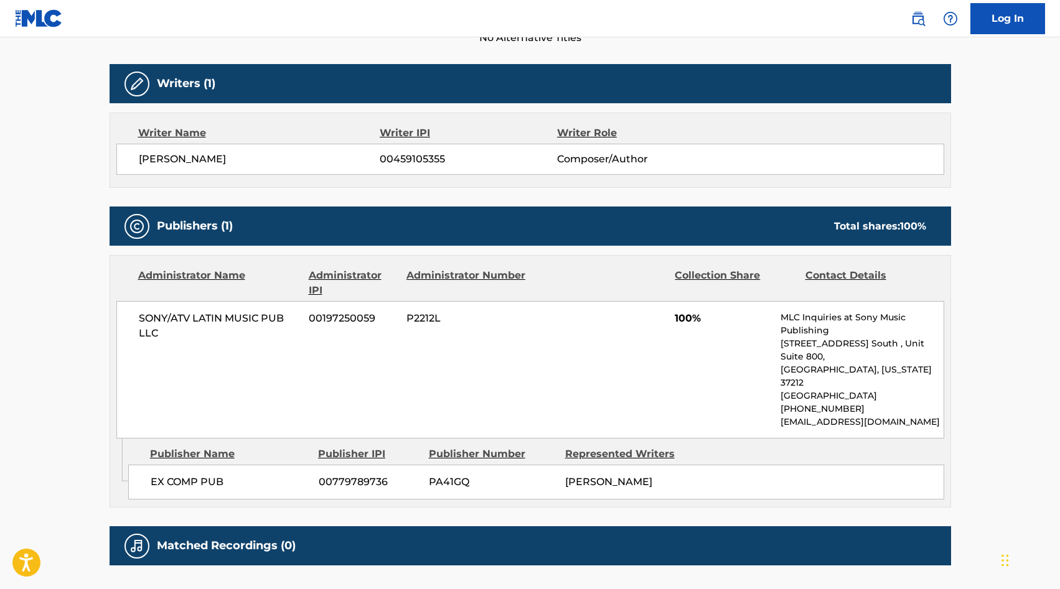
scroll to position [372, 0]
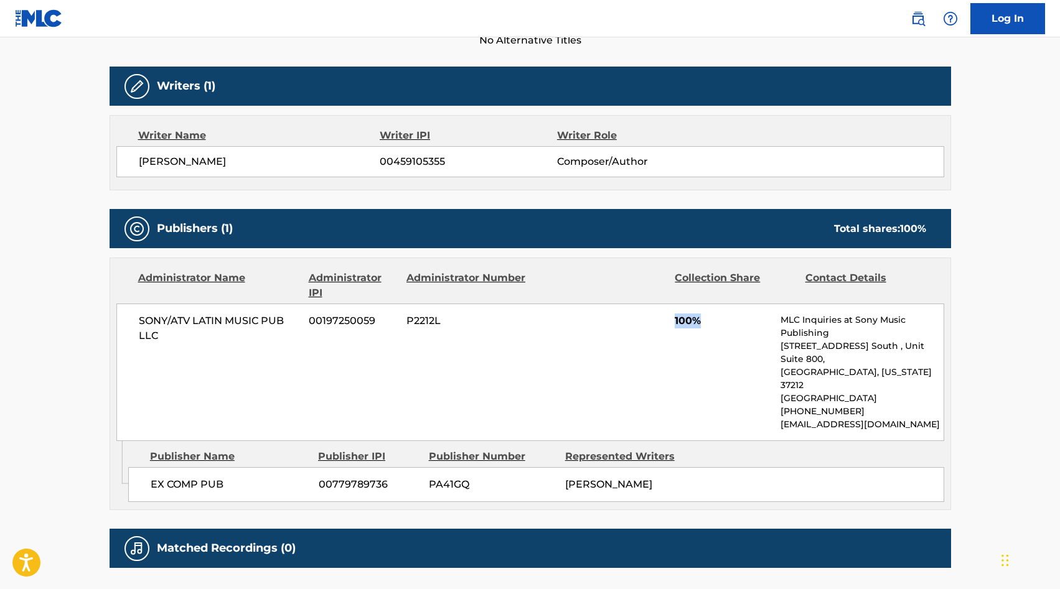
drag, startPoint x: 595, startPoint y: 346, endPoint x: 743, endPoint y: 329, distance: 149.1
click at [743, 329] on div "SONY/ATV LATIN MUSIC PUB LLC 00197250059 P2212L 100% MLC Inquiries at Sony Musi…" at bounding box center [530, 373] width 828 height 138
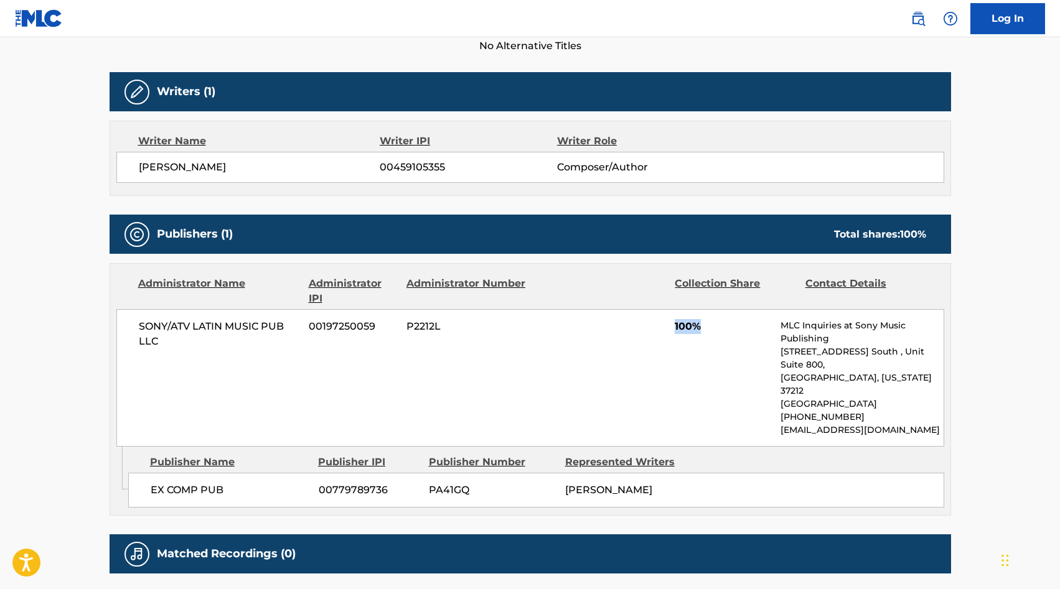
scroll to position [0, 0]
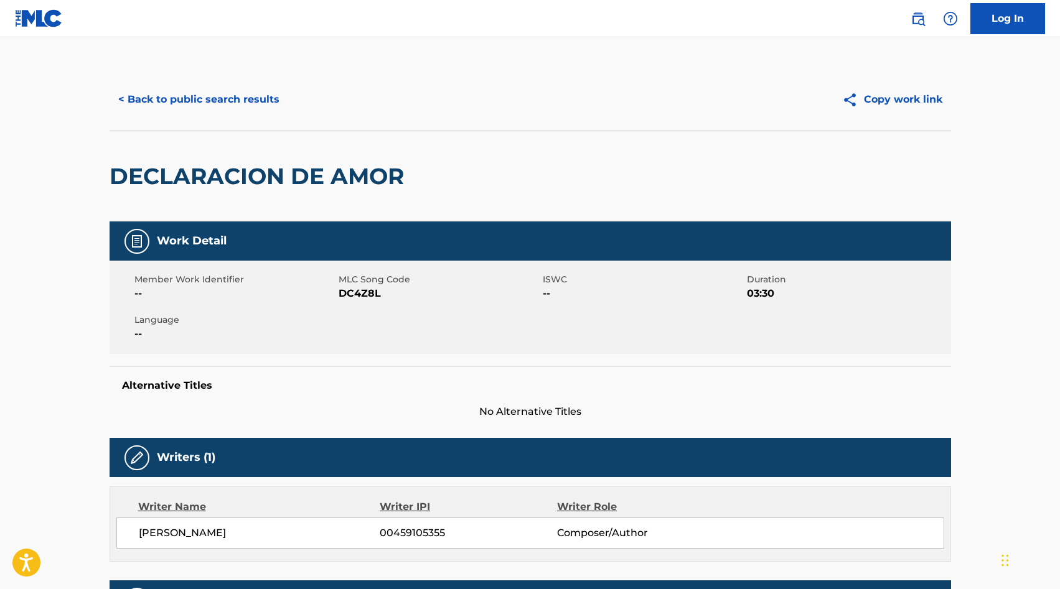
click at [219, 98] on button "< Back to public search results" at bounding box center [199, 99] width 179 height 31
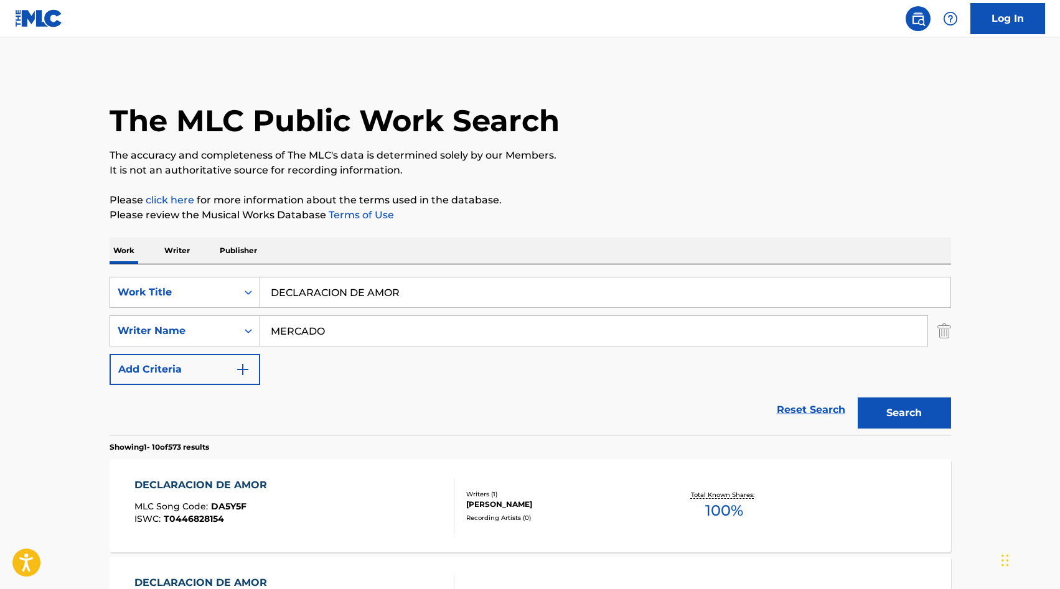
click at [319, 302] on input "DECLARACION DE AMOR" at bounding box center [605, 293] width 690 height 30
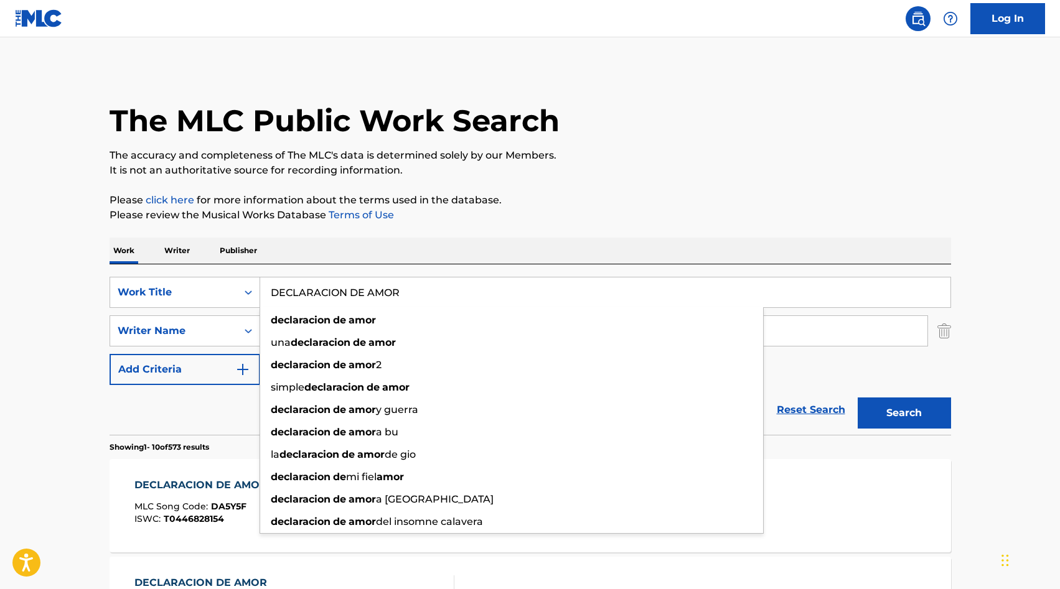
click at [319, 302] on input "DECLARACION DE AMOR" at bounding box center [605, 293] width 690 height 30
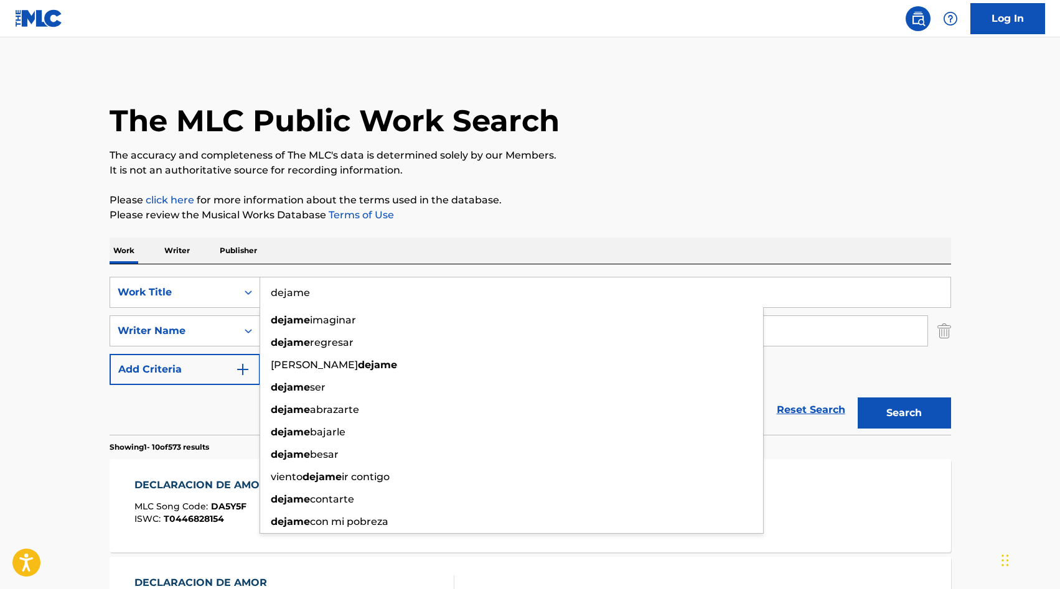
type input "dejame"
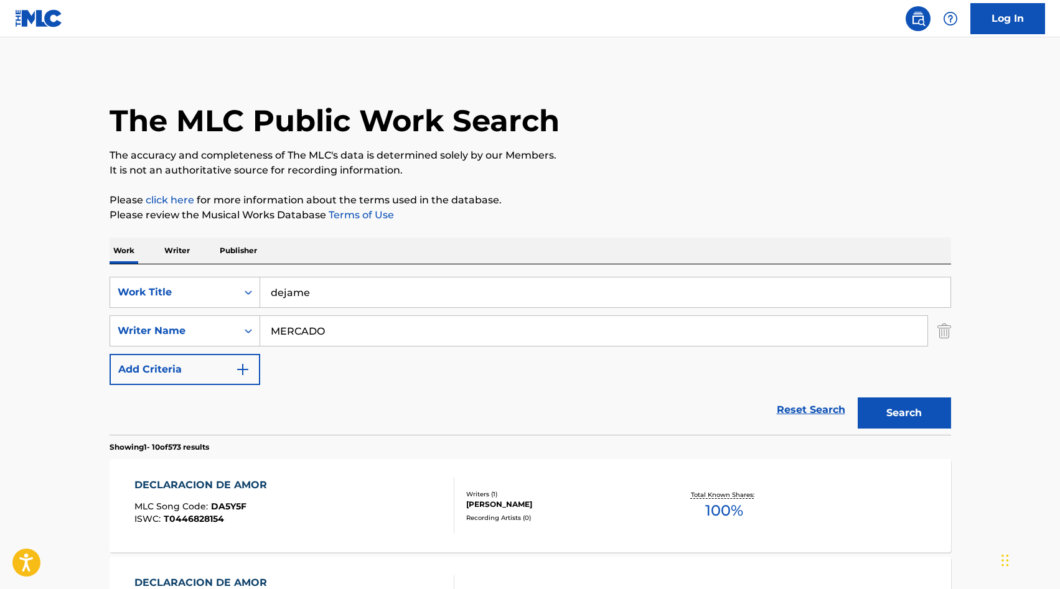
click at [851, 409] on div "Search" at bounding box center [901, 410] width 100 height 50
click at [858, 411] on button "Search" at bounding box center [904, 413] width 93 height 31
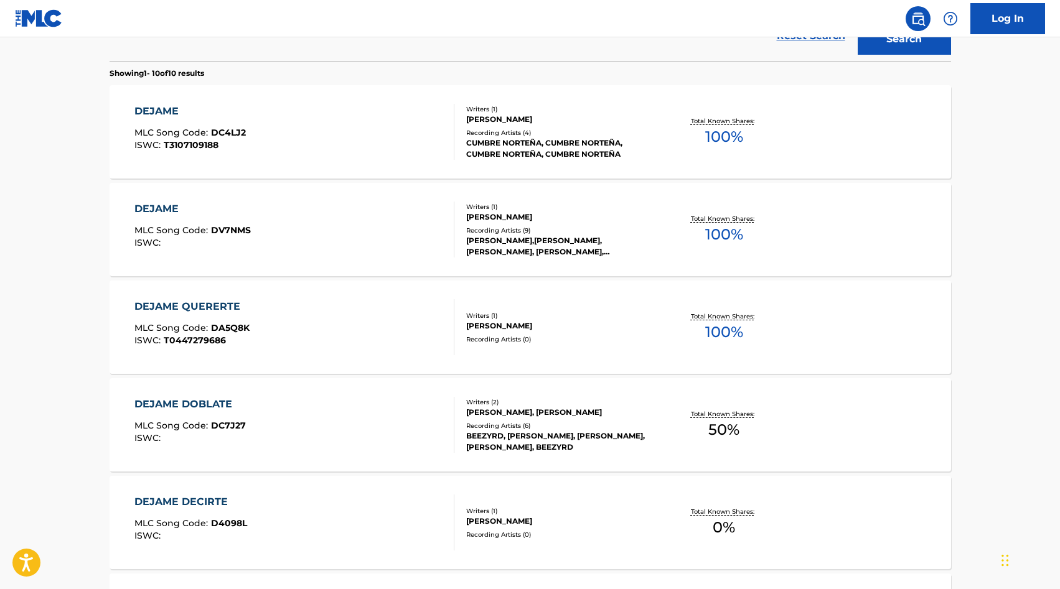
scroll to position [373, 0]
click at [498, 112] on div "Writers ( 1 )" at bounding box center [560, 109] width 188 height 9
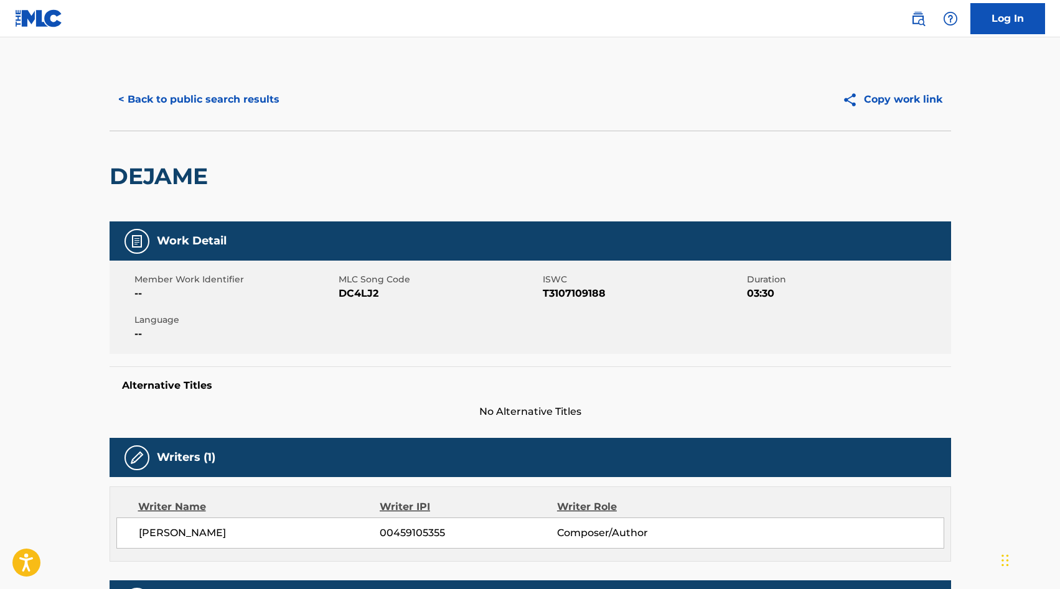
click at [366, 290] on span "DC4LJ2" at bounding box center [439, 293] width 201 height 15
copy span "DC4LJ2"
click at [141, 108] on button "< Back to public search results" at bounding box center [199, 99] width 179 height 31
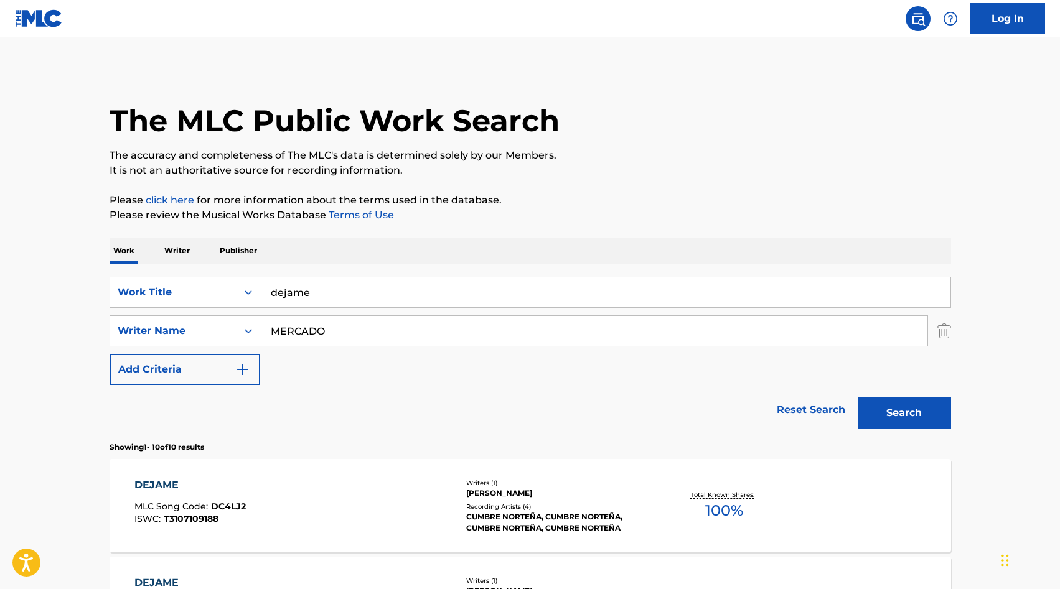
click at [330, 271] on div "SearchWithCriteriaa65b4464-4e2b-49ea-8c20-026f543b7285 Work Title dejame Search…" at bounding box center [530, 349] width 841 height 171
click at [324, 288] on input "dejame" at bounding box center [605, 293] width 690 height 30
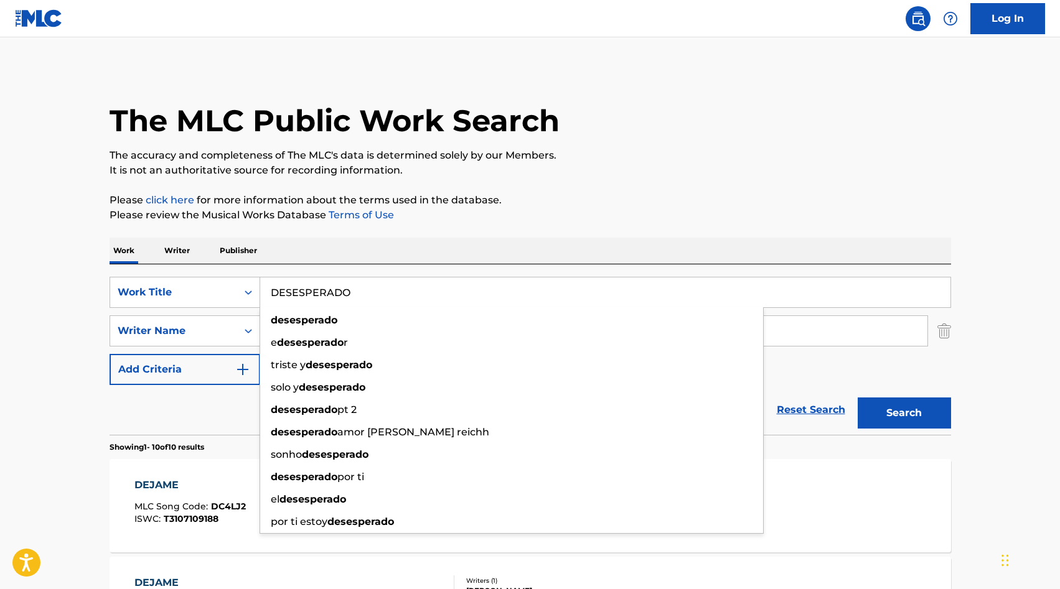
type input "DESESPERADO"
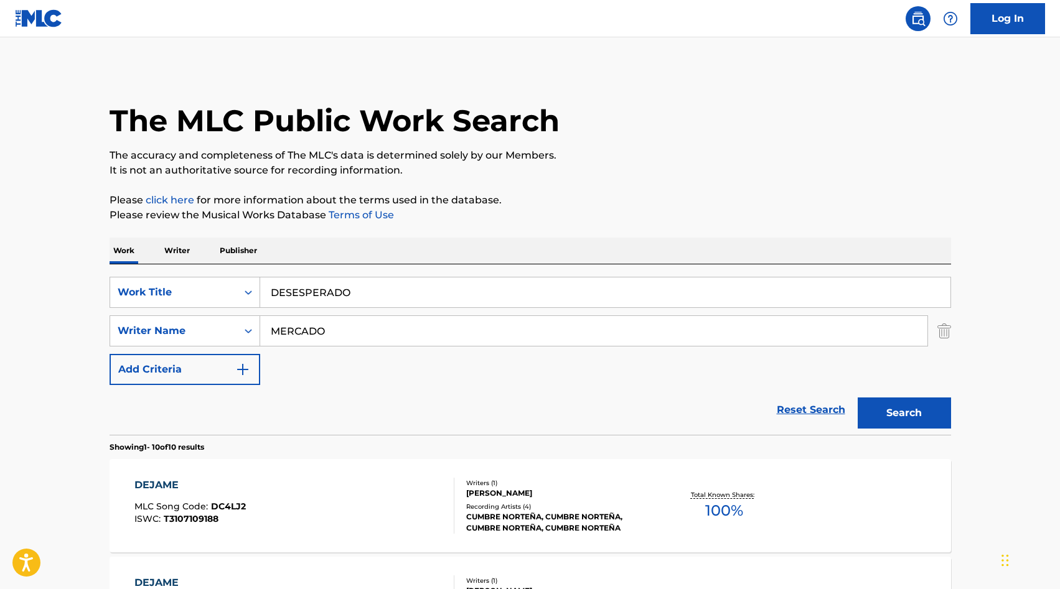
click at [924, 419] on button "Search" at bounding box center [904, 413] width 93 height 31
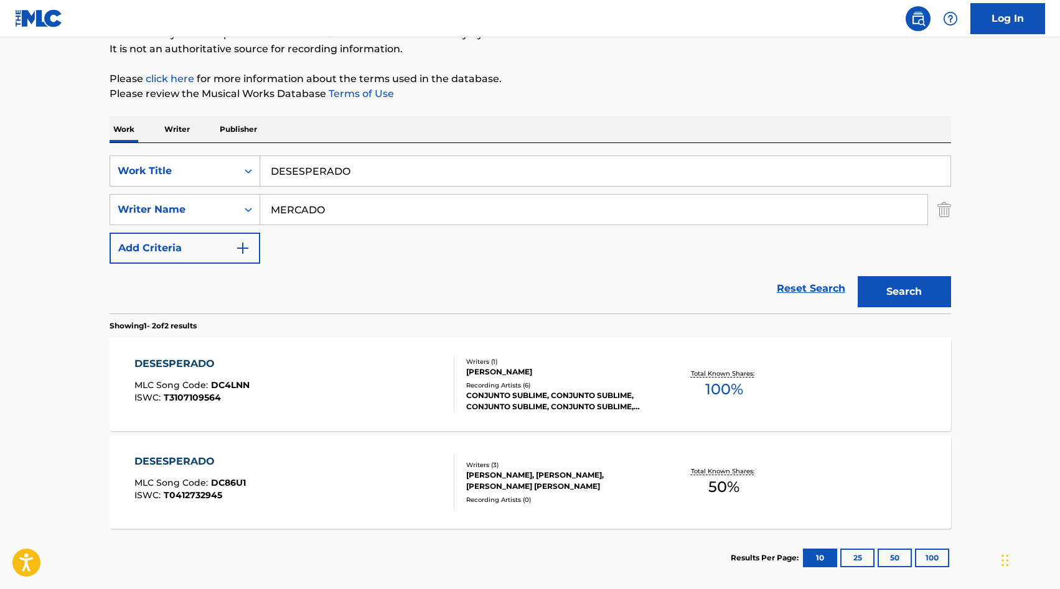
scroll to position [185, 0]
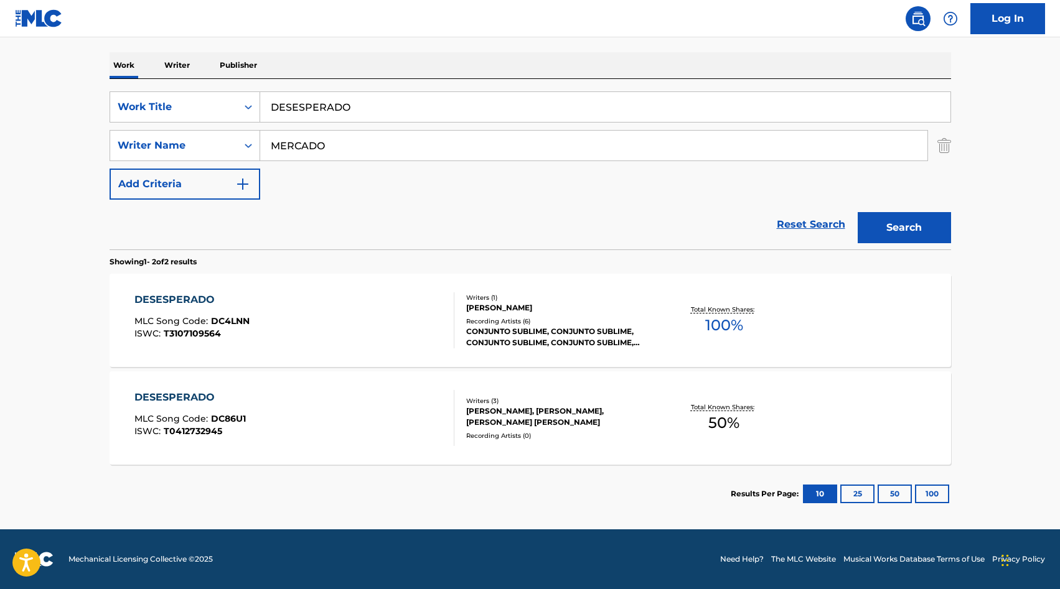
click at [584, 339] on div "CONJUNTO SUBLIME, CONJUNTO SUBLIME, CONJUNTO SUBLIME, CONJUNTO SUBLIME, CONJUNT…" at bounding box center [560, 337] width 188 height 22
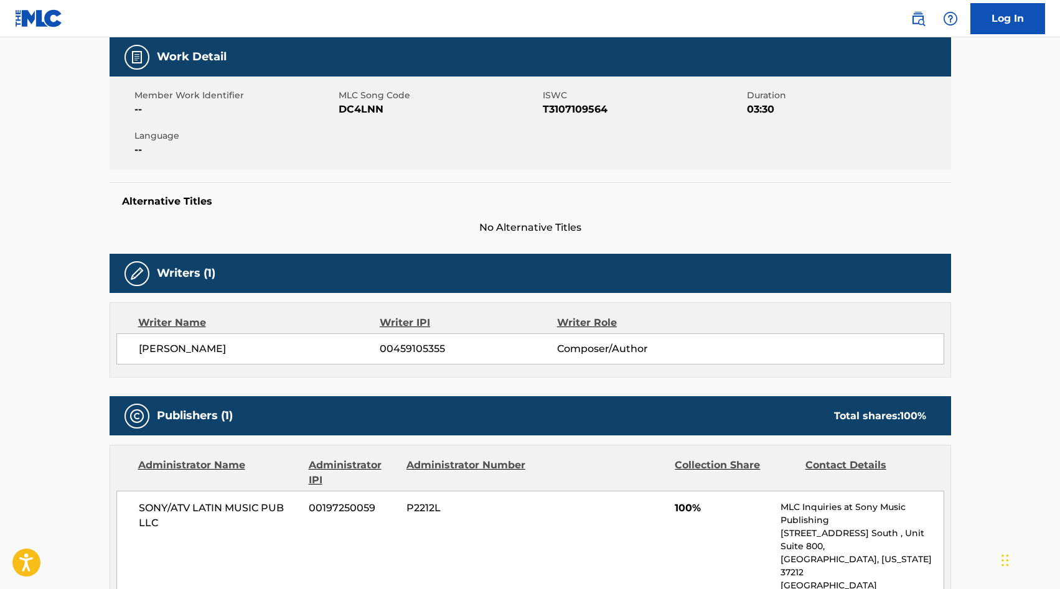
scroll to position [180, 0]
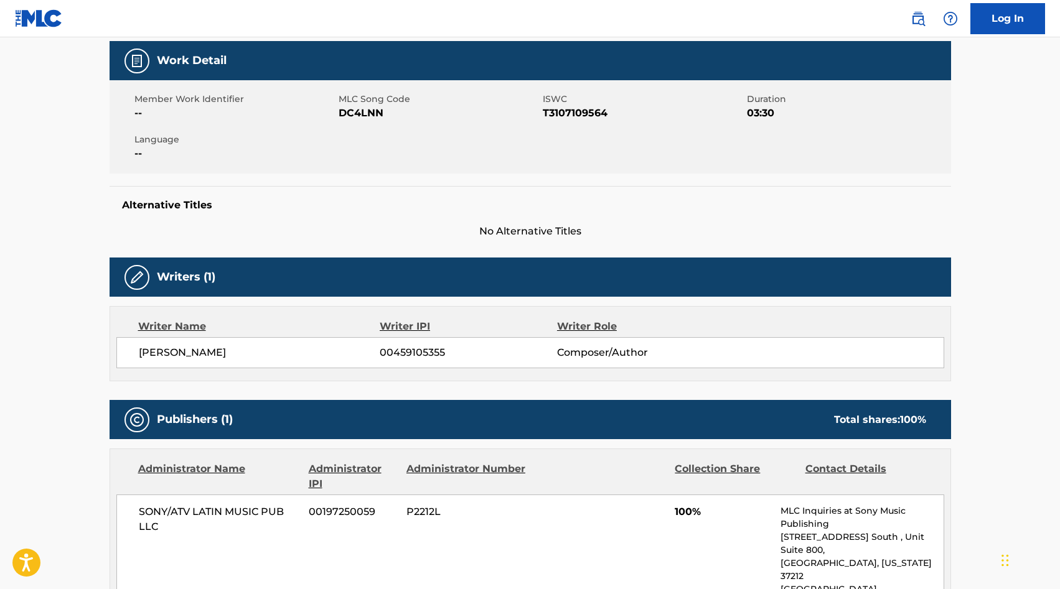
click at [374, 116] on span "DC4LNN" at bounding box center [439, 113] width 201 height 15
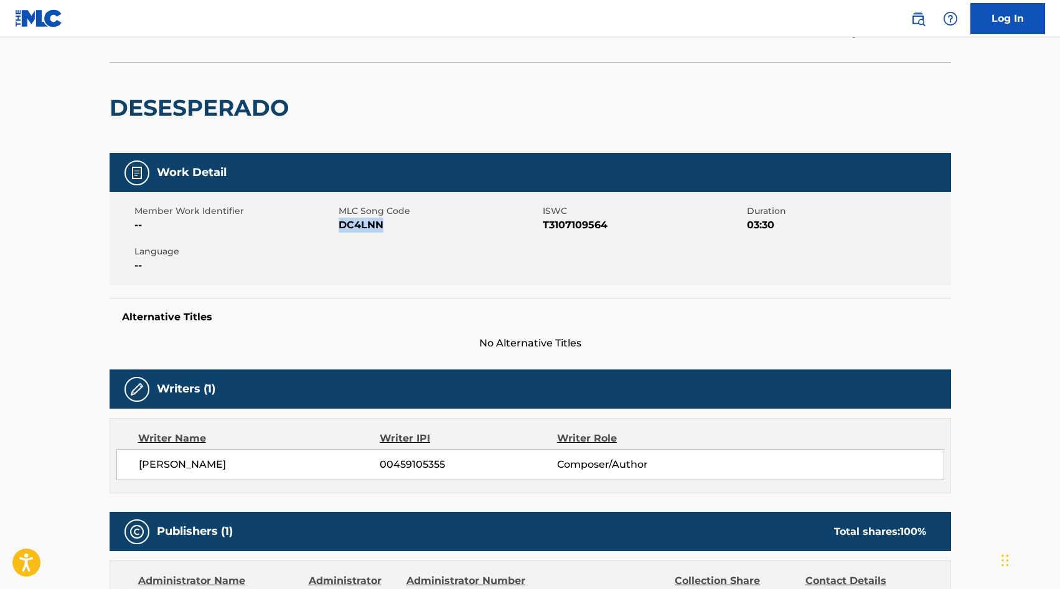
scroll to position [0, 0]
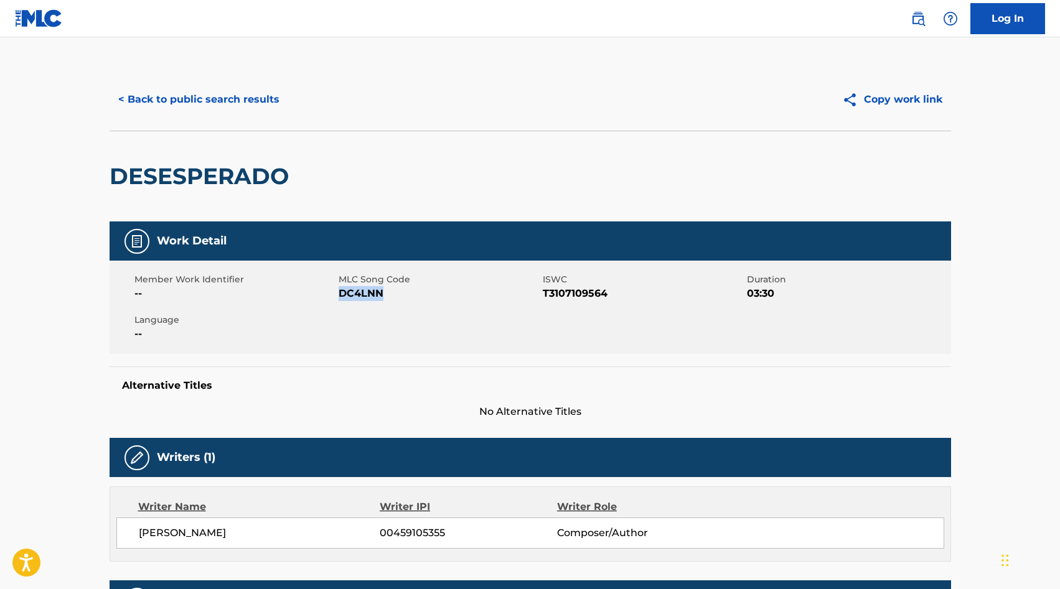
click at [220, 92] on button "< Back to public search results" at bounding box center [199, 99] width 179 height 31
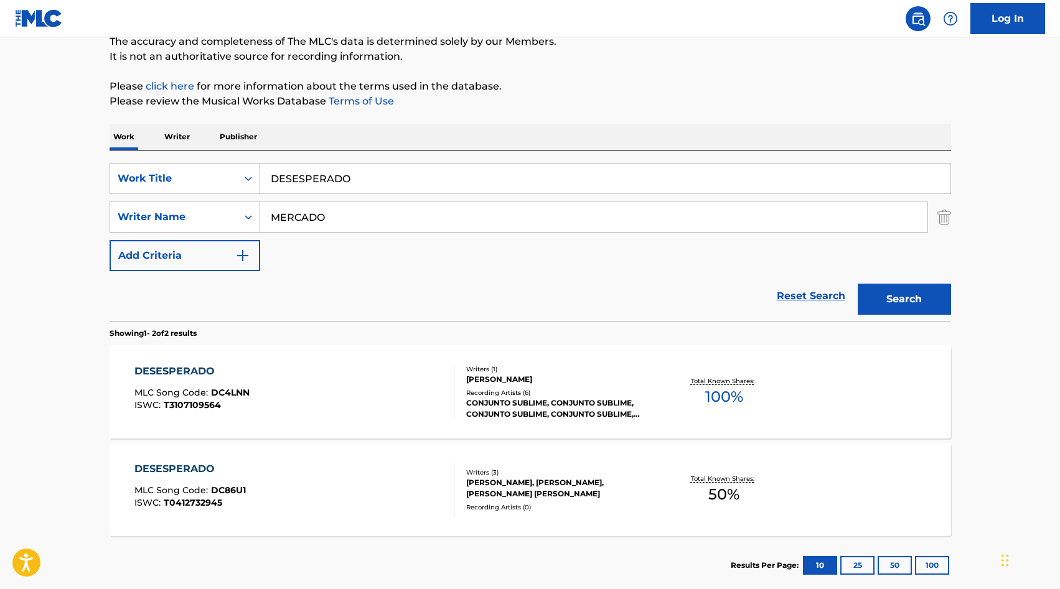
click at [348, 169] on input "DESESPERADO" at bounding box center [605, 179] width 690 height 30
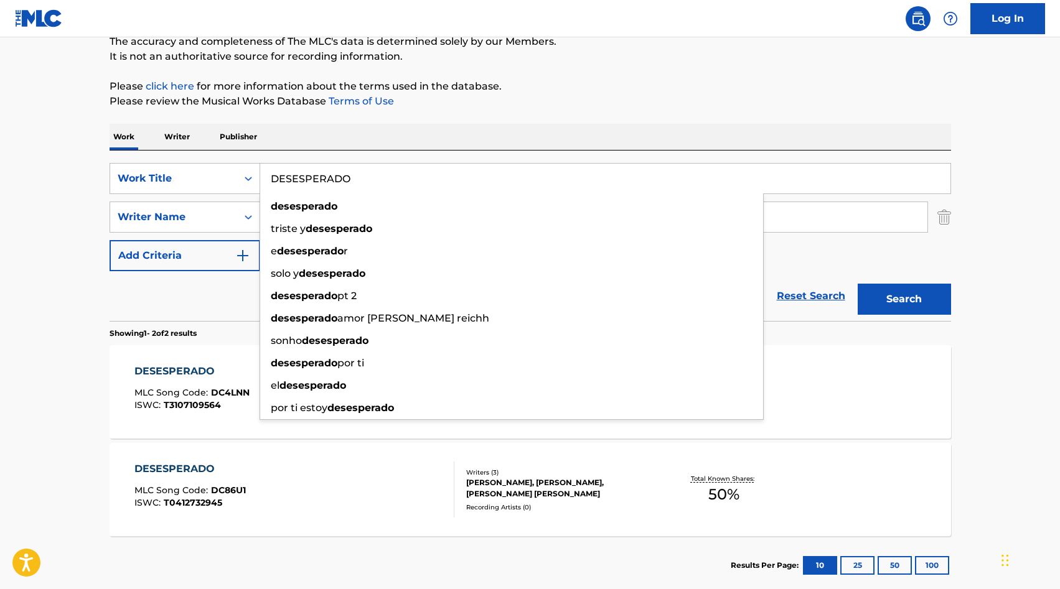
paste input "VUELVEME TU QUERER"
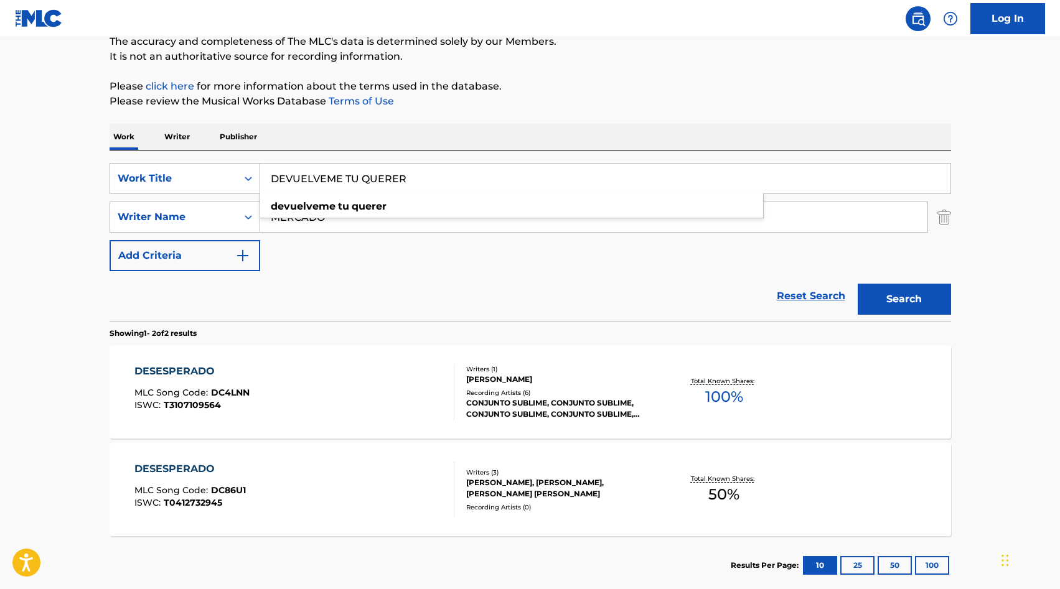
type input "DEVUELVEME TU QUERER"
click at [878, 287] on button "Search" at bounding box center [904, 299] width 93 height 31
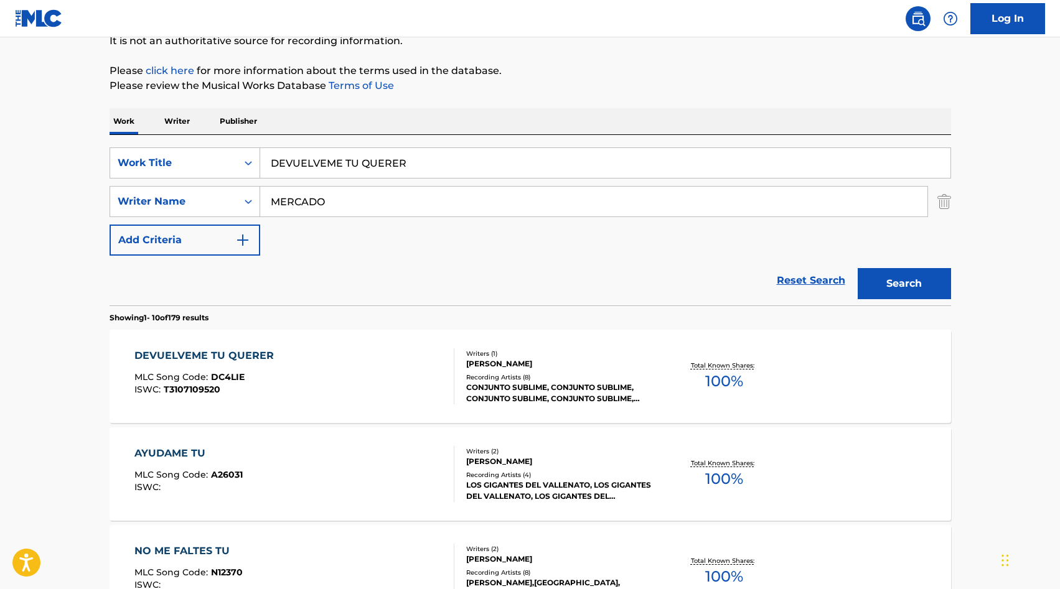
scroll to position [144, 0]
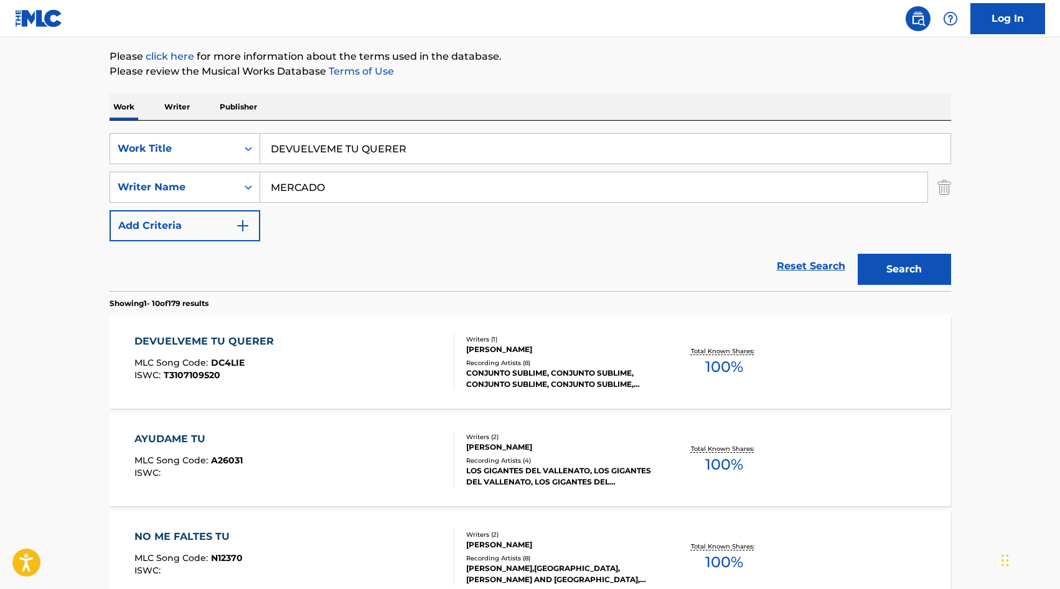
click at [517, 367] on div "Recording Artists ( 8 )" at bounding box center [560, 362] width 188 height 9
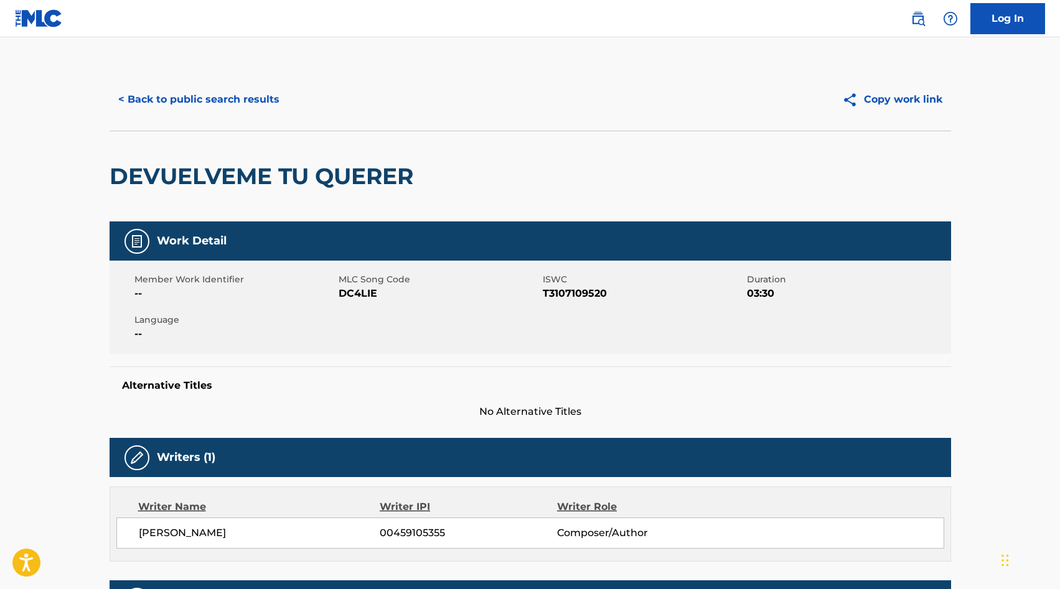
click at [355, 295] on span "DC4LIE" at bounding box center [439, 293] width 201 height 15
